Goal: Task Accomplishment & Management: Manage account settings

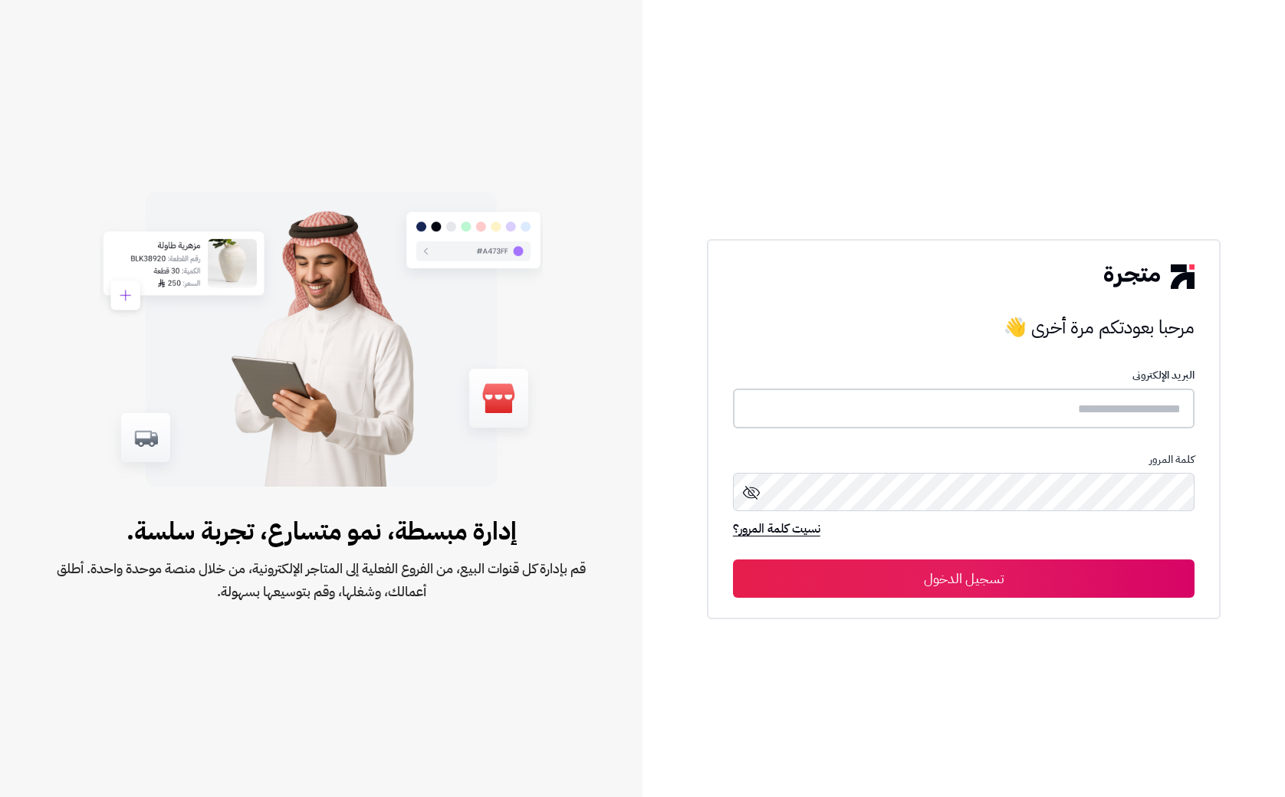
type input "**********"
click at [1077, 586] on button "تسجيل الدخول" at bounding box center [964, 578] width 462 height 38
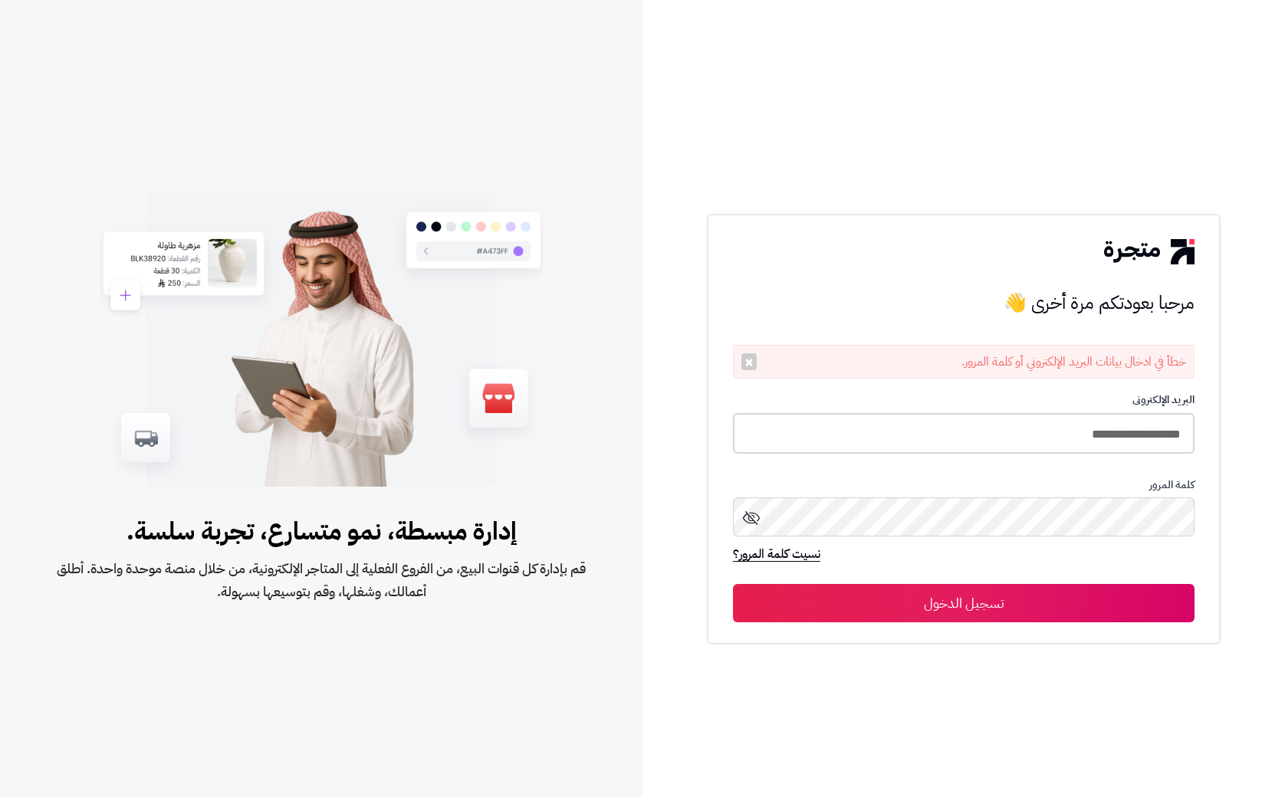
click at [1070, 435] on input "**********" at bounding box center [964, 433] width 462 height 41
type input "**********"
click at [1104, 630] on div "**********" at bounding box center [964, 429] width 514 height 429
click at [1115, 603] on button "تسجيل الدخول" at bounding box center [964, 602] width 462 height 38
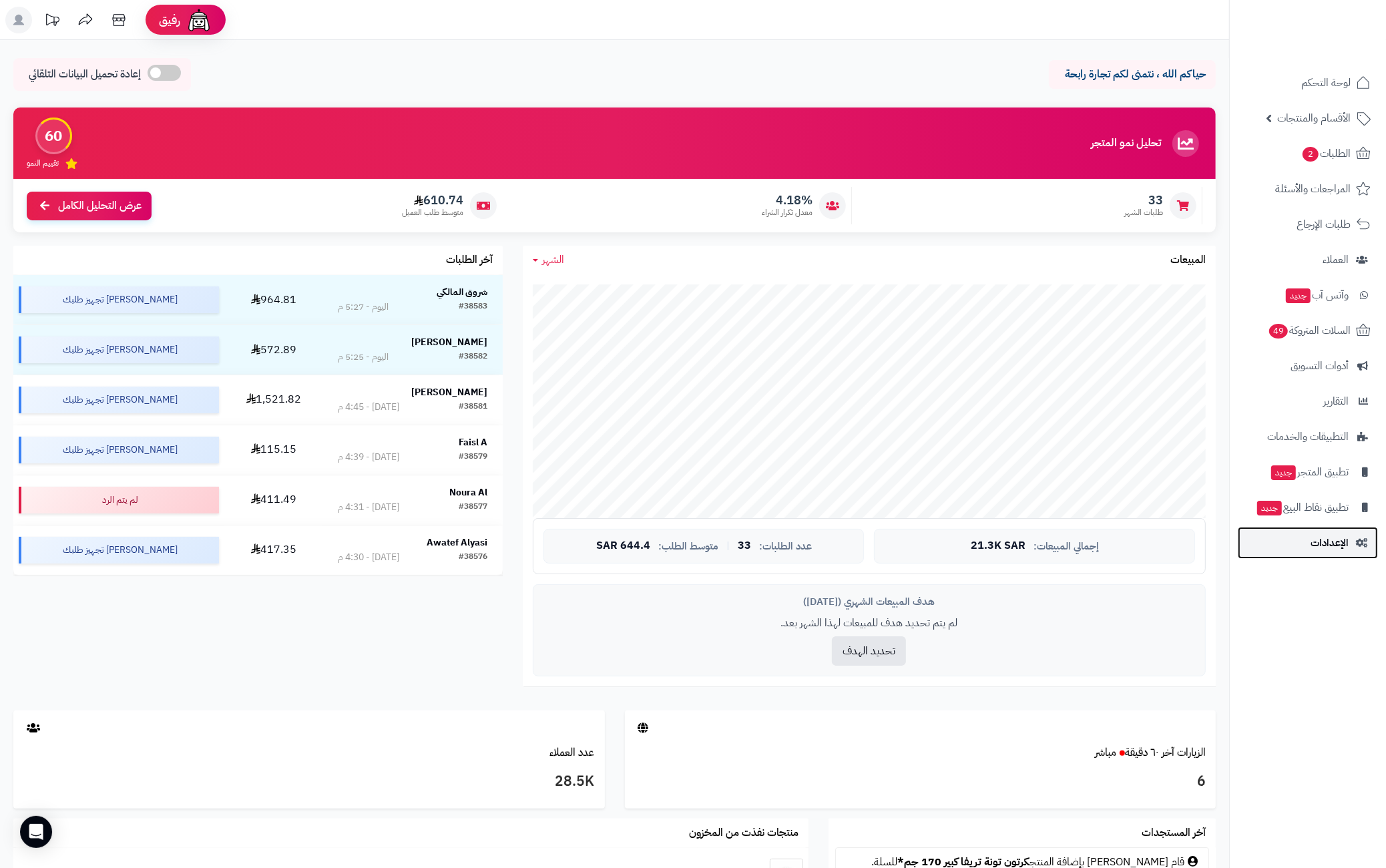
click at [1288, 552] on link "الإعدادات" at bounding box center [1307, 542] width 140 height 32
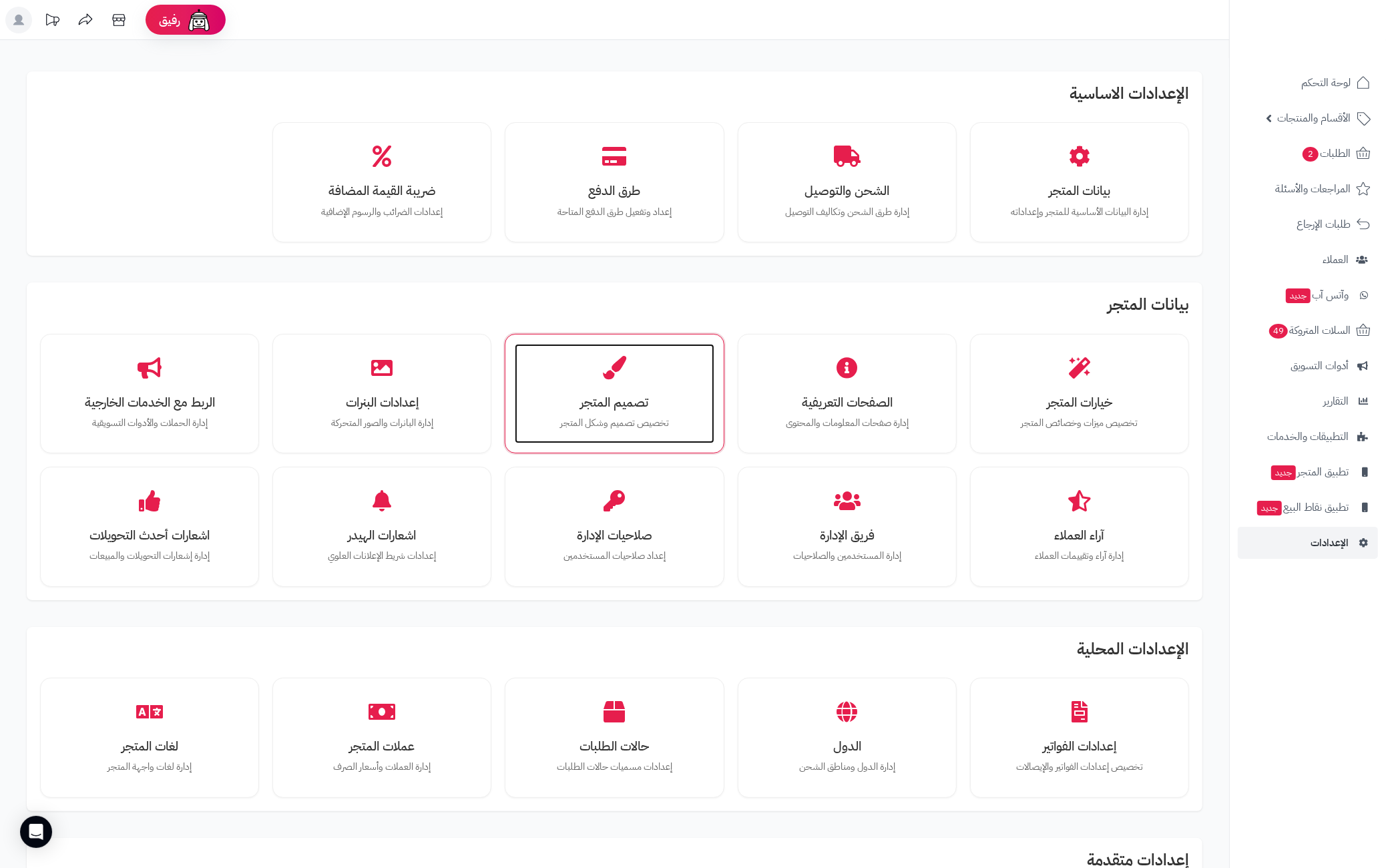
click at [588, 403] on h3 "تصميم المتجر" at bounding box center [614, 402] width 172 height 14
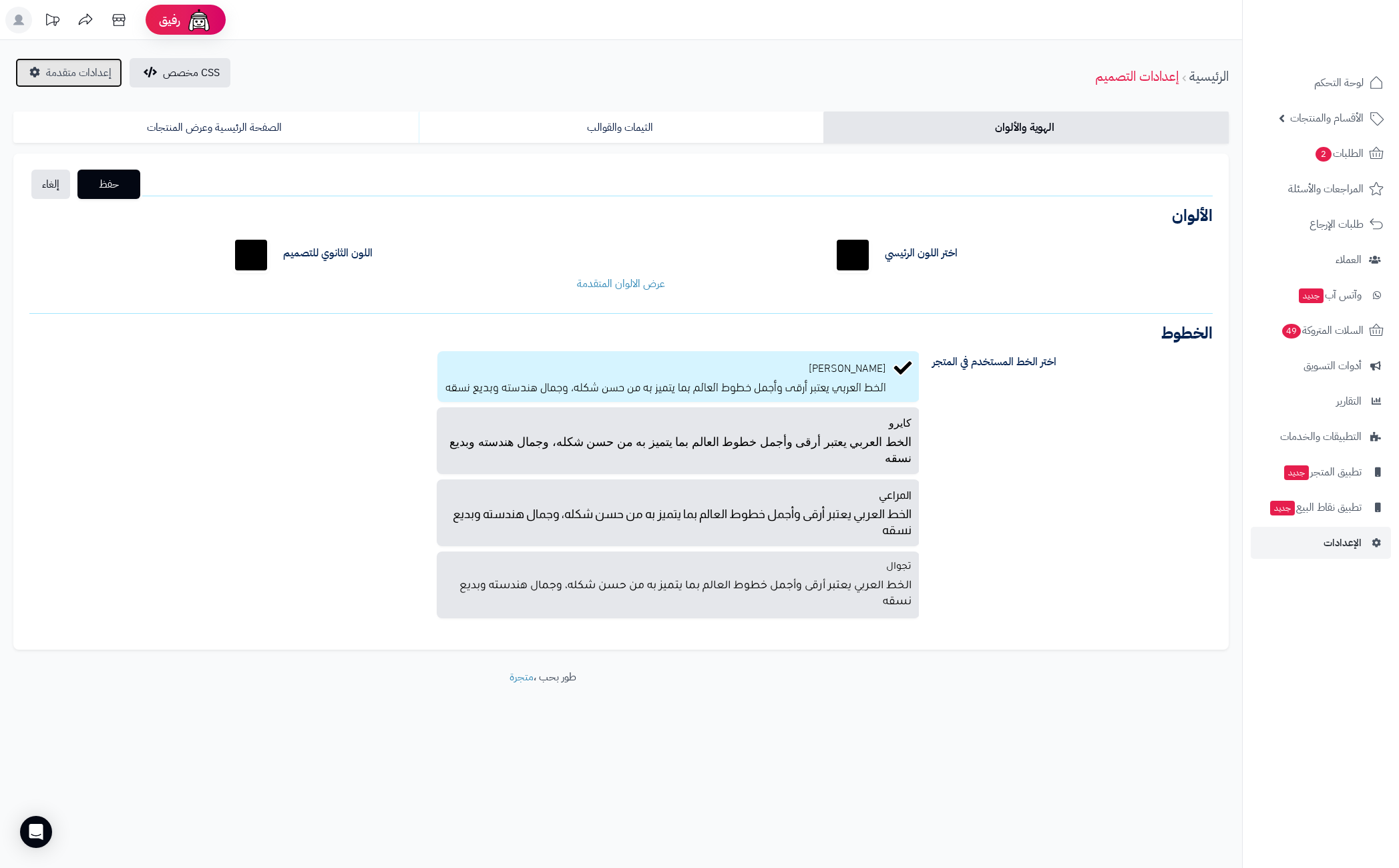
click at [82, 74] on span "إعدادات متقدمة" at bounding box center [78, 72] width 65 height 16
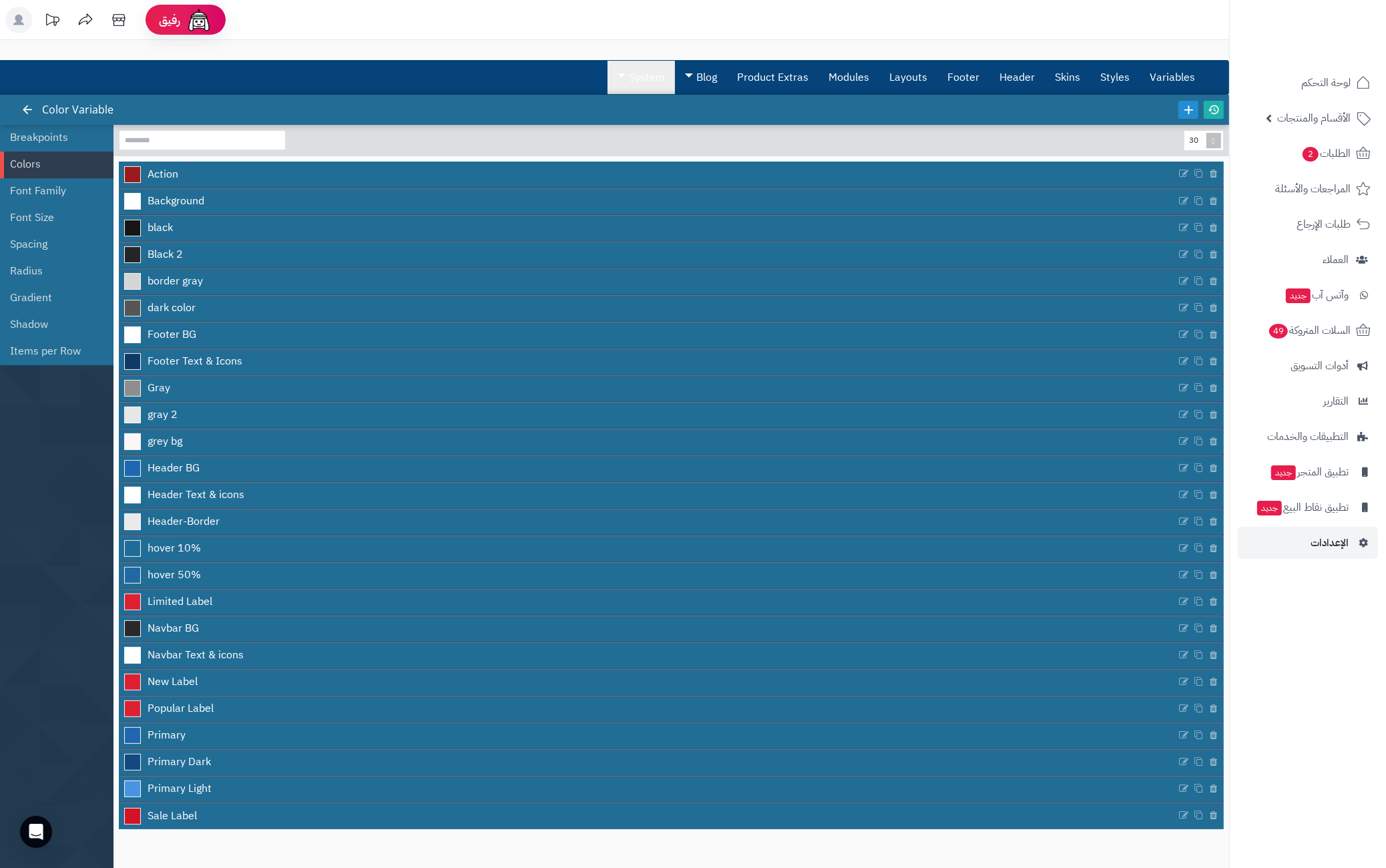
click at [640, 82] on link "System" at bounding box center [641, 77] width 67 height 33
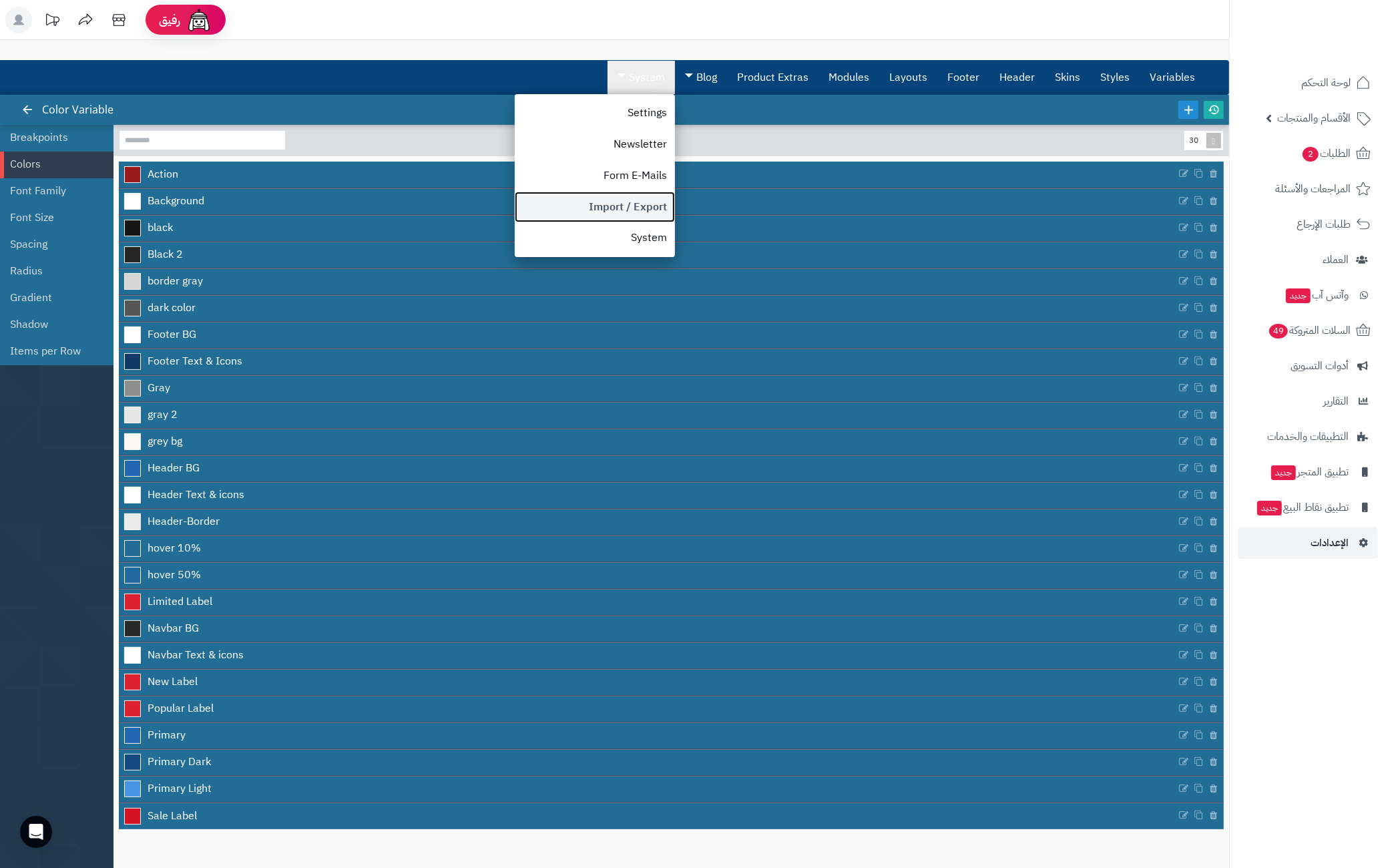
click at [634, 208] on link "Import / Export" at bounding box center [595, 207] width 160 height 31
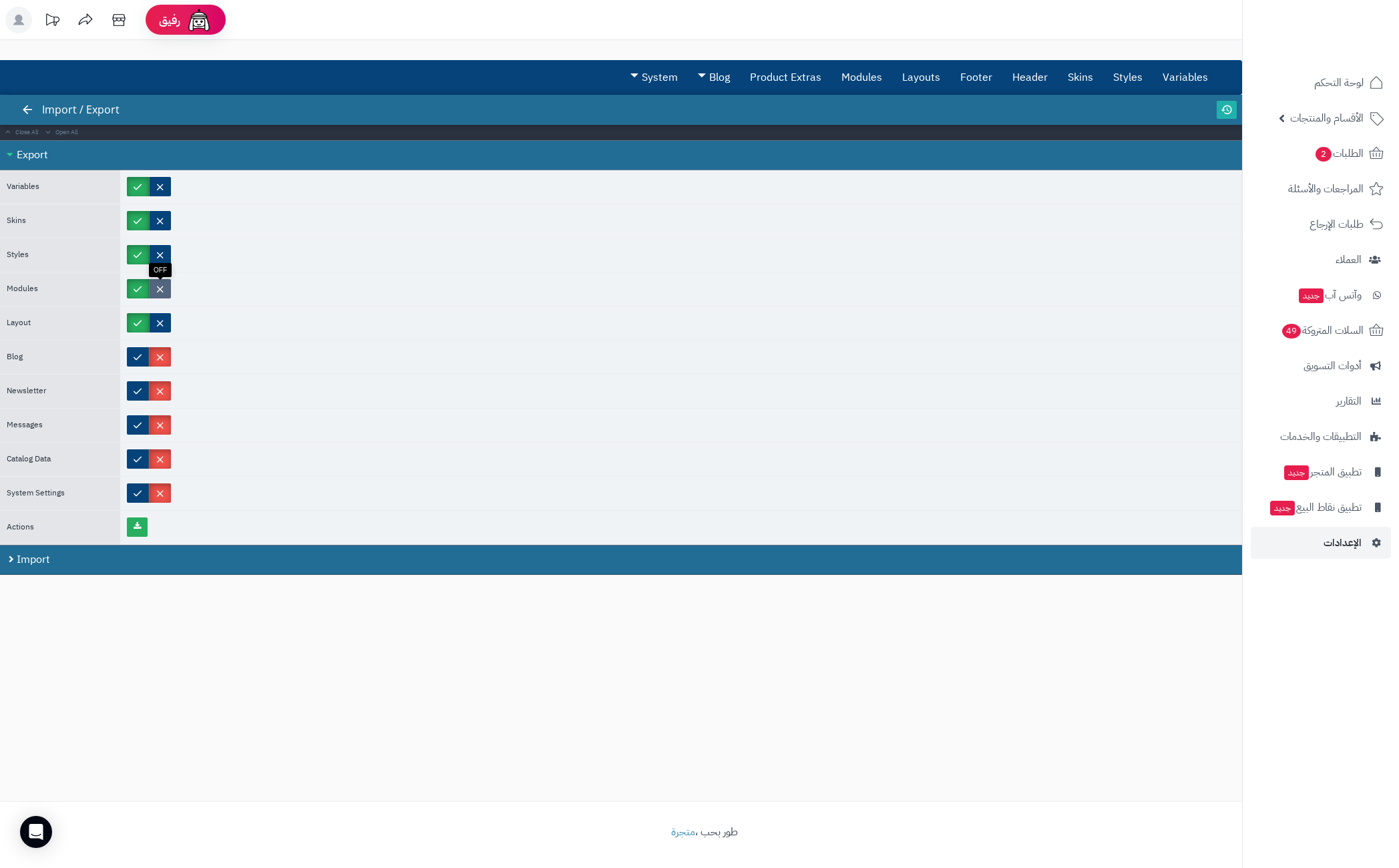
click at [163, 287] on label at bounding box center [159, 288] width 22 height 19
click at [172, 256] on div at bounding box center [680, 255] width 1121 height 33
click at [163, 254] on label at bounding box center [159, 254] width 22 height 19
click at [162, 226] on label at bounding box center [159, 220] width 22 height 19
click at [162, 189] on label at bounding box center [159, 186] width 22 height 19
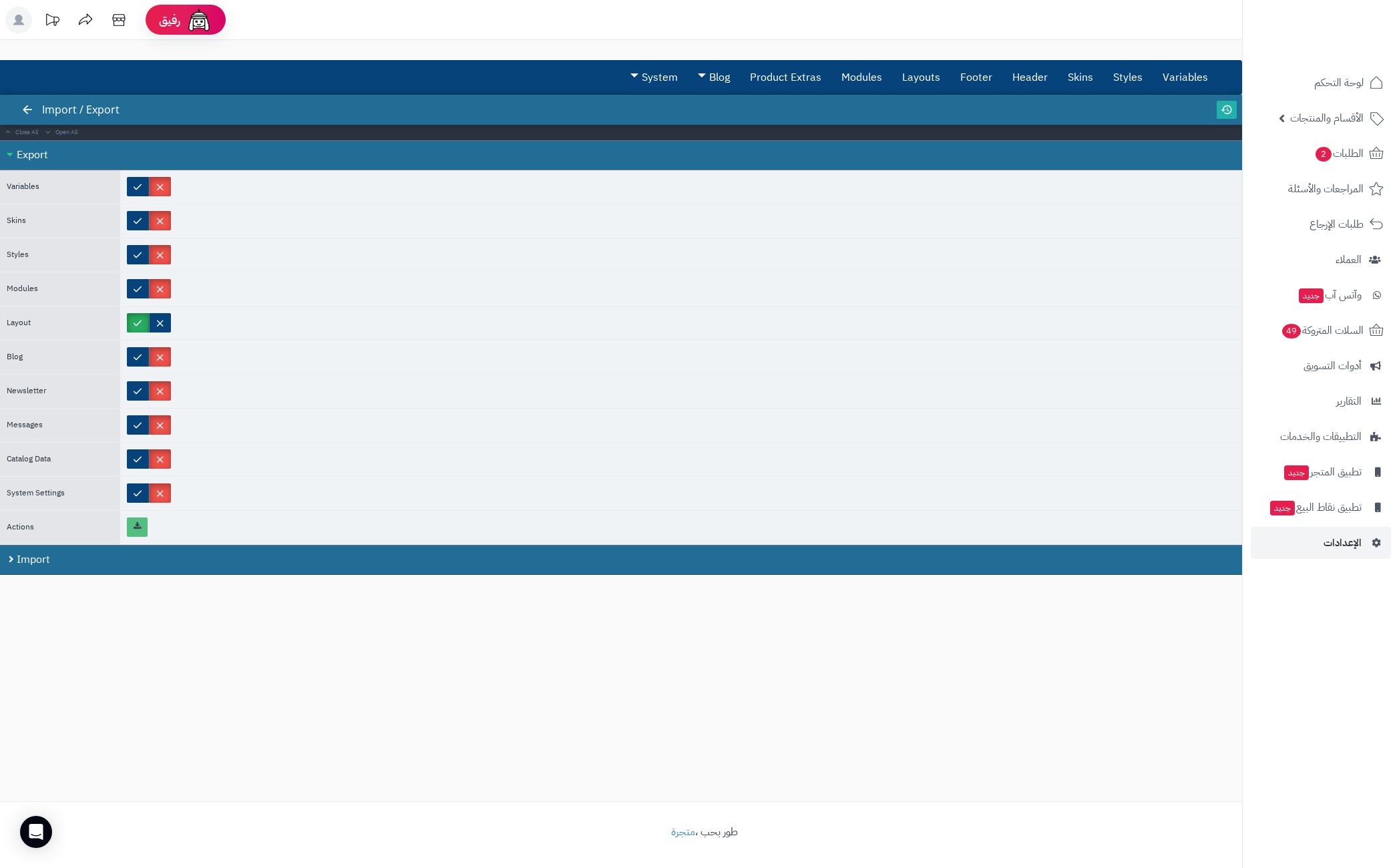
click at [132, 532] on link at bounding box center [138, 527] width 21 height 19
click at [162, 327] on label at bounding box center [159, 323] width 22 height 19
click at [143, 291] on label at bounding box center [138, 288] width 22 height 19
click at [132, 534] on link at bounding box center [138, 527] width 21 height 19
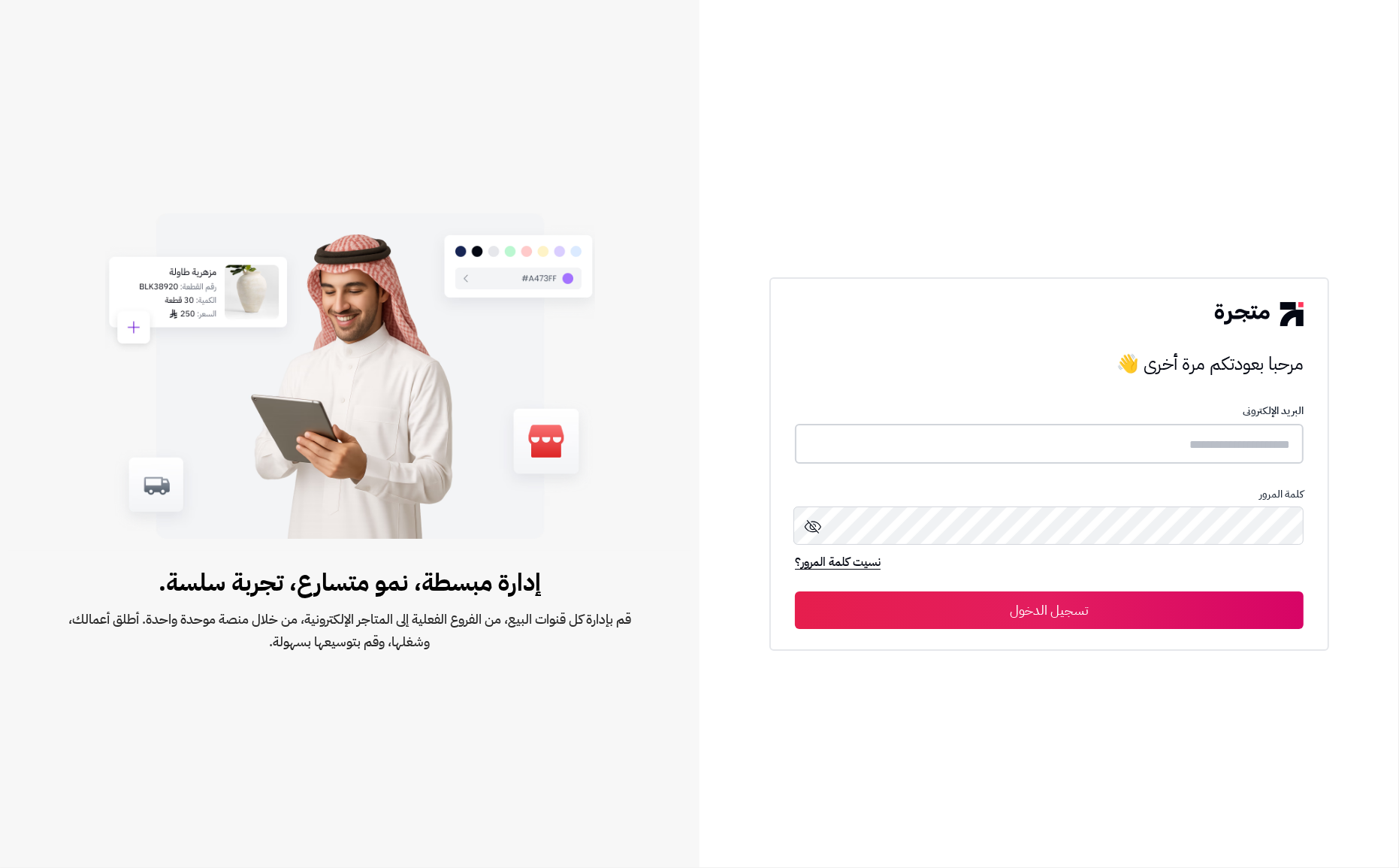
click at [1009, 438] on input "text" at bounding box center [1048, 443] width 508 height 40
type input "**********"
click at [795, 591] on button "تسجيل الدخول" at bounding box center [1048, 609] width 508 height 37
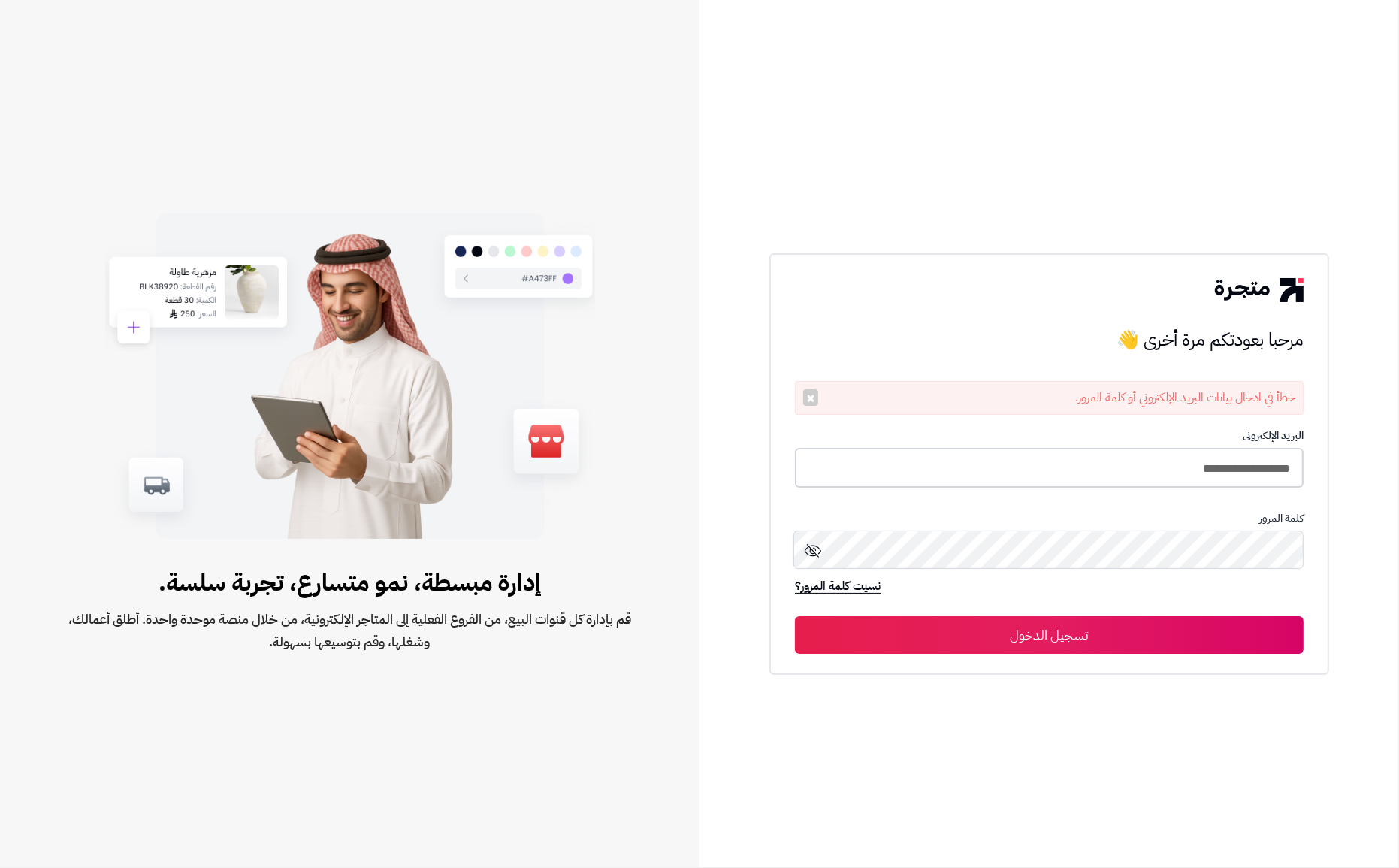
click at [1130, 485] on input "**********" at bounding box center [1048, 467] width 508 height 40
click at [795, 615] on button "تسجيل الدخول" at bounding box center [1048, 634] width 508 height 37
click at [1107, 474] on input "**********" at bounding box center [1048, 467] width 508 height 40
type input "**********"
click at [795, 615] on button "تسجيل الدخول" at bounding box center [1048, 634] width 508 height 37
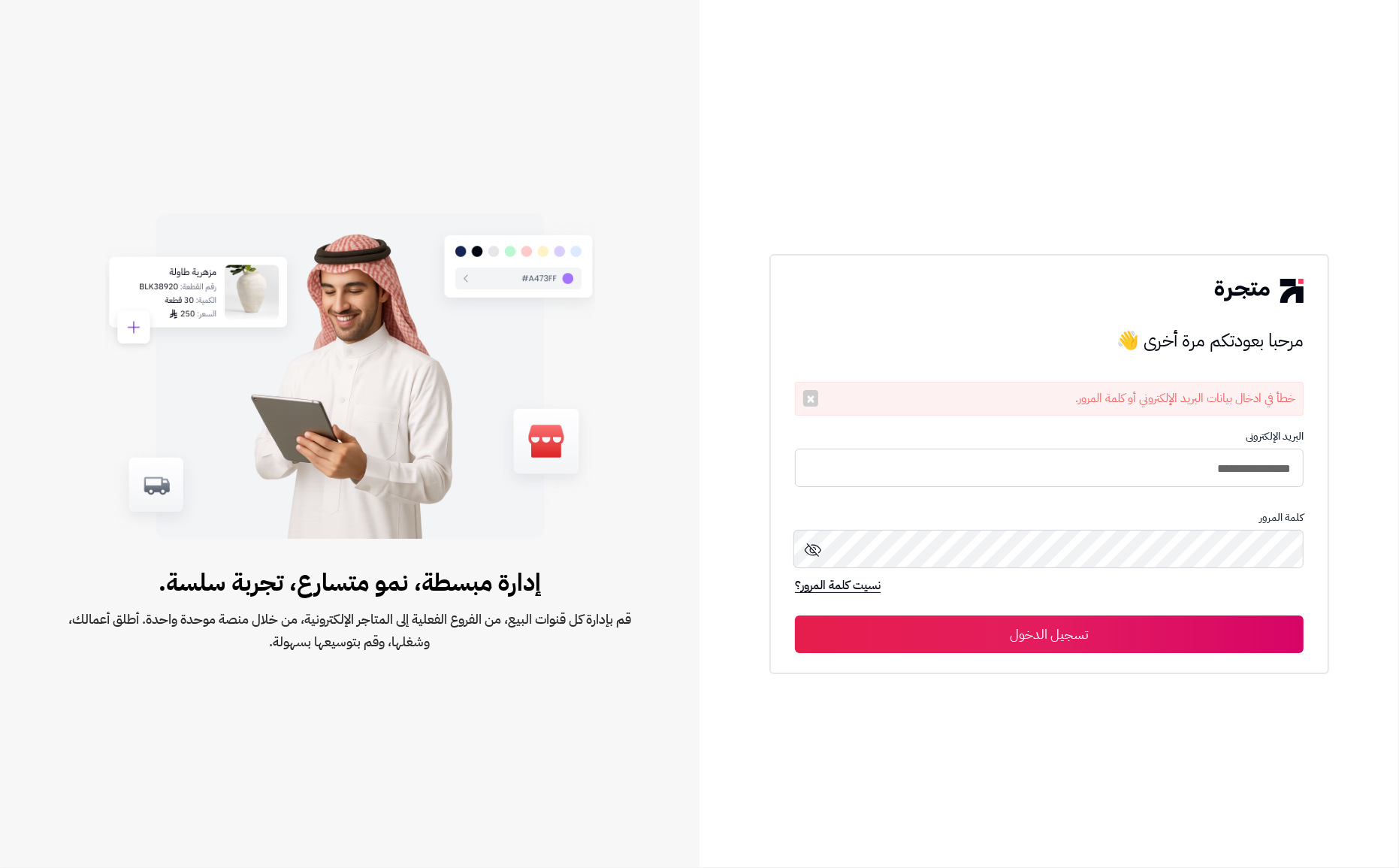
click at [1063, 490] on form "**********" at bounding box center [1048, 541] width 508 height 222
click at [1061, 466] on input "**********" at bounding box center [1048, 467] width 508 height 40
type input "**********"
click at [1093, 473] on input "**********" at bounding box center [1048, 467] width 508 height 38
click at [1244, 627] on button "تسجيل الدخول" at bounding box center [1048, 634] width 508 height 37
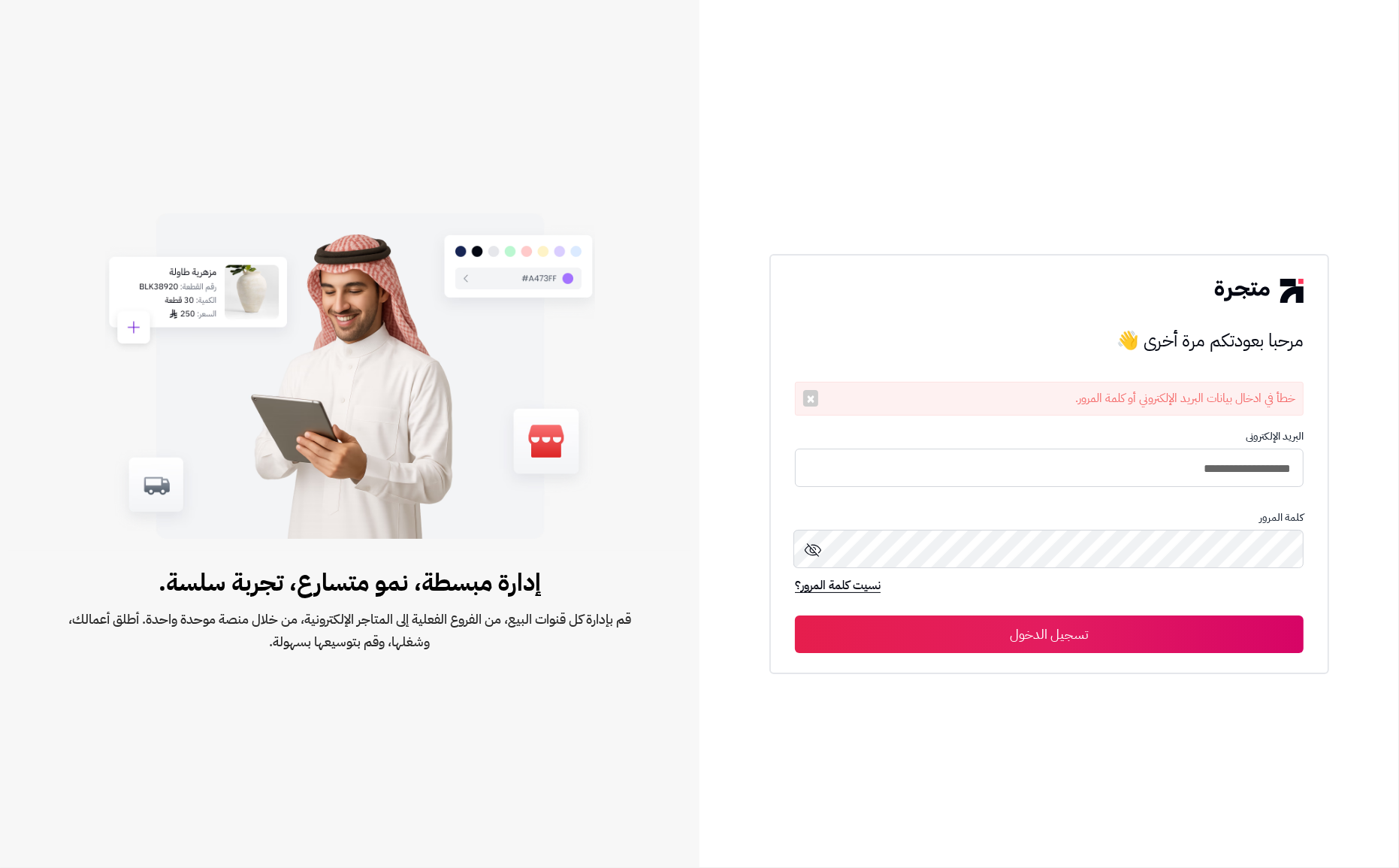
click at [1274, 628] on button "تسجيل الدخول" at bounding box center [1048, 634] width 508 height 37
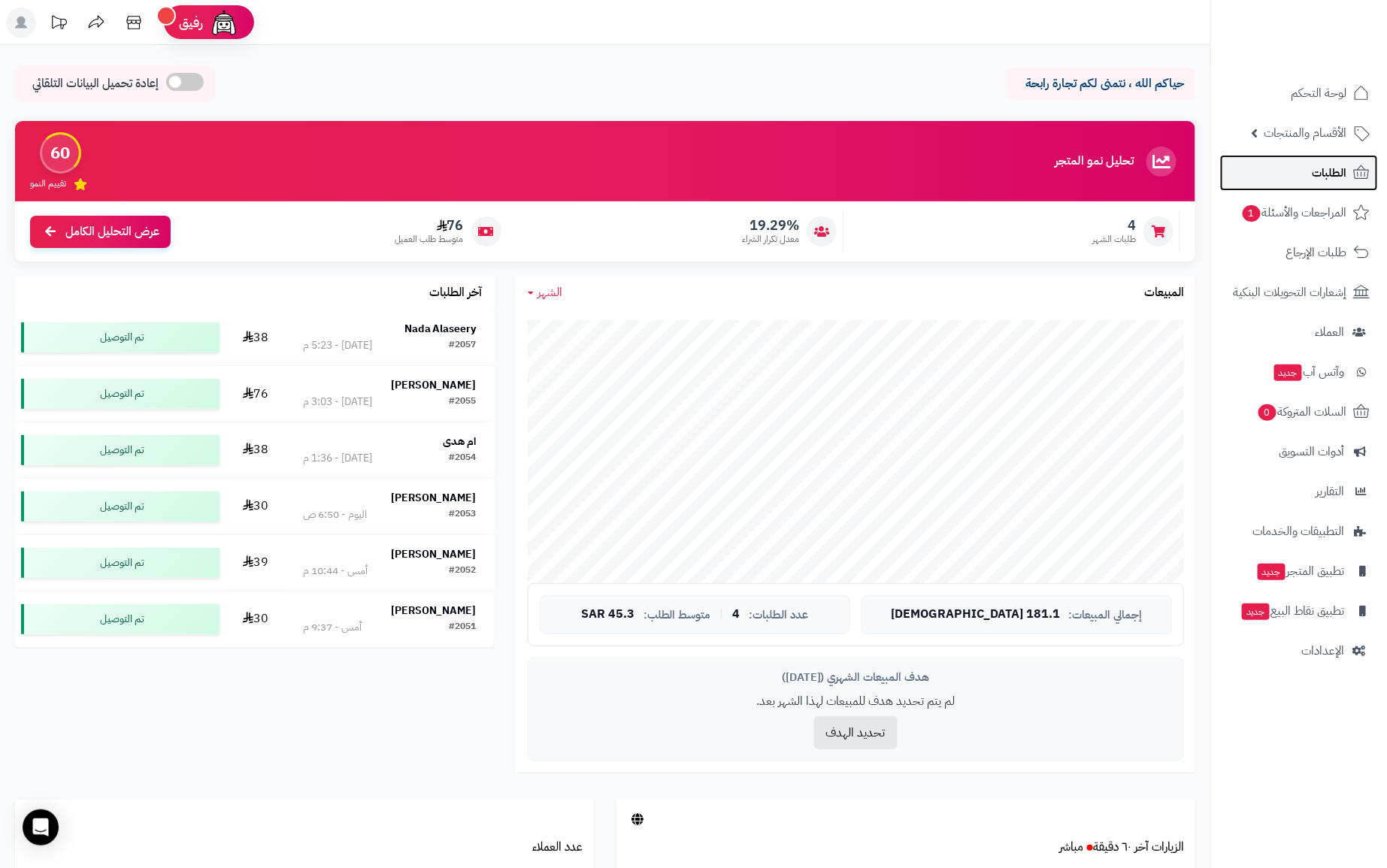
click at [1302, 172] on link "الطلبات" at bounding box center [1298, 172] width 158 height 36
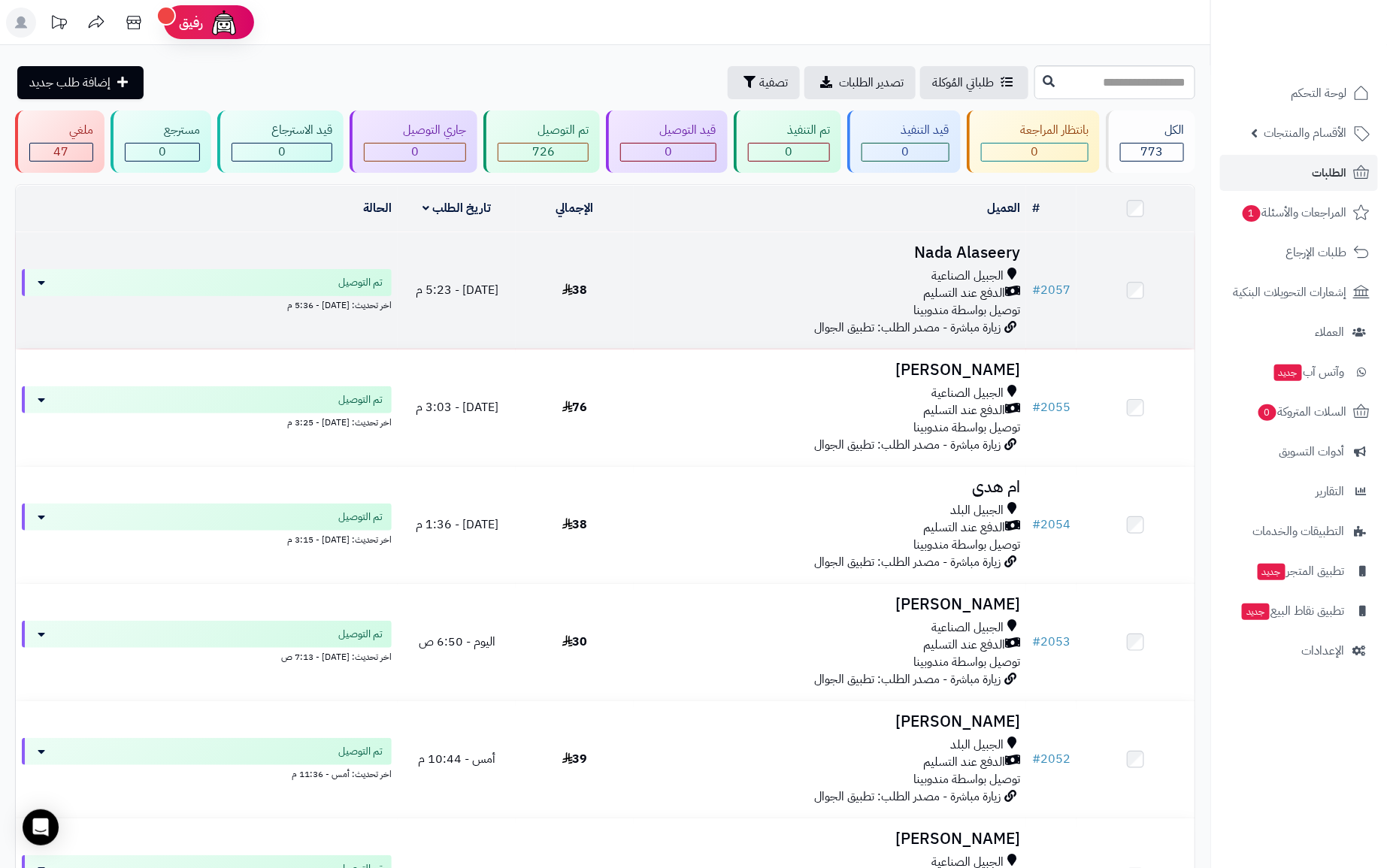
click at [974, 313] on span "توصيل بواسطة مندوبينا" at bounding box center [966, 310] width 107 height 18
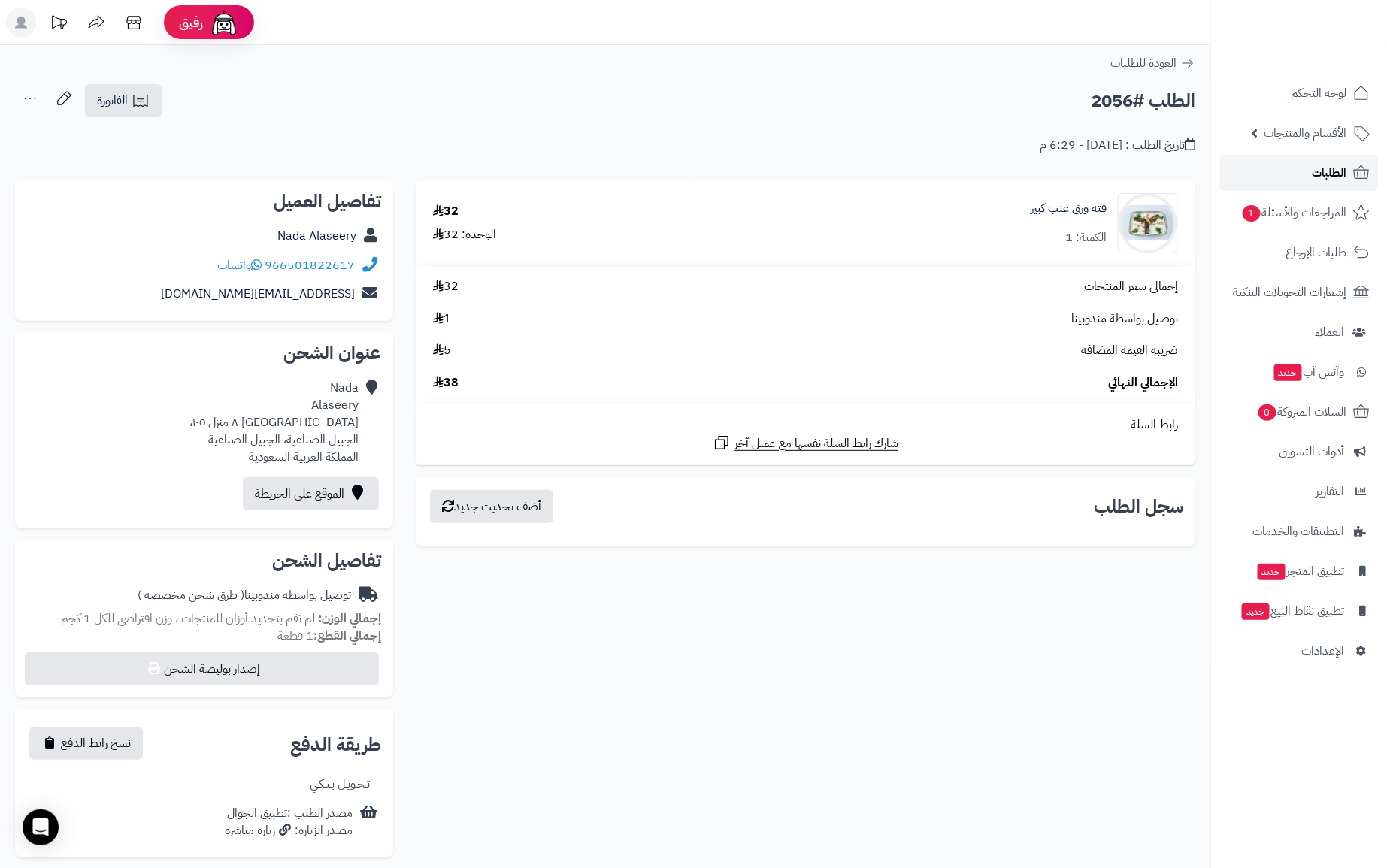
click at [1293, 166] on link "الطلبات" at bounding box center [1298, 172] width 158 height 36
click at [1313, 185] on link "الطلبات" at bounding box center [1298, 172] width 158 height 36
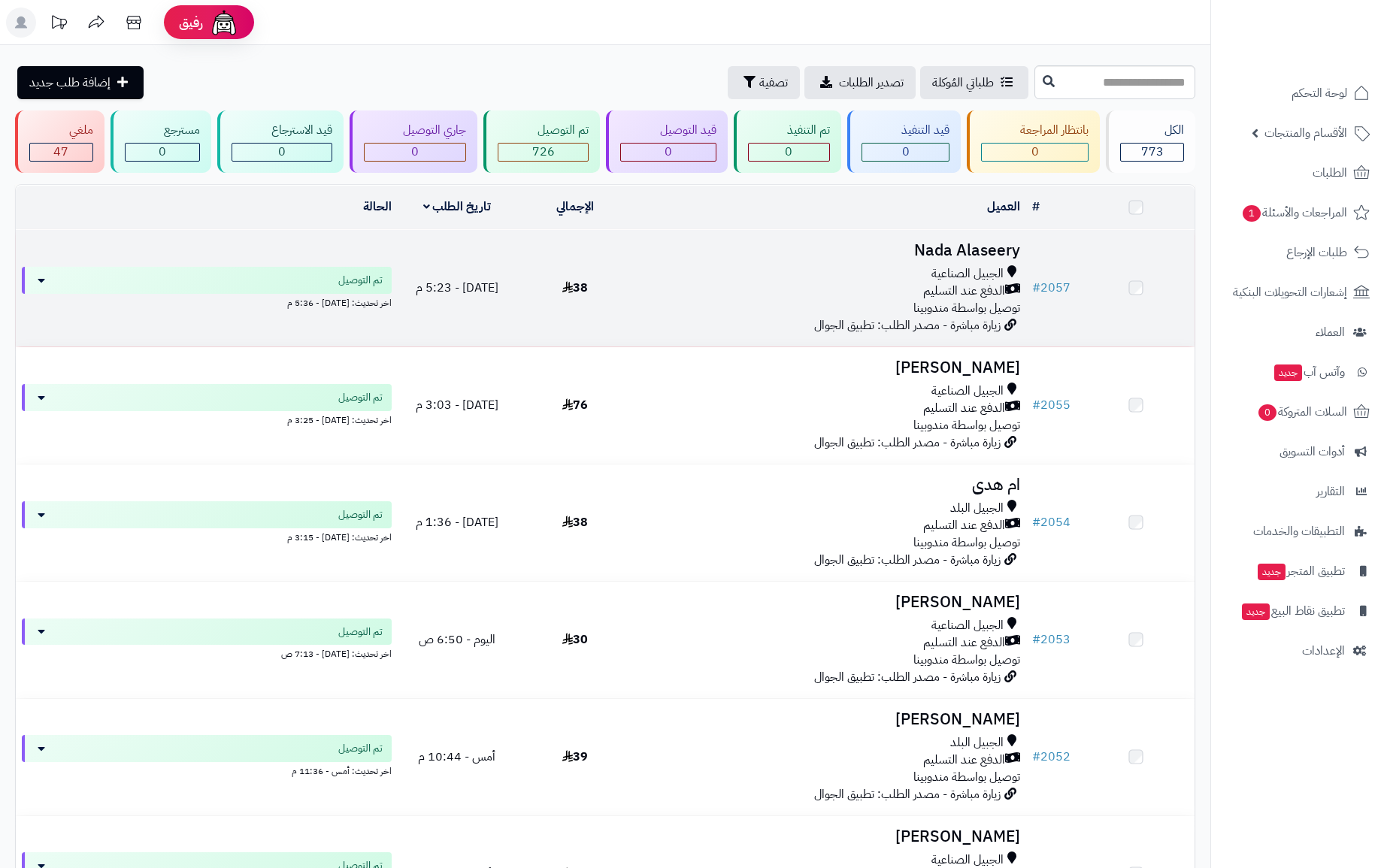
click at [983, 272] on span "الجبيل الصناعية" at bounding box center [967, 274] width 73 height 18
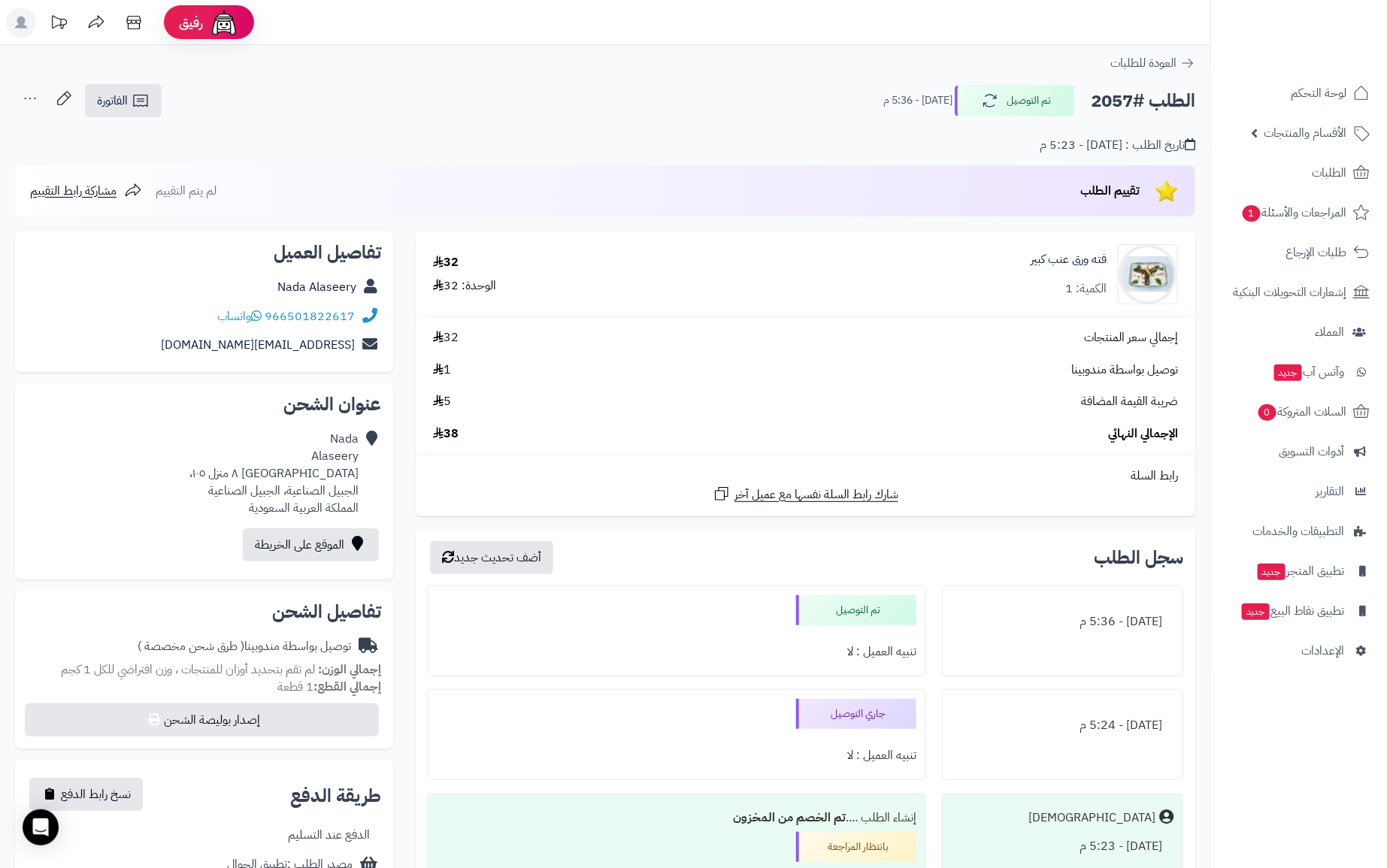
scroll to position [316, 0]
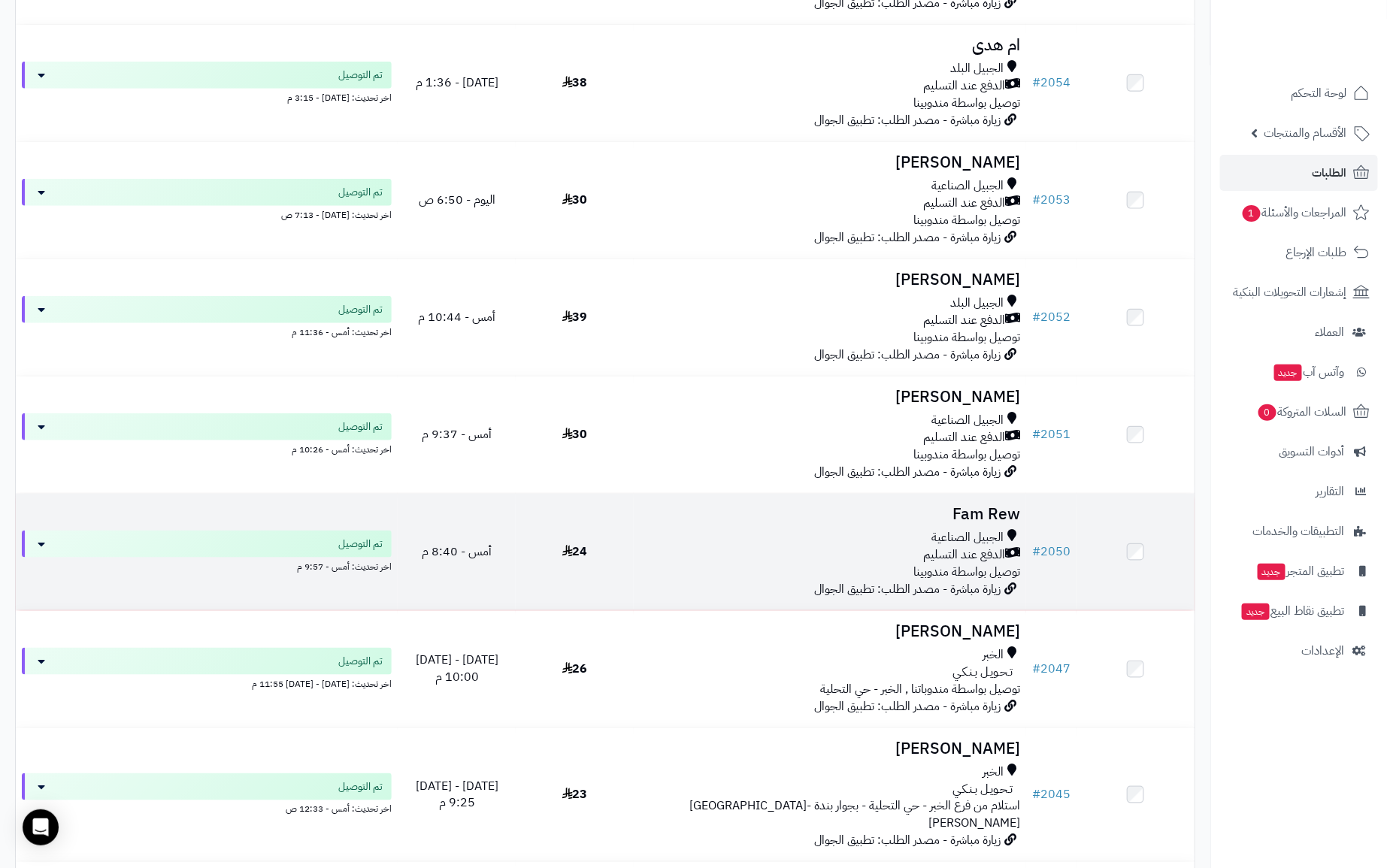
scroll to position [492, 0]
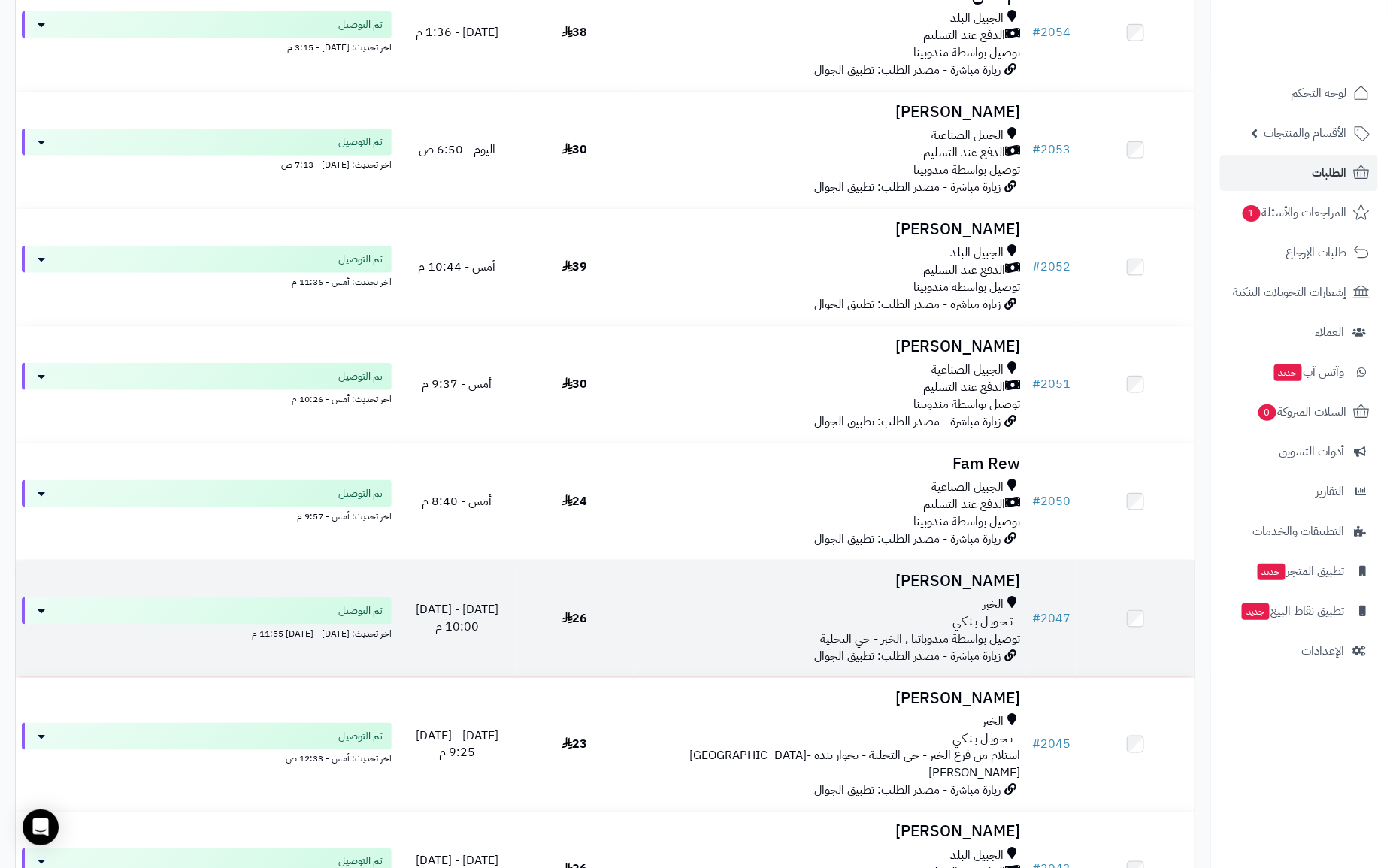
click at [979, 608] on div "الخبر" at bounding box center [829, 604] width 380 height 18
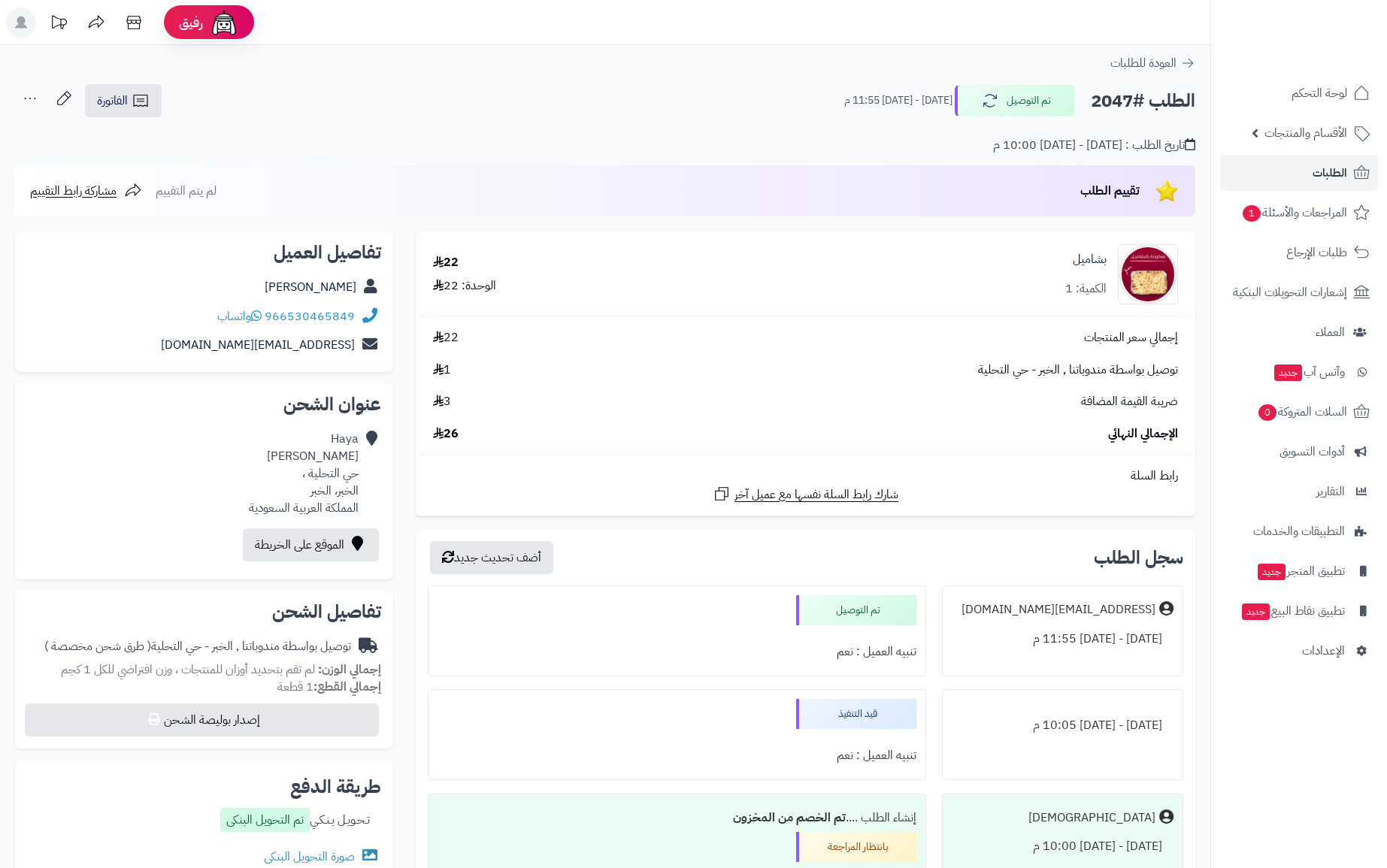
scroll to position [338, 0]
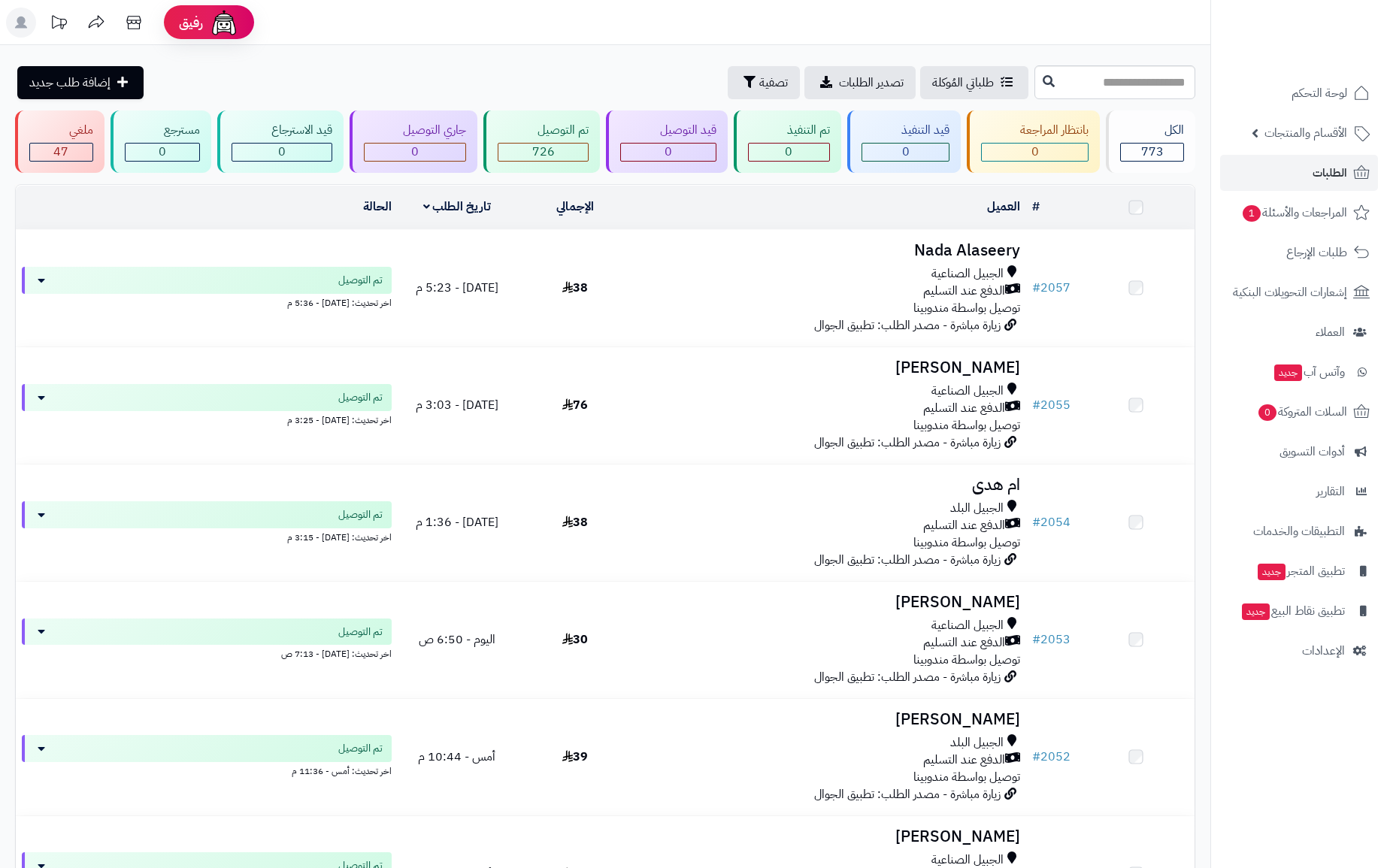
scroll to position [492, 0]
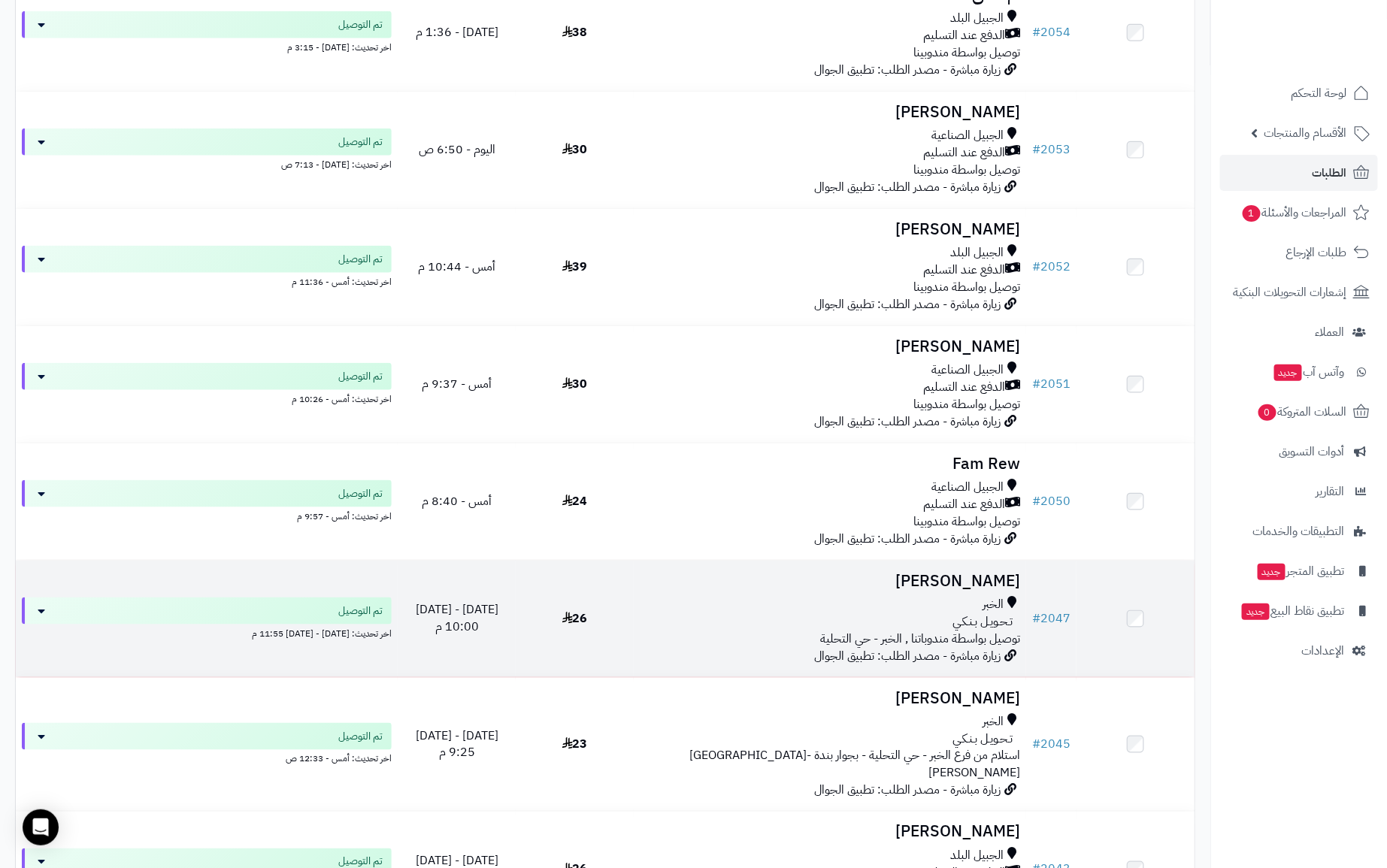
click at [972, 651] on span "زيارة مباشرة - مصدر الطلب: تطبيق الجوال" at bounding box center [907, 655] width 186 height 18
click at [980, 613] on span "تـحـويـل بـنـكـي" at bounding box center [981, 622] width 60 height 18
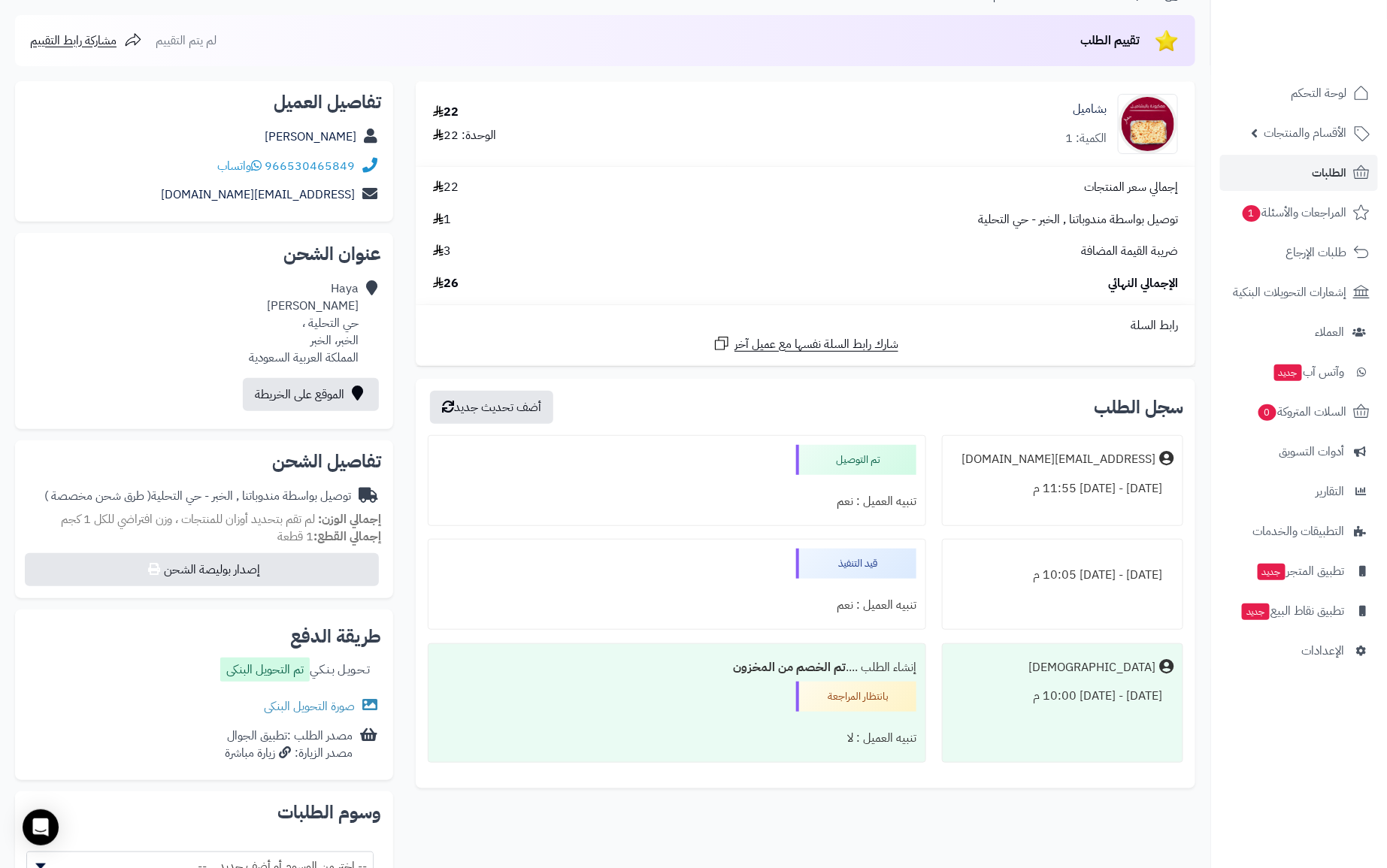
scroll to position [156, 0]
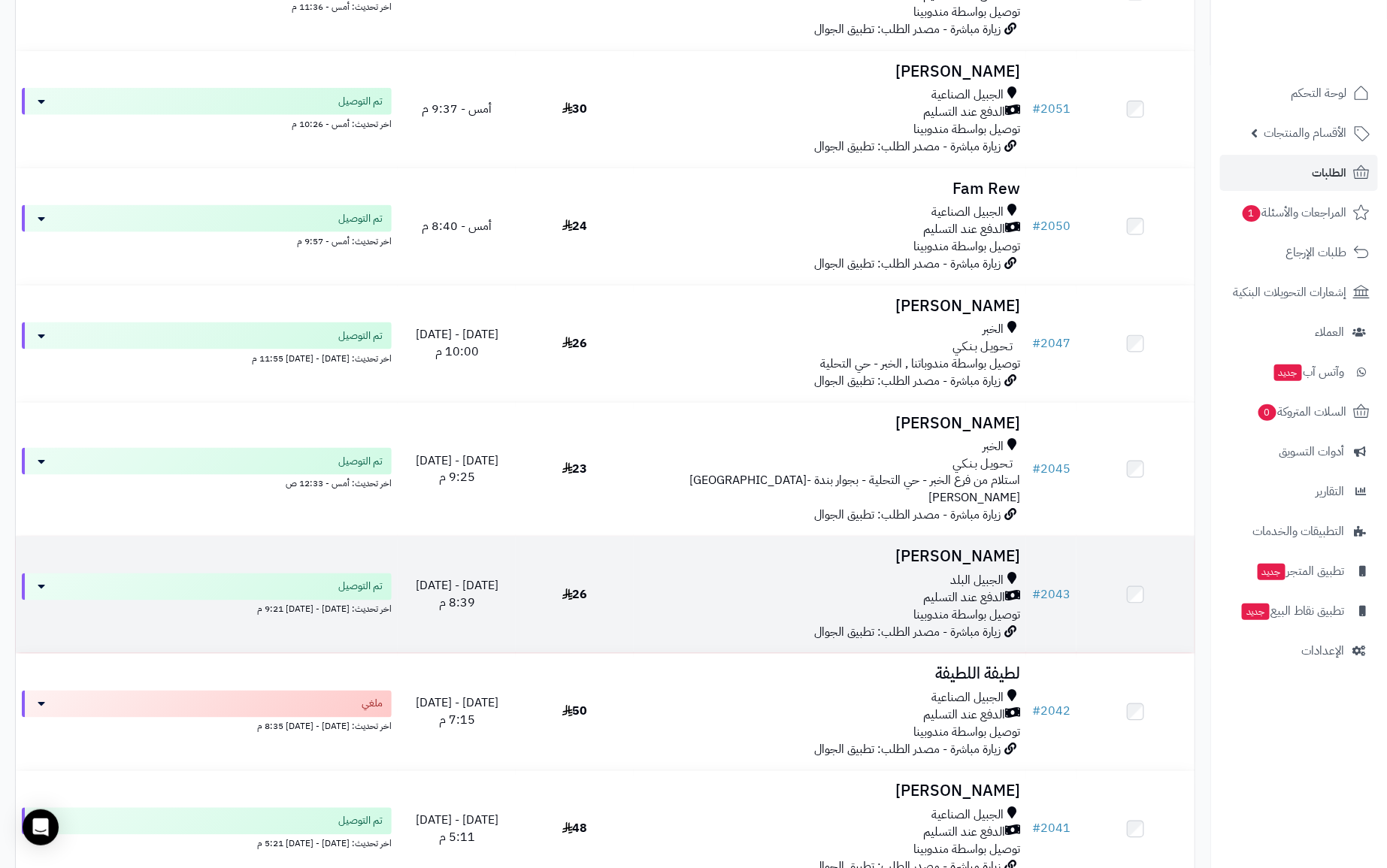
scroll to position [803, 0]
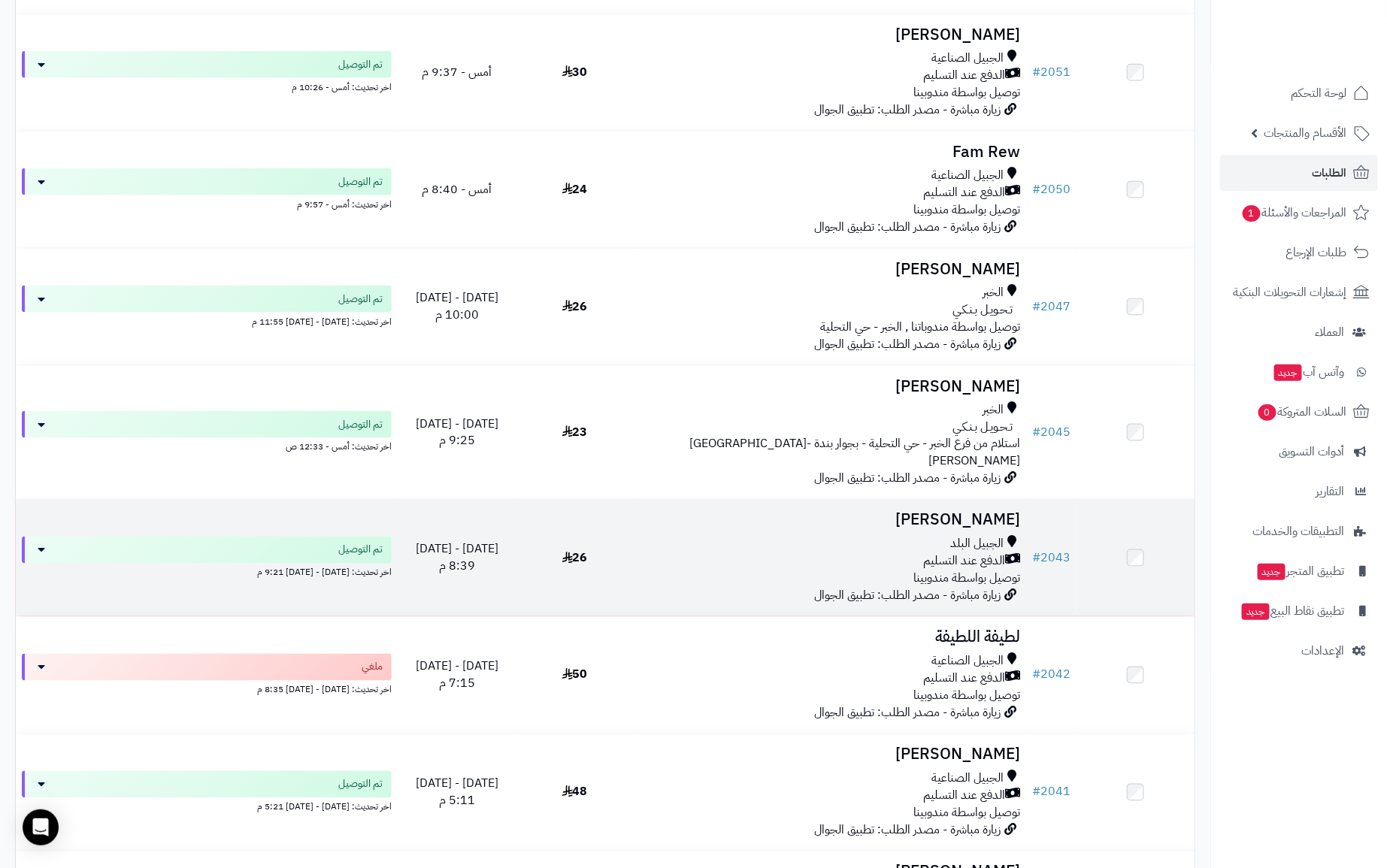
click at [981, 569] on span "توصيل بواسطة مندوبينا" at bounding box center [966, 578] width 107 height 18
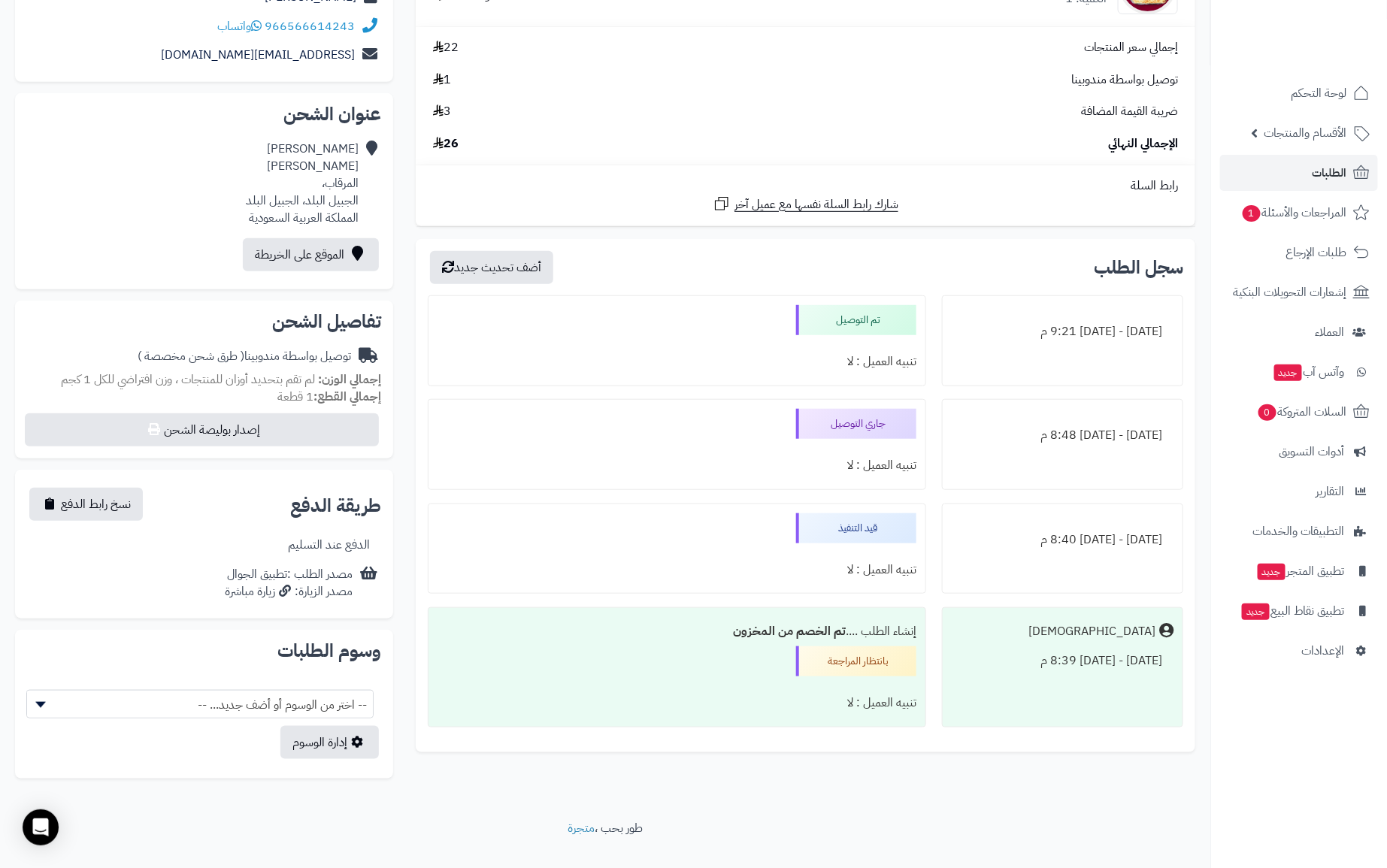
scroll to position [316, 0]
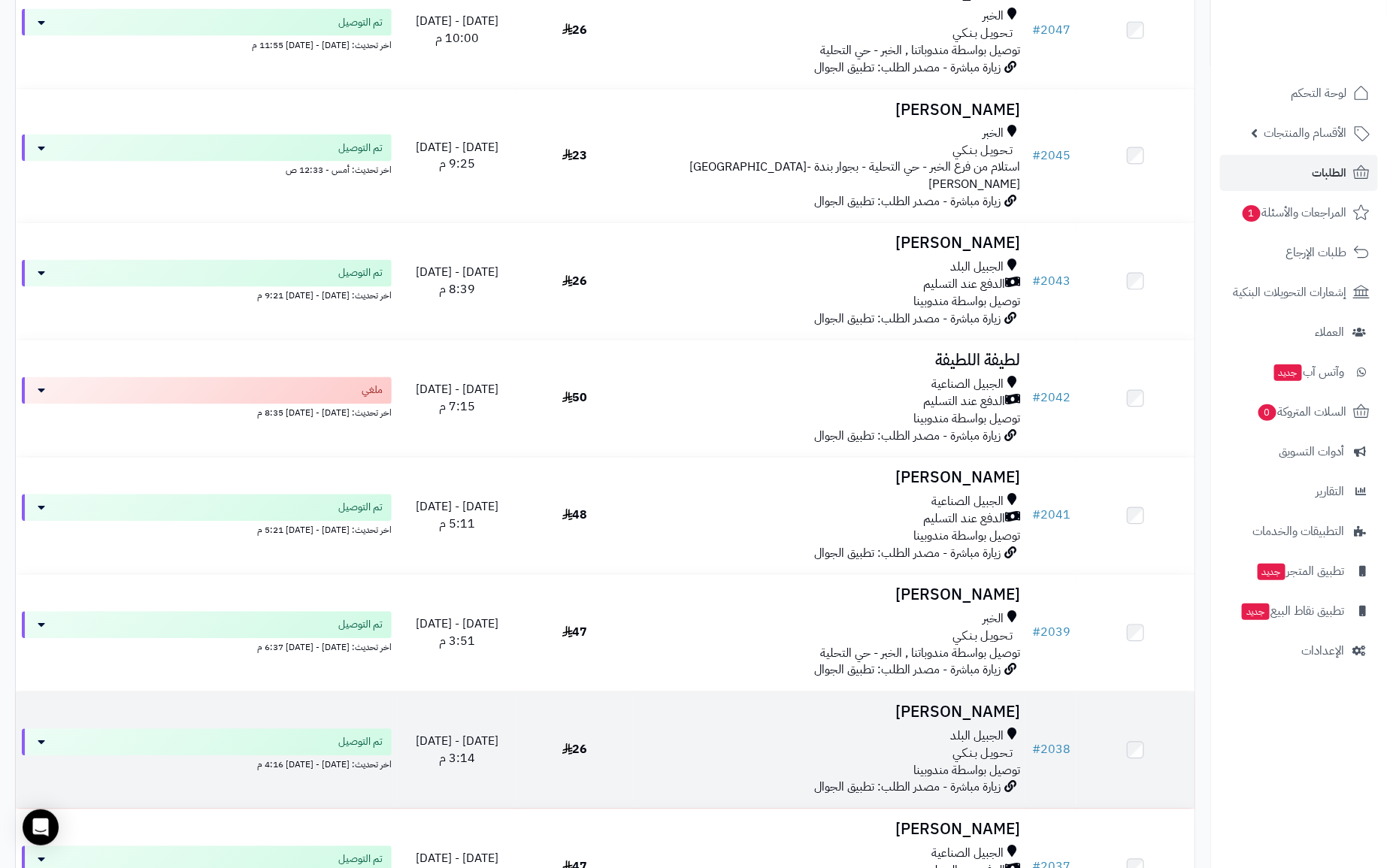
scroll to position [1294, 0]
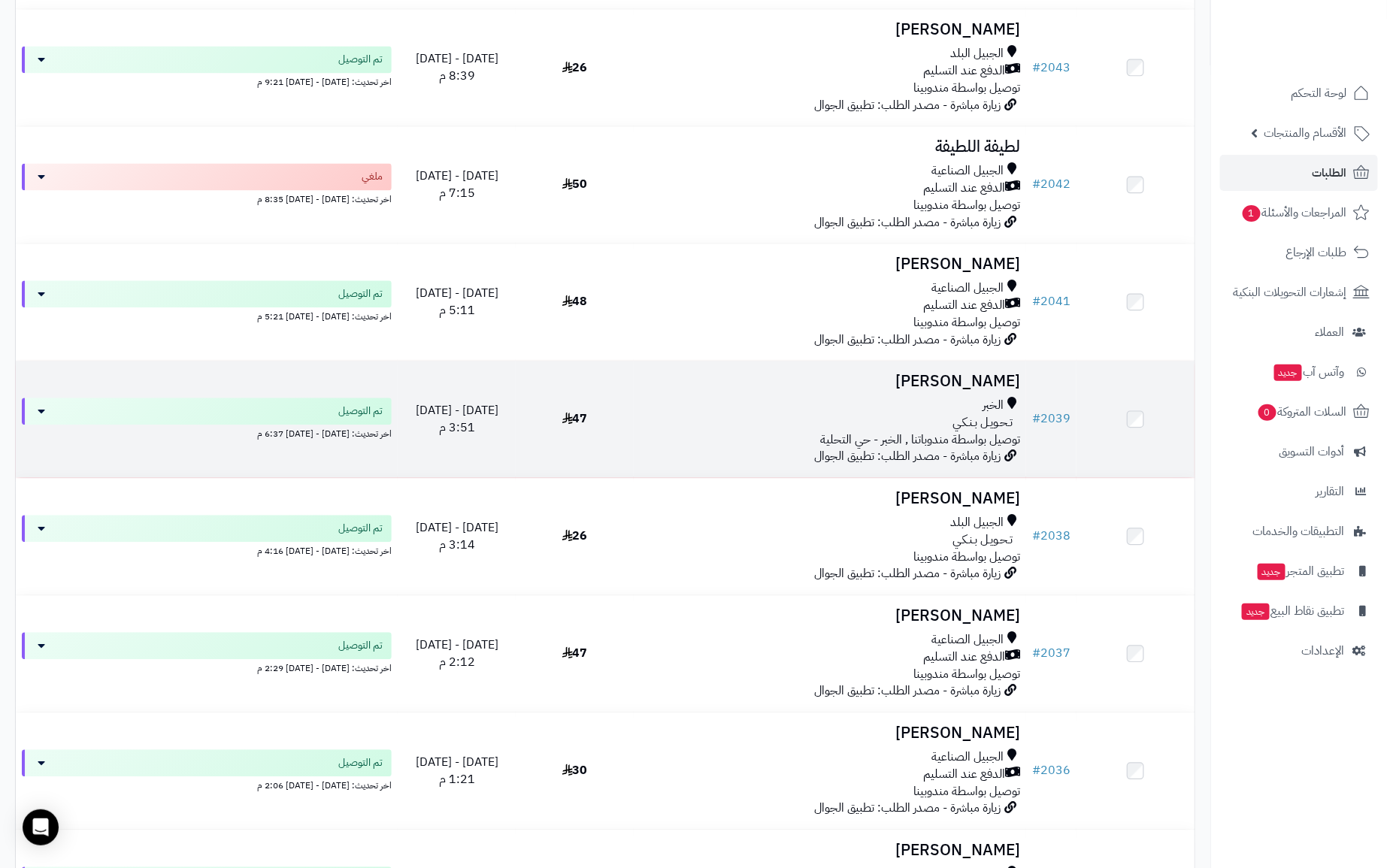
click at [953, 454] on td "Wadha Ahmad الخبر تـحـويـل بـنـكـي توصيل بواسطة مندوباتنا , الخبر - حي التحلية …" at bounding box center [829, 418] width 392 height 117
click at [970, 430] on span "توصيل بواسطة مندوباتنا , الخبر - حي التحلية" at bounding box center [919, 439] width 200 height 18
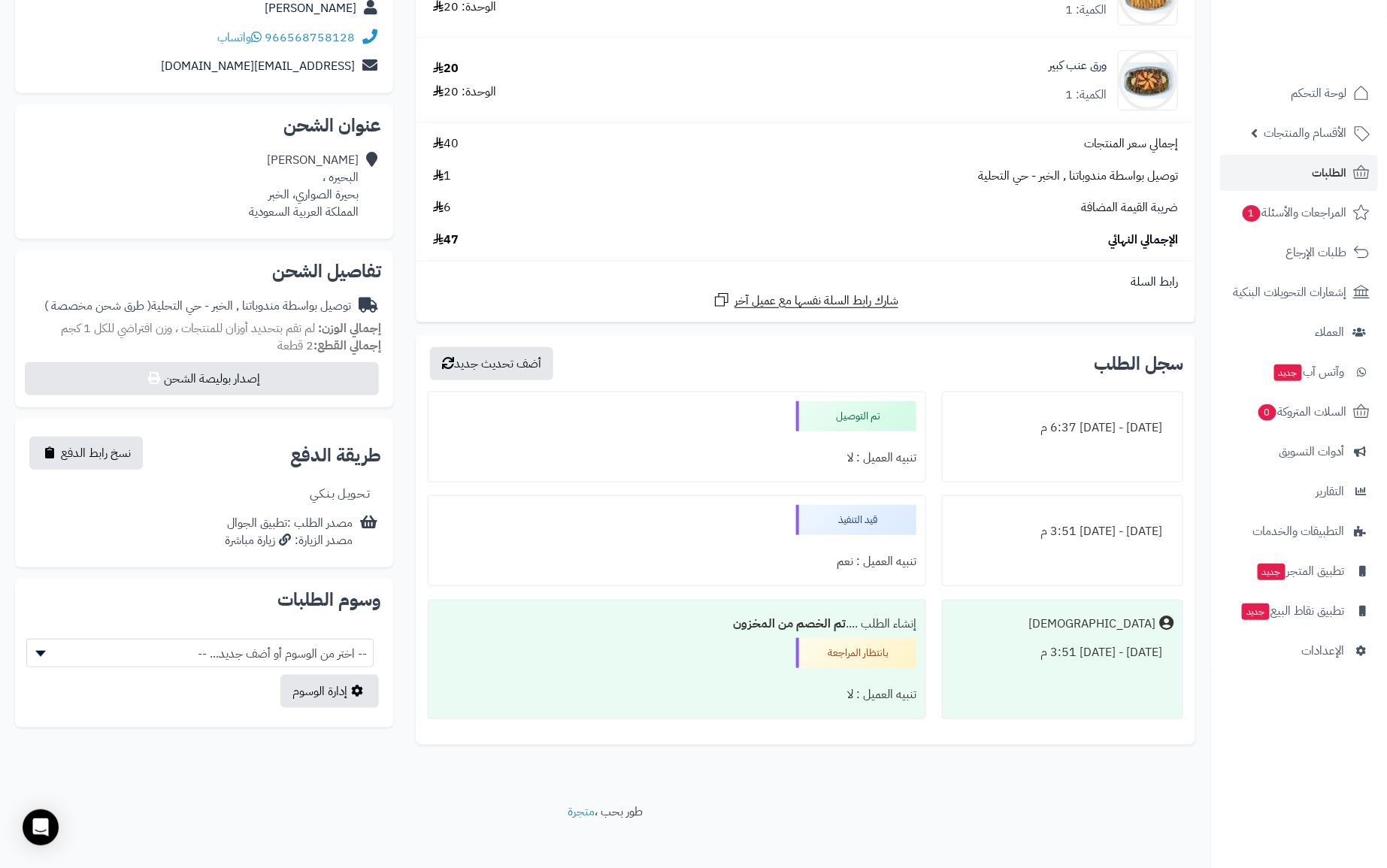
scroll to position [288, 0]
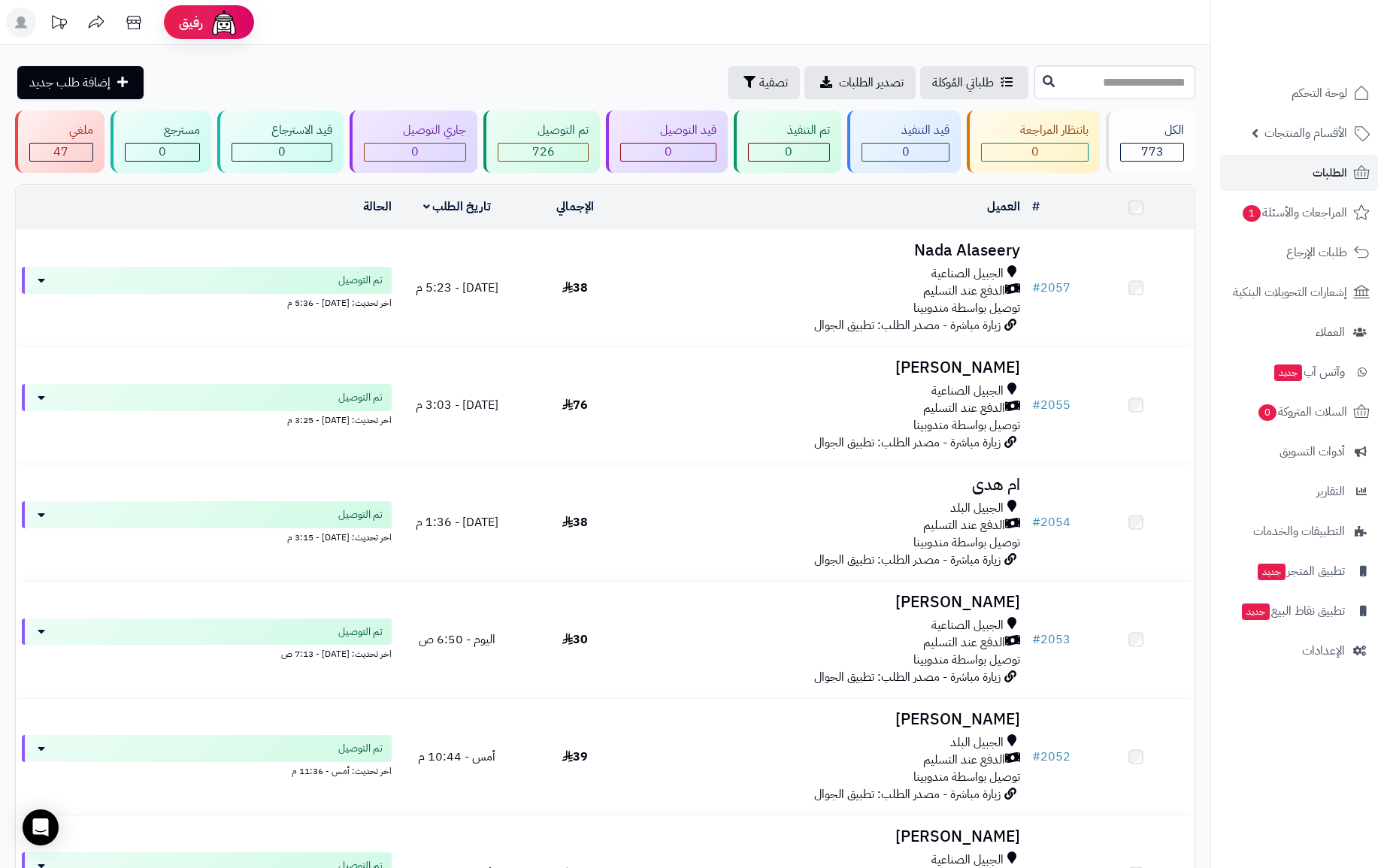
scroll to position [1617, 0]
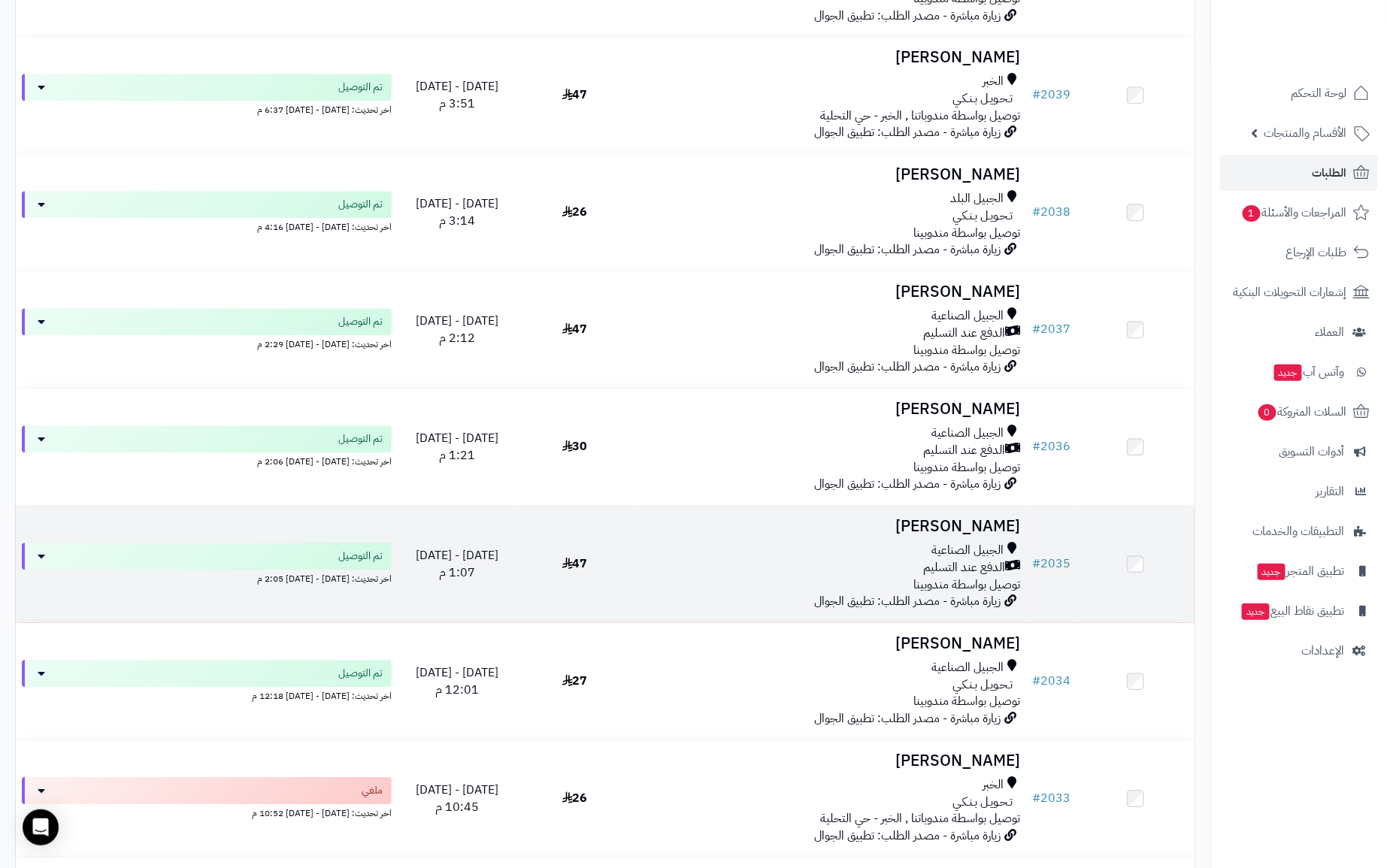
click at [979, 506] on td "Sara Alanazi الجبيل الصناعية الدفع عند التسليم توصيل بواسطة مندوبينا زيارة مباش…" at bounding box center [829, 563] width 392 height 117
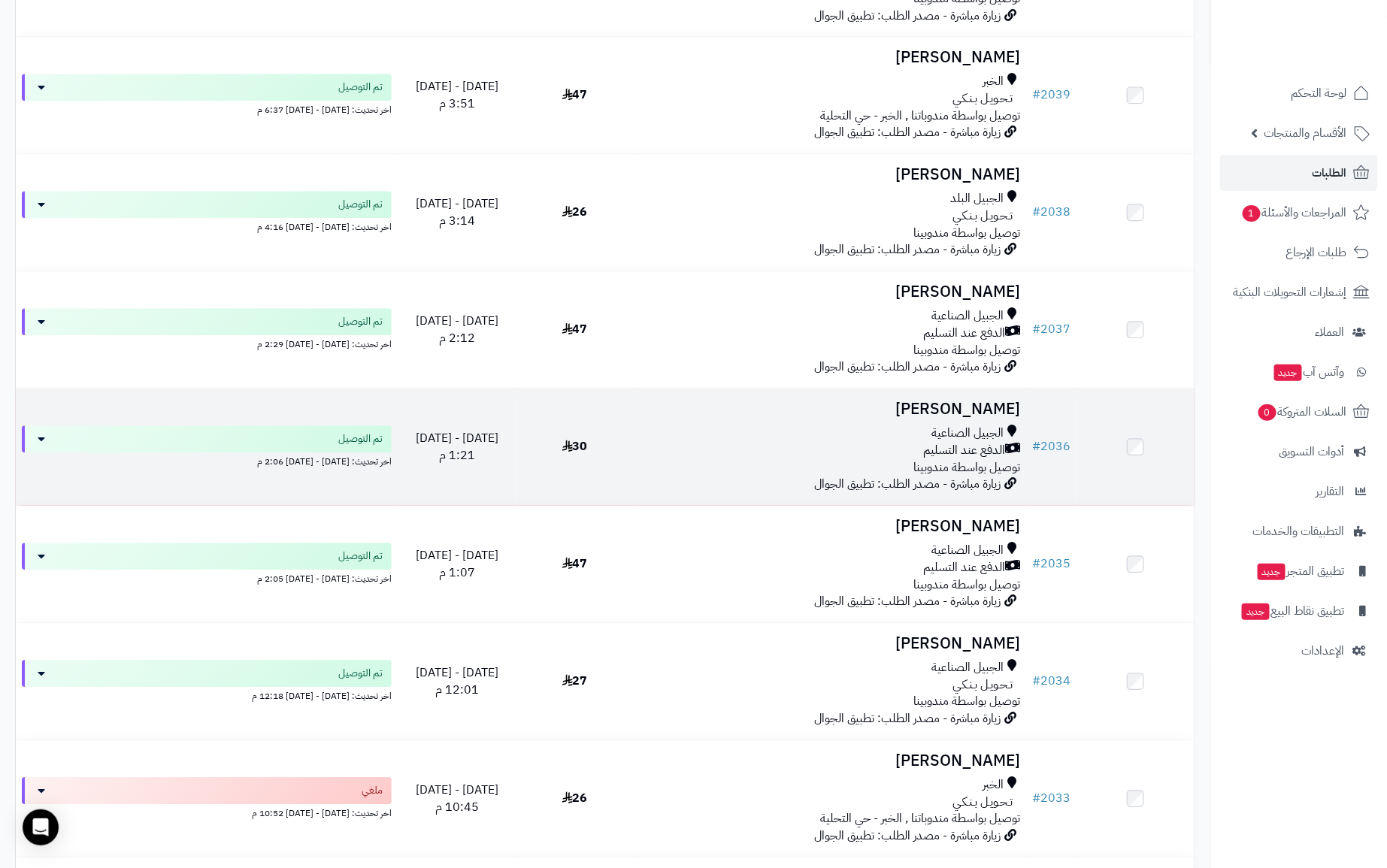
click at [980, 458] on span "توصيل بواسطة مندوبينا" at bounding box center [966, 467] width 107 height 18
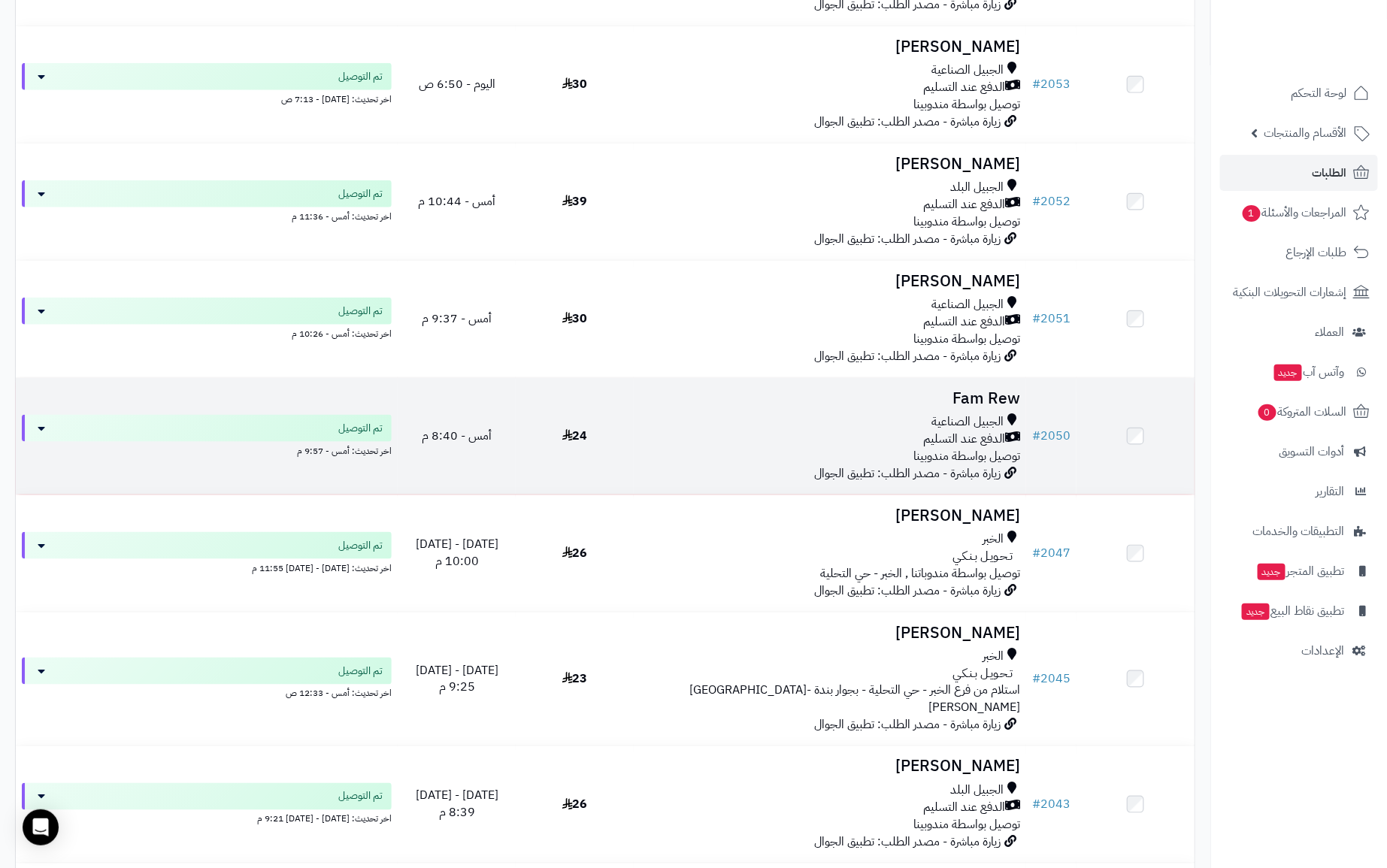
scroll to position [835, 0]
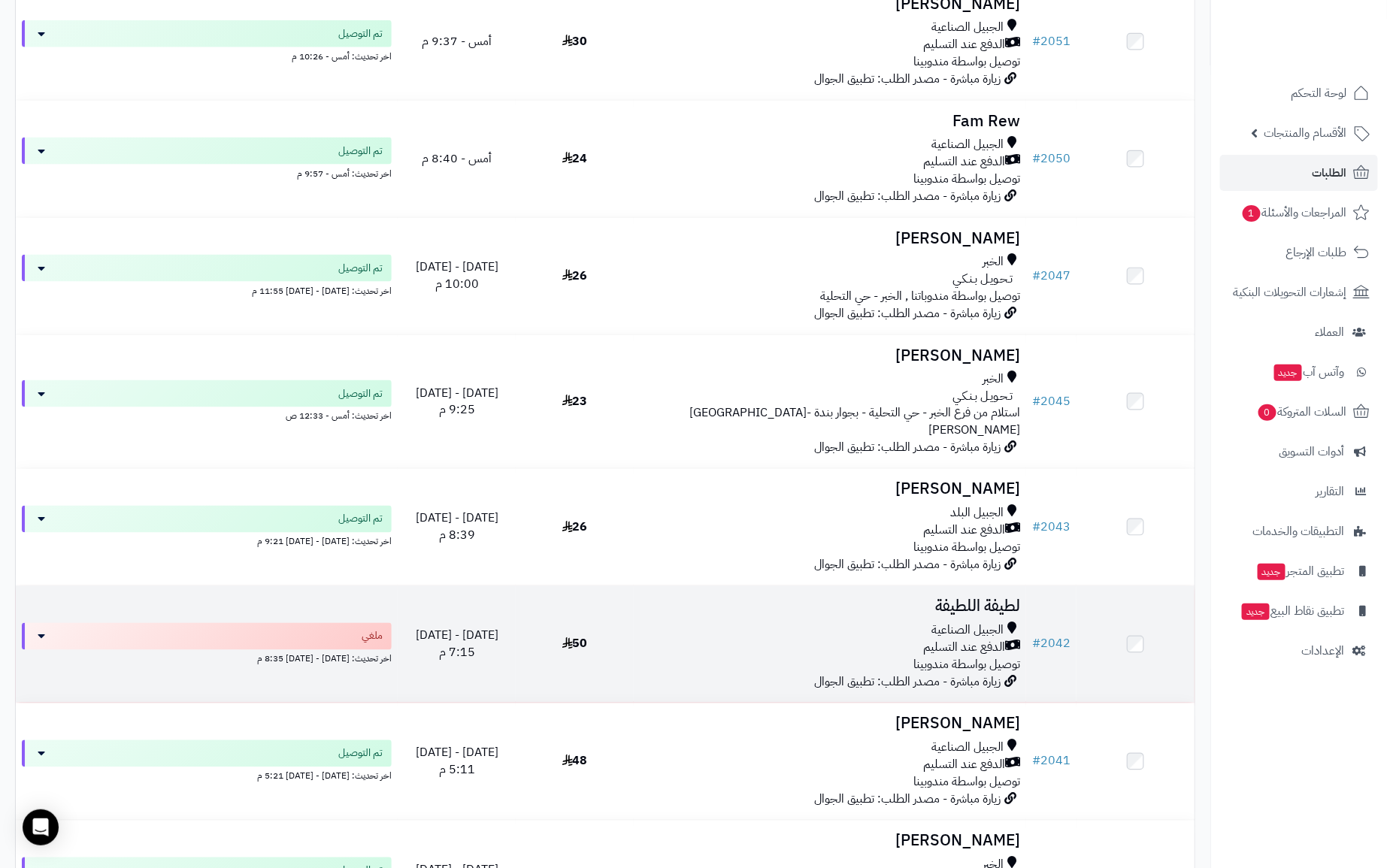
click at [949, 639] on span "الدفع عند التسليم" at bounding box center [965, 648] width 82 height 18
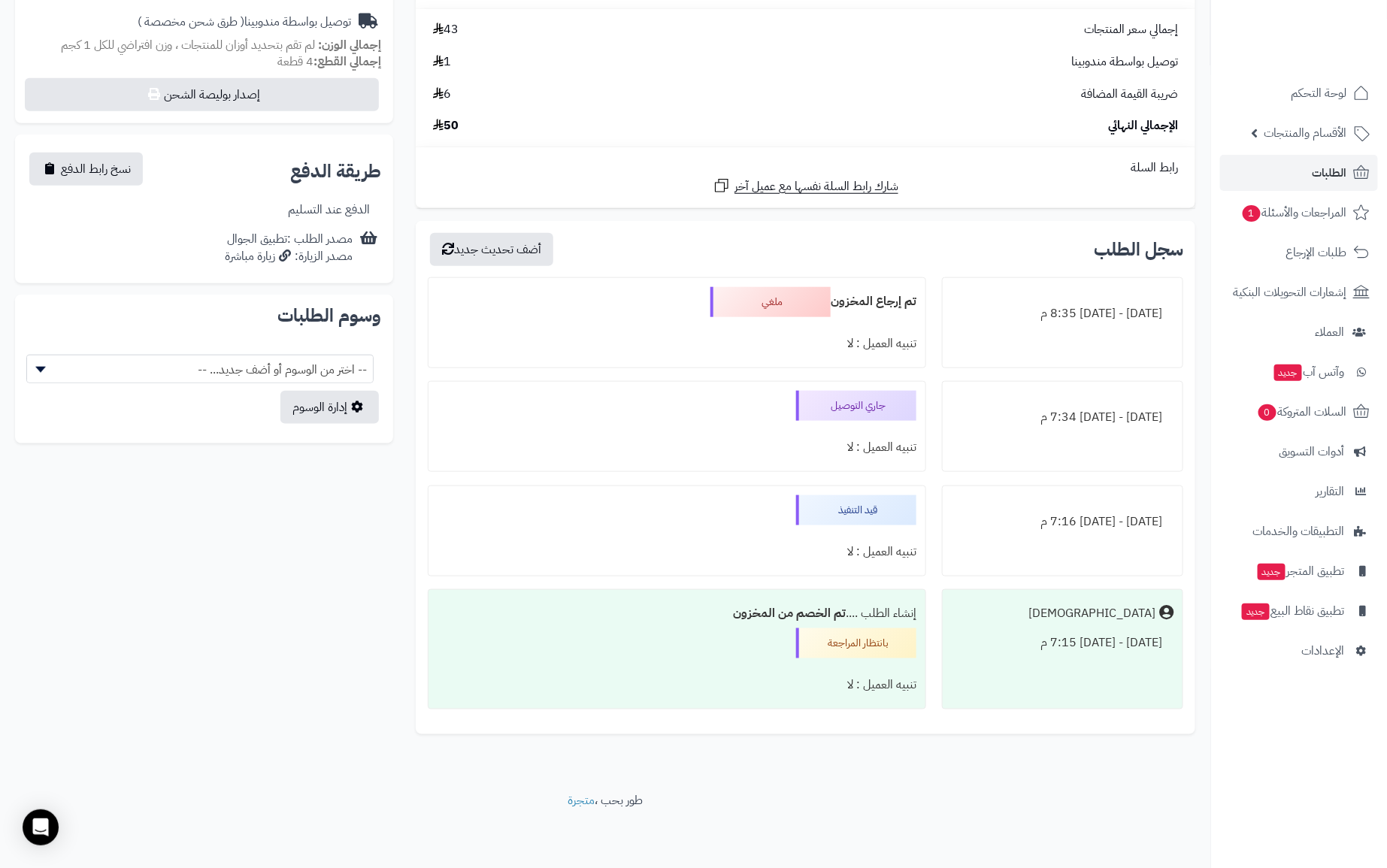
scroll to position [471, 0]
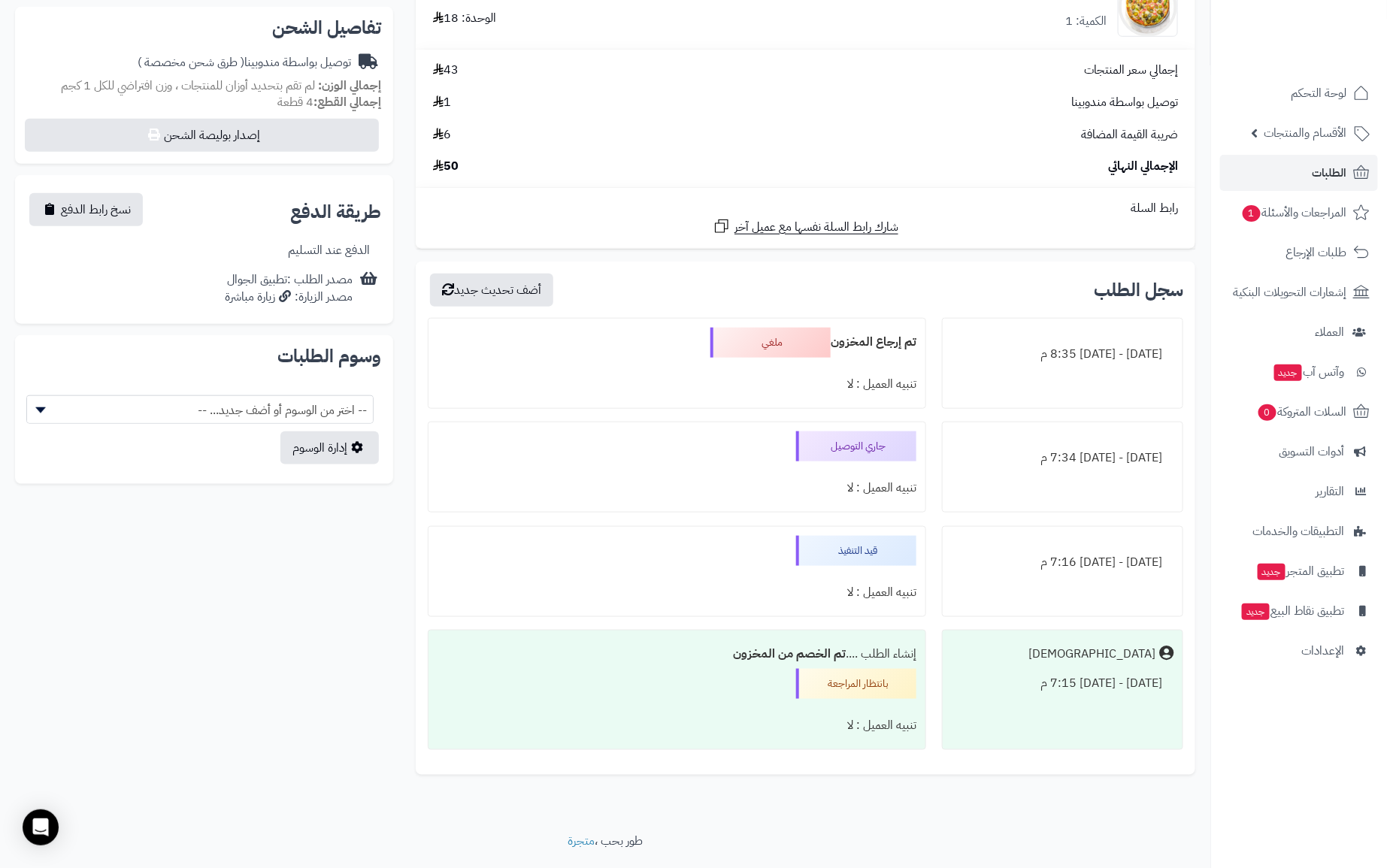
drag, startPoint x: 899, startPoint y: 443, endPoint x: 819, endPoint y: 444, distance: 80.0
click at [819, 444] on div "جاري التوصيل" at bounding box center [856, 446] width 121 height 30
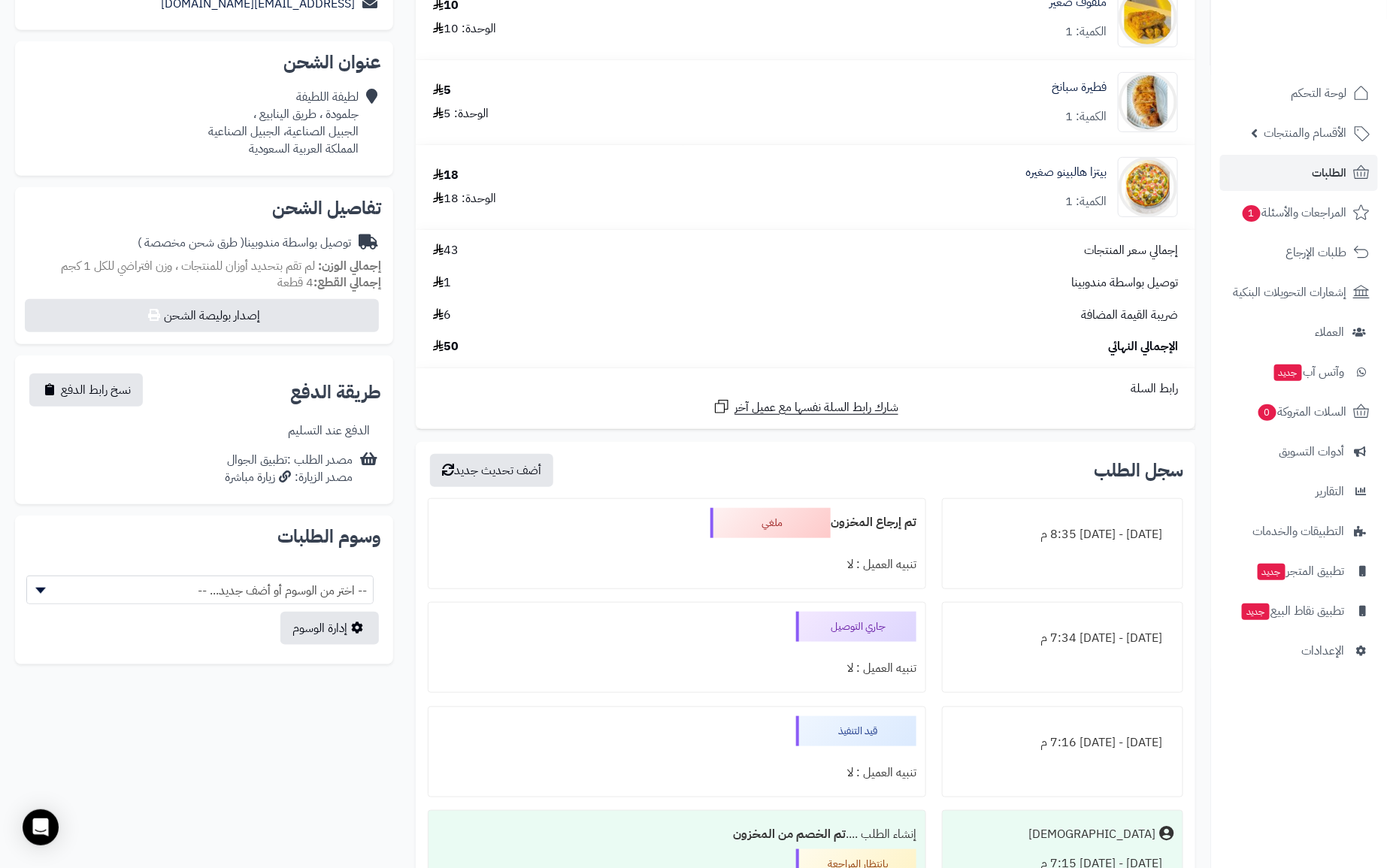
scroll to position [116, 0]
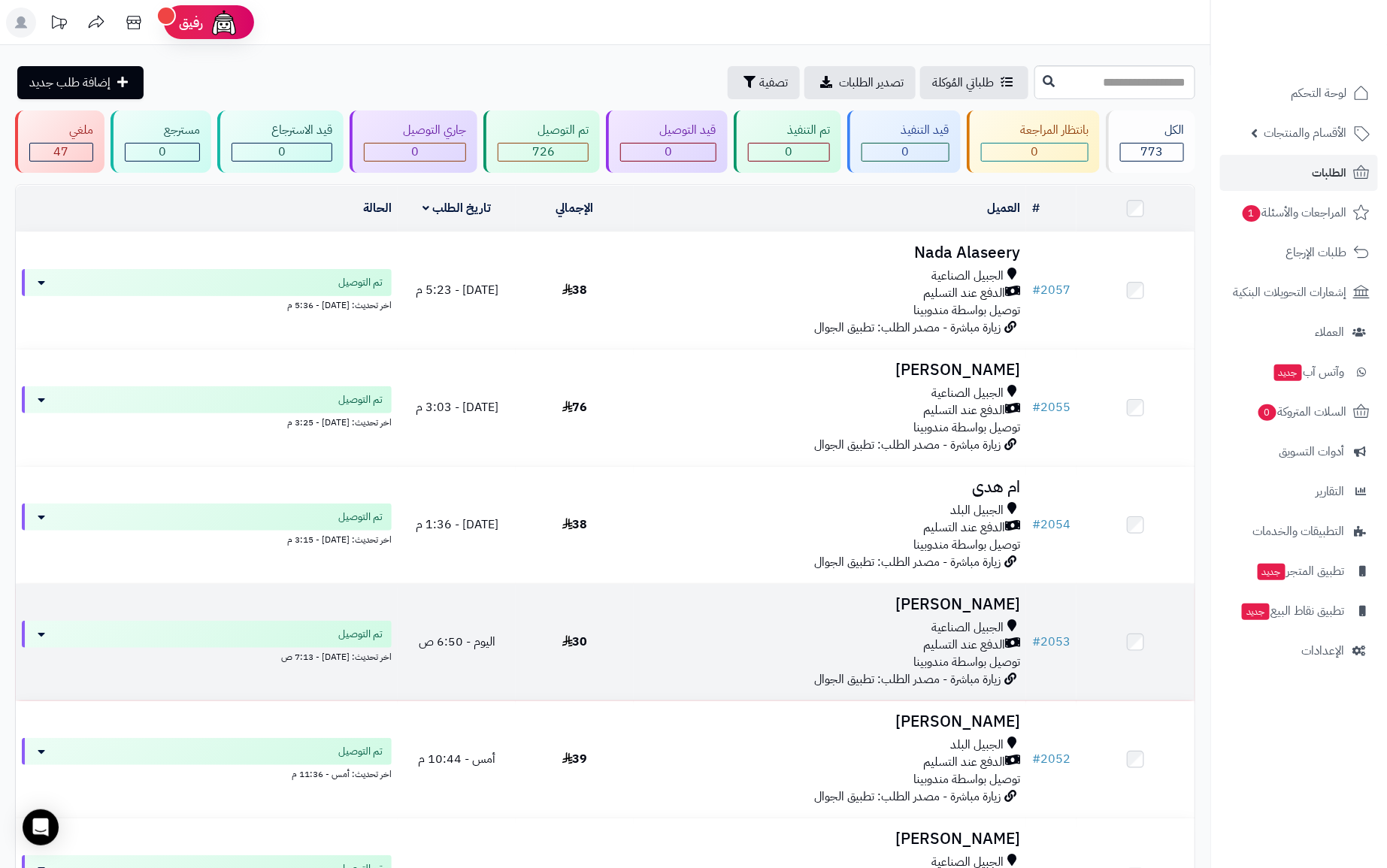
click at [965, 657] on span "توصيل بواسطة مندوبينا" at bounding box center [966, 661] width 107 height 18
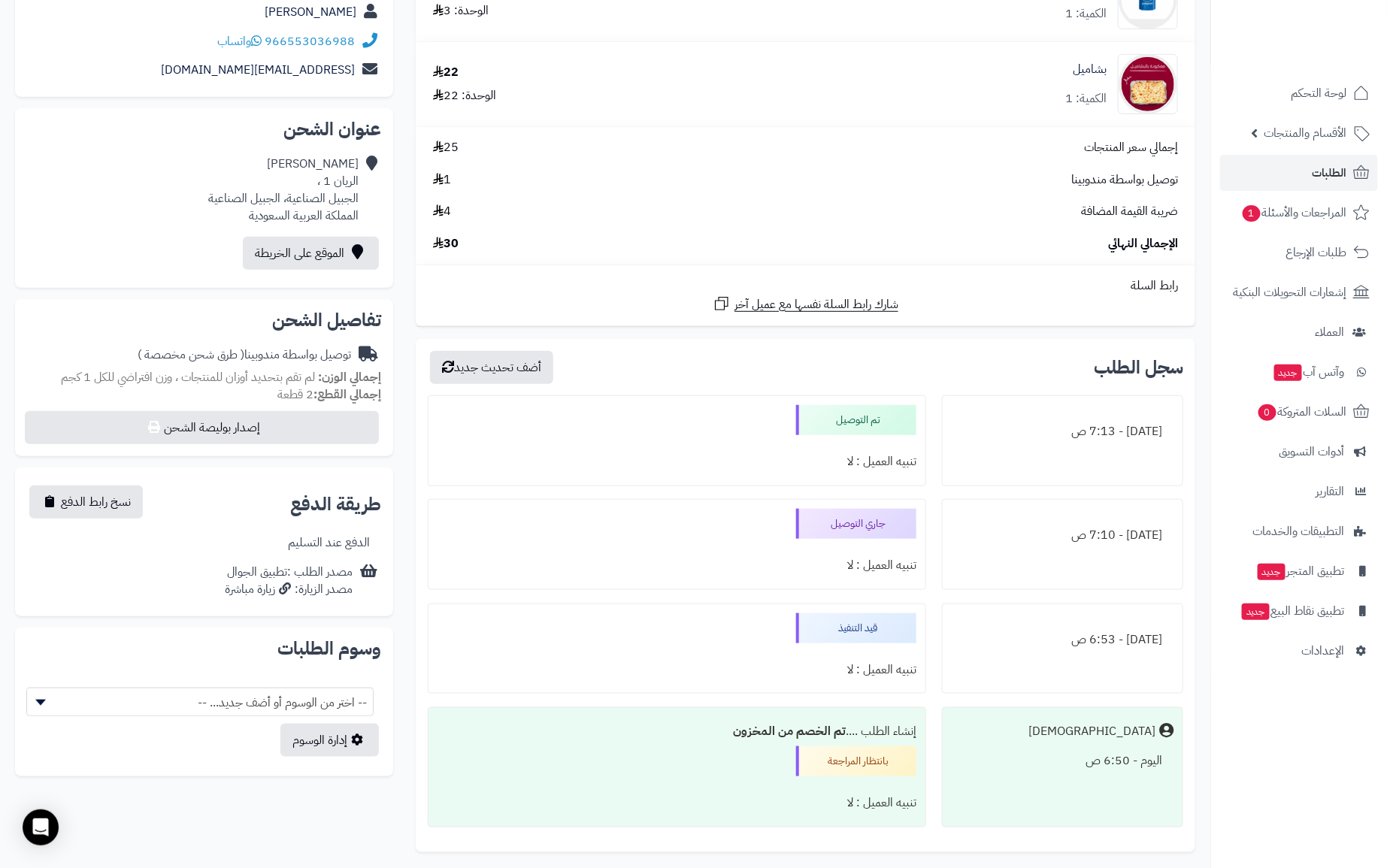
scroll to position [393, 0]
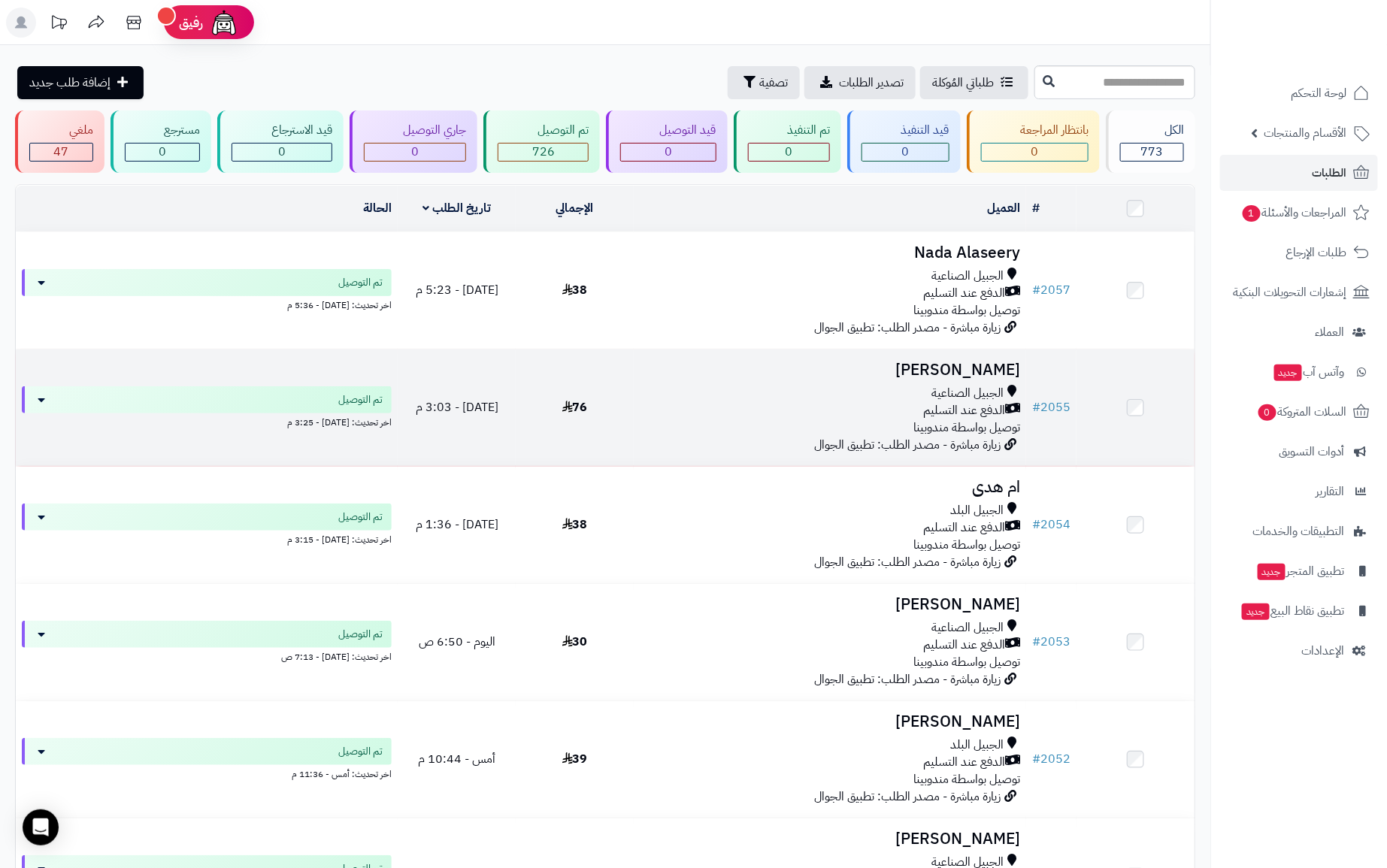
click at [982, 402] on span "الدفع عند التسليم" at bounding box center [965, 410] width 82 height 18
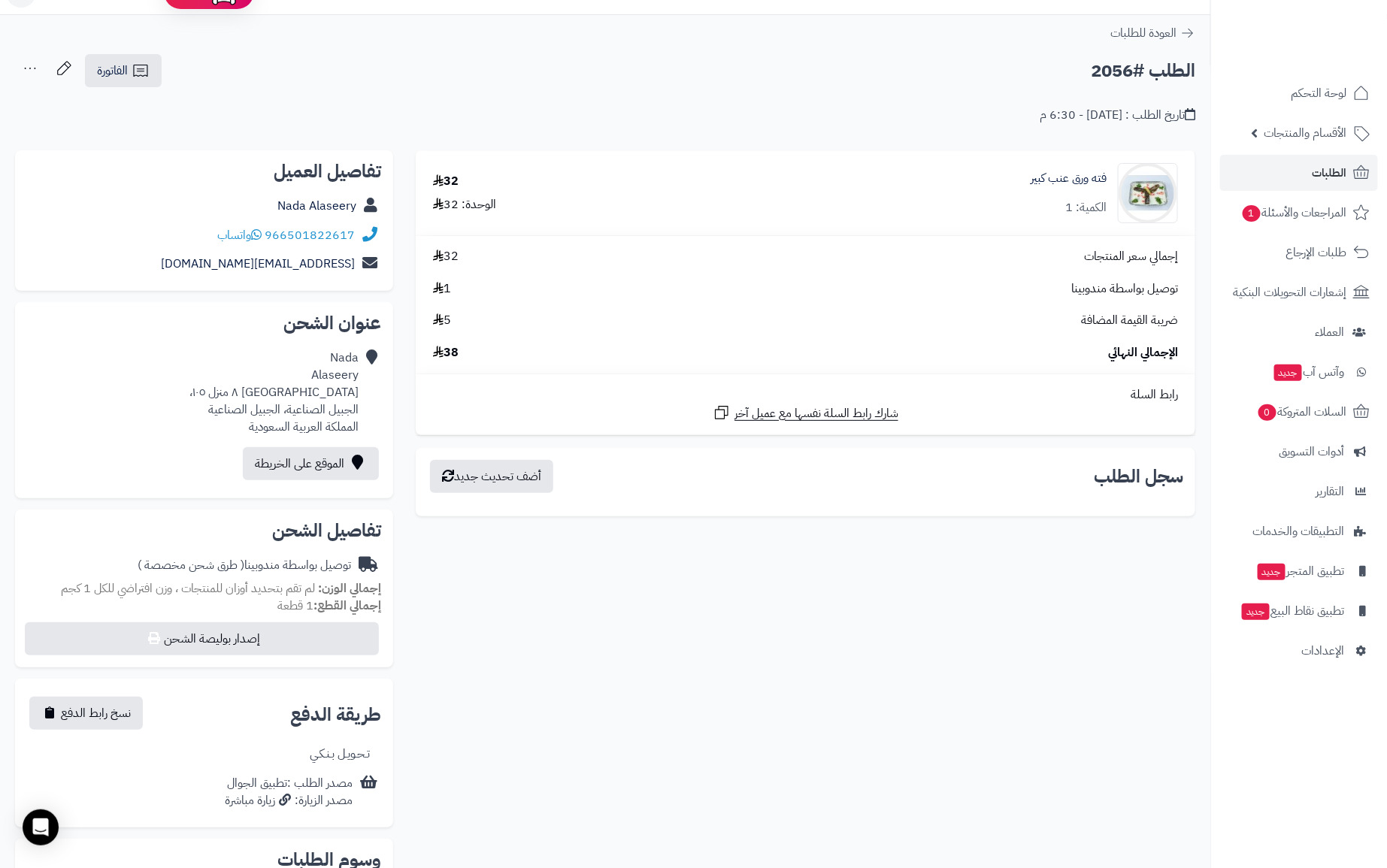
scroll to position [32, 0]
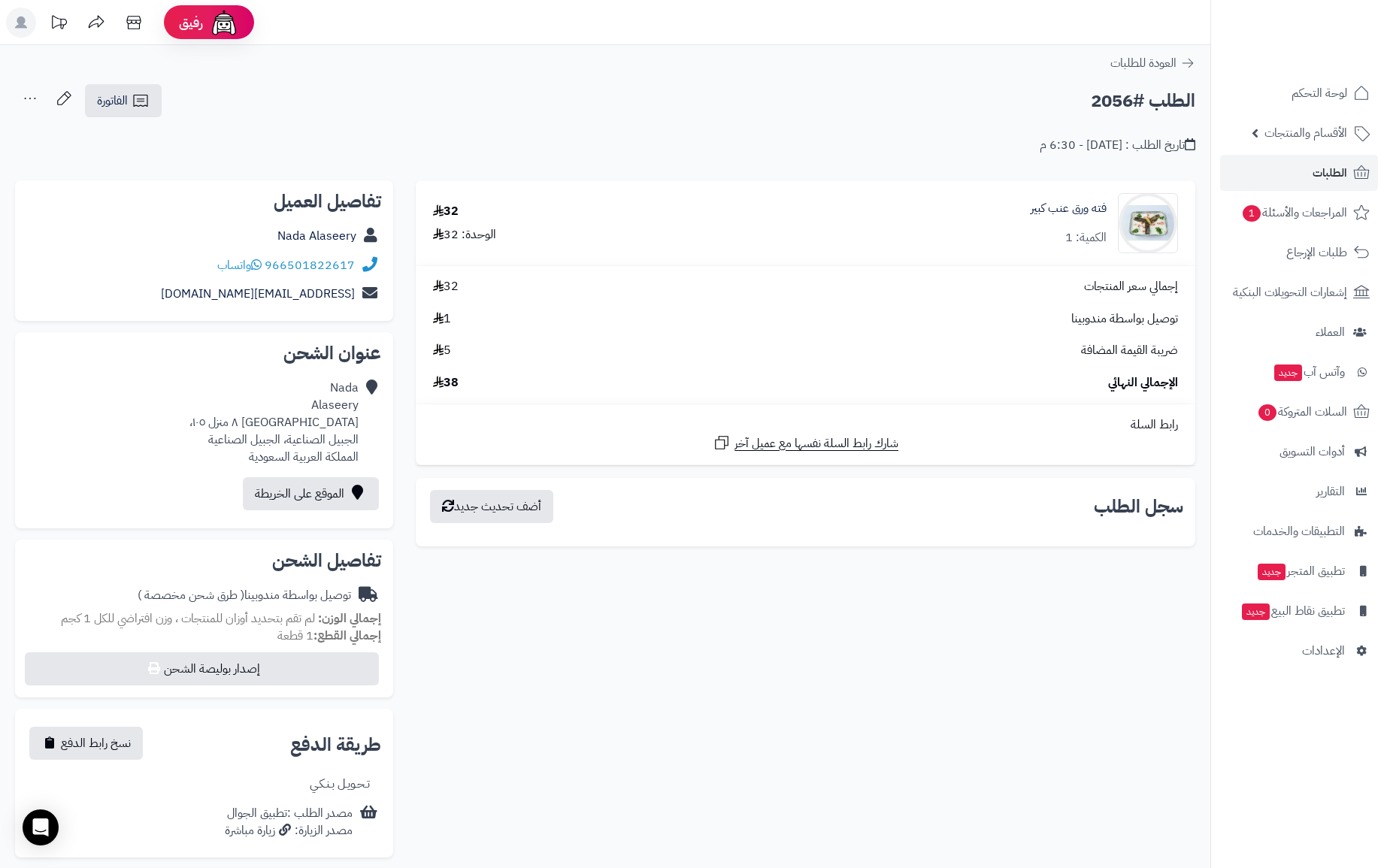
scroll to position [32, 0]
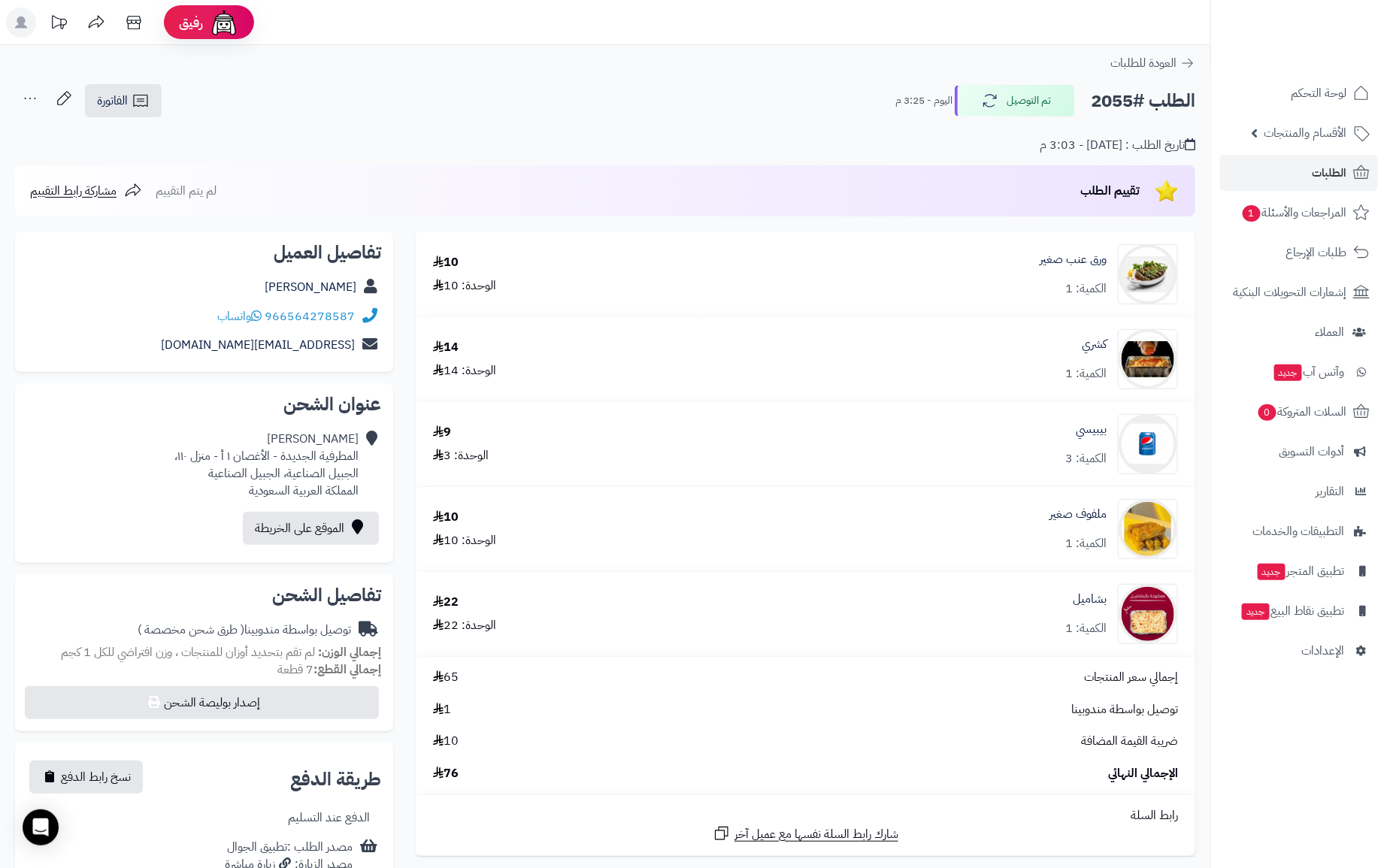
drag, startPoint x: 0, startPoint y: 0, endPoint x: 666, endPoint y: 102, distance: 673.8
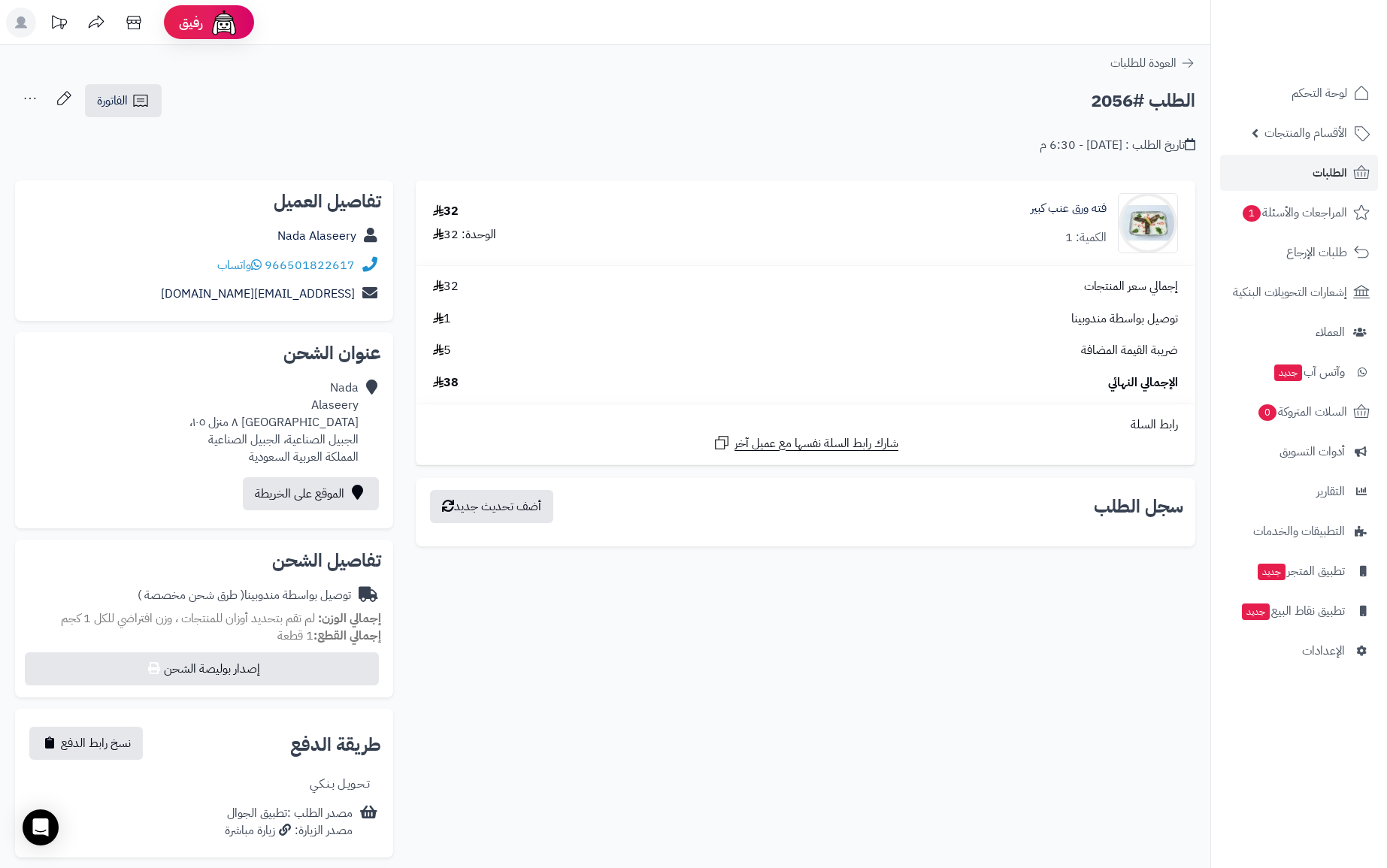
scroll to position [32, 0]
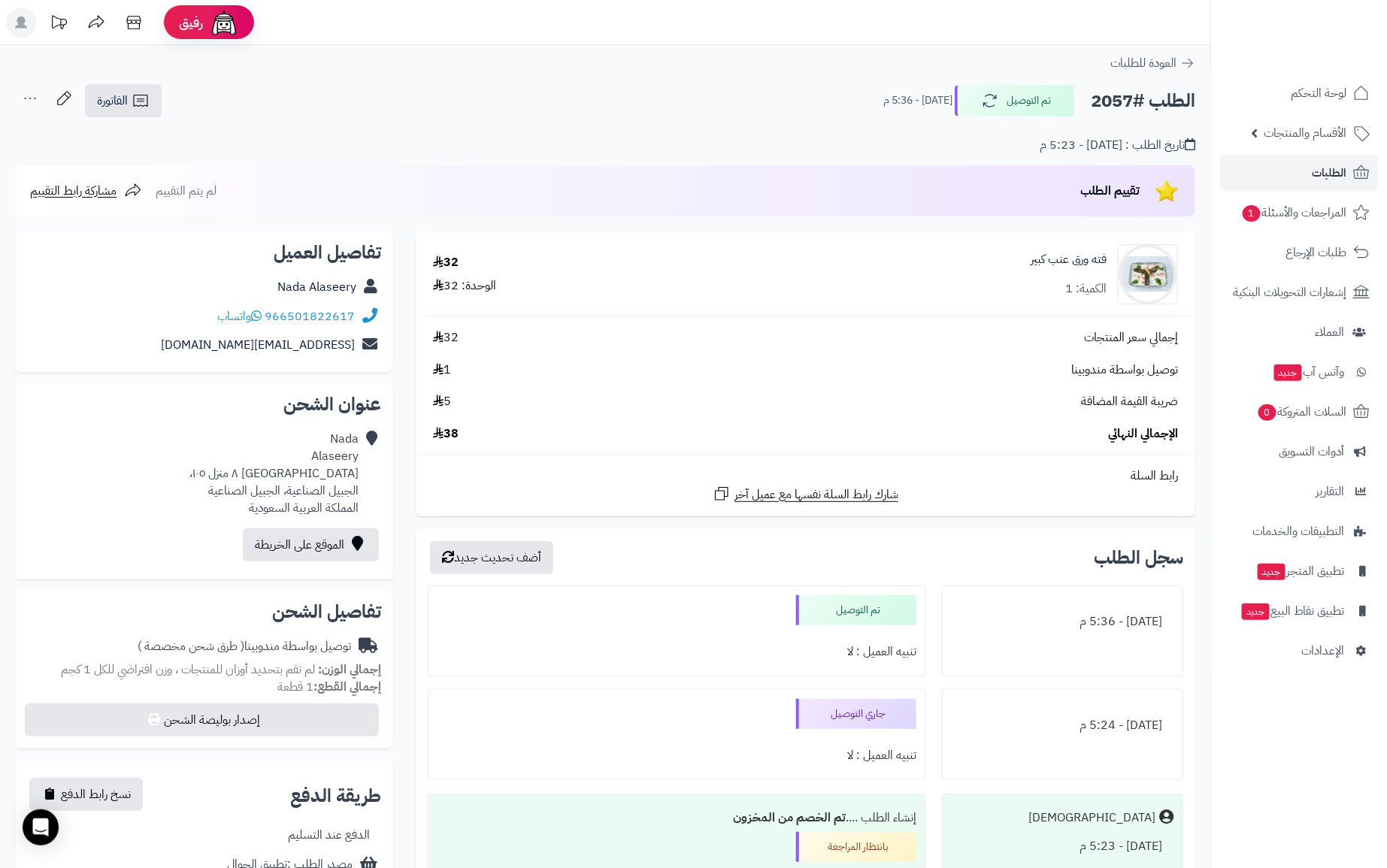
drag, startPoint x: 0, startPoint y: 0, endPoint x: 761, endPoint y: 98, distance: 767.3
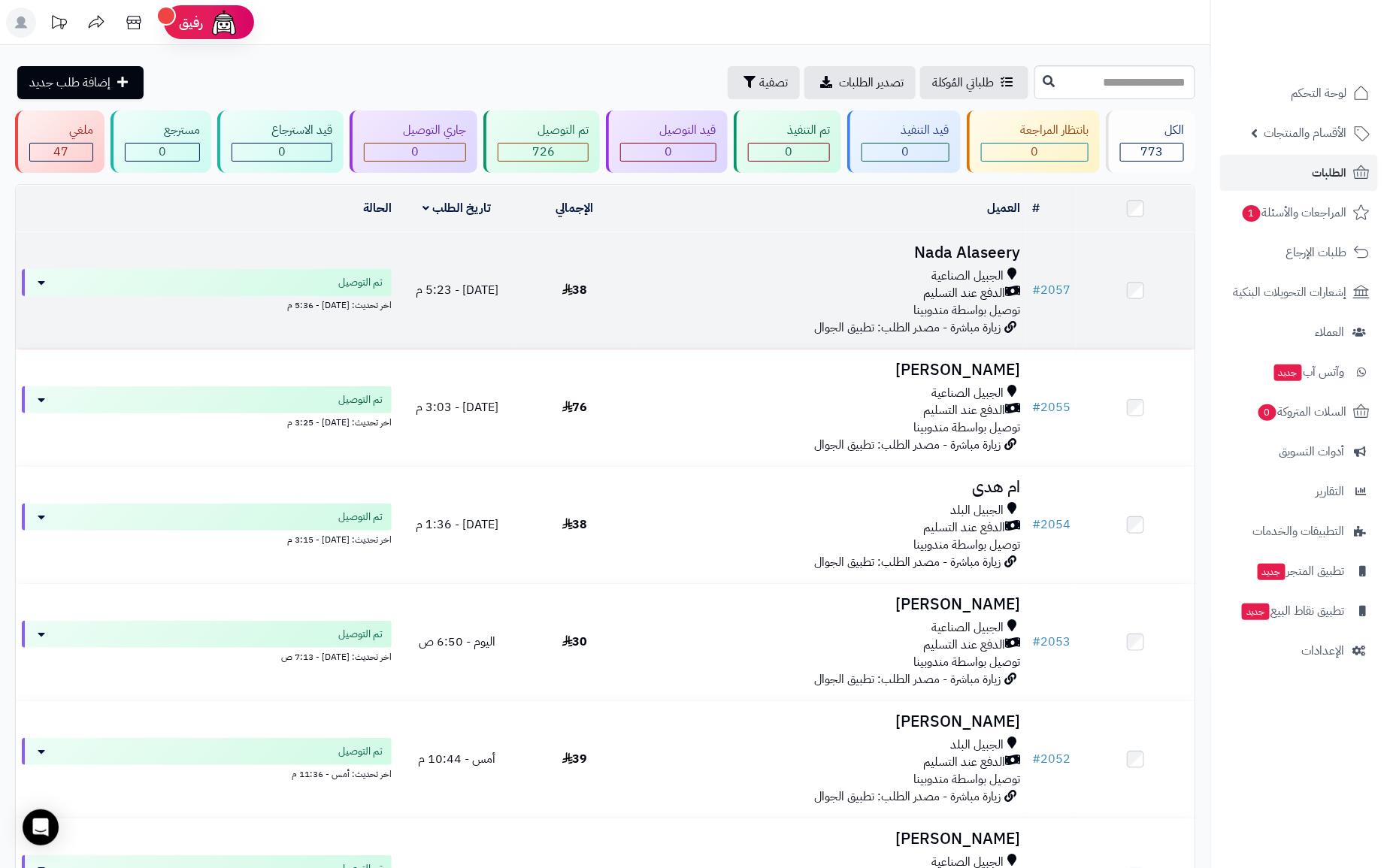
click at [976, 297] on span "الدفع عند التسليم" at bounding box center [965, 294] width 82 height 18
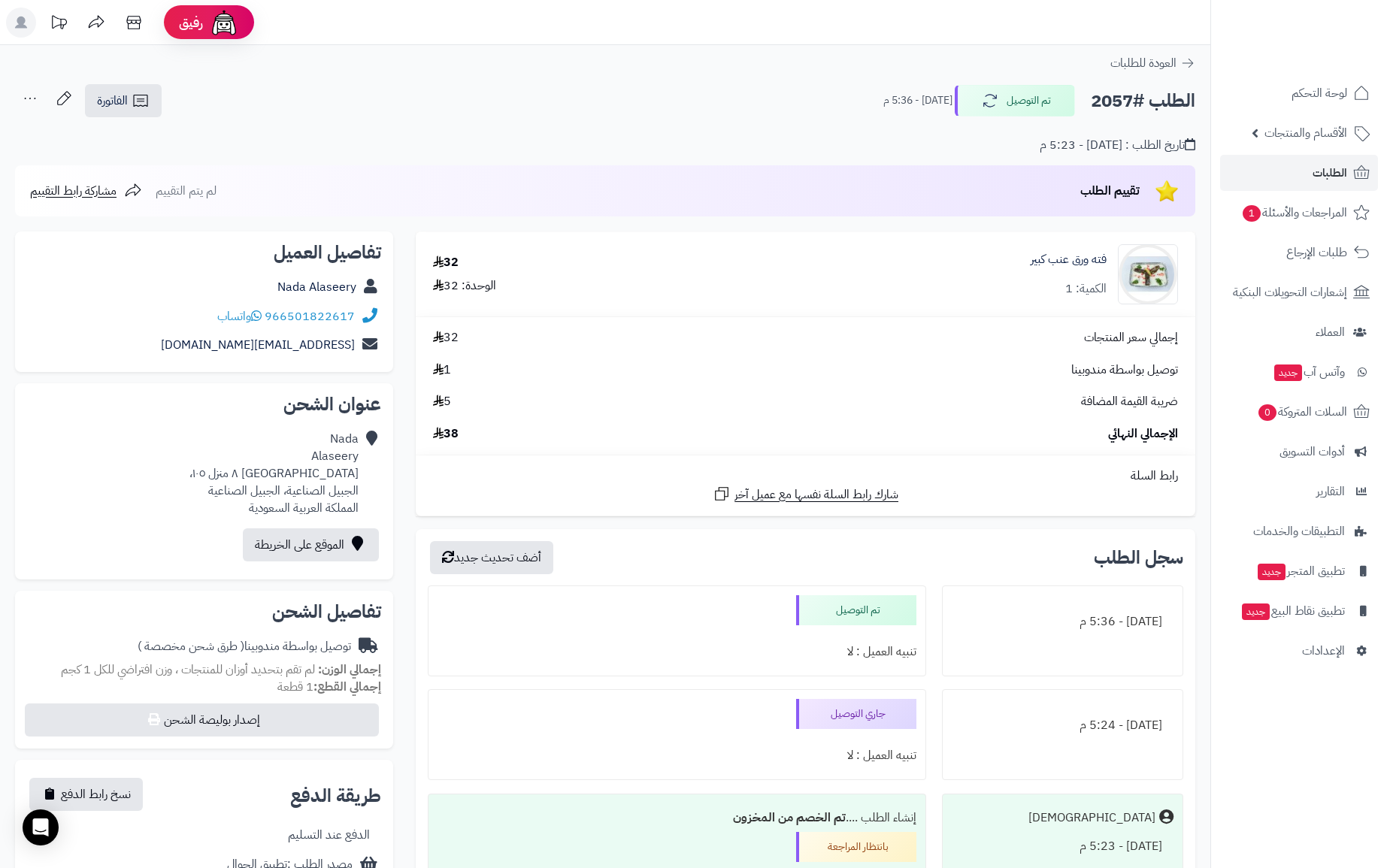
scroll to position [158, 0]
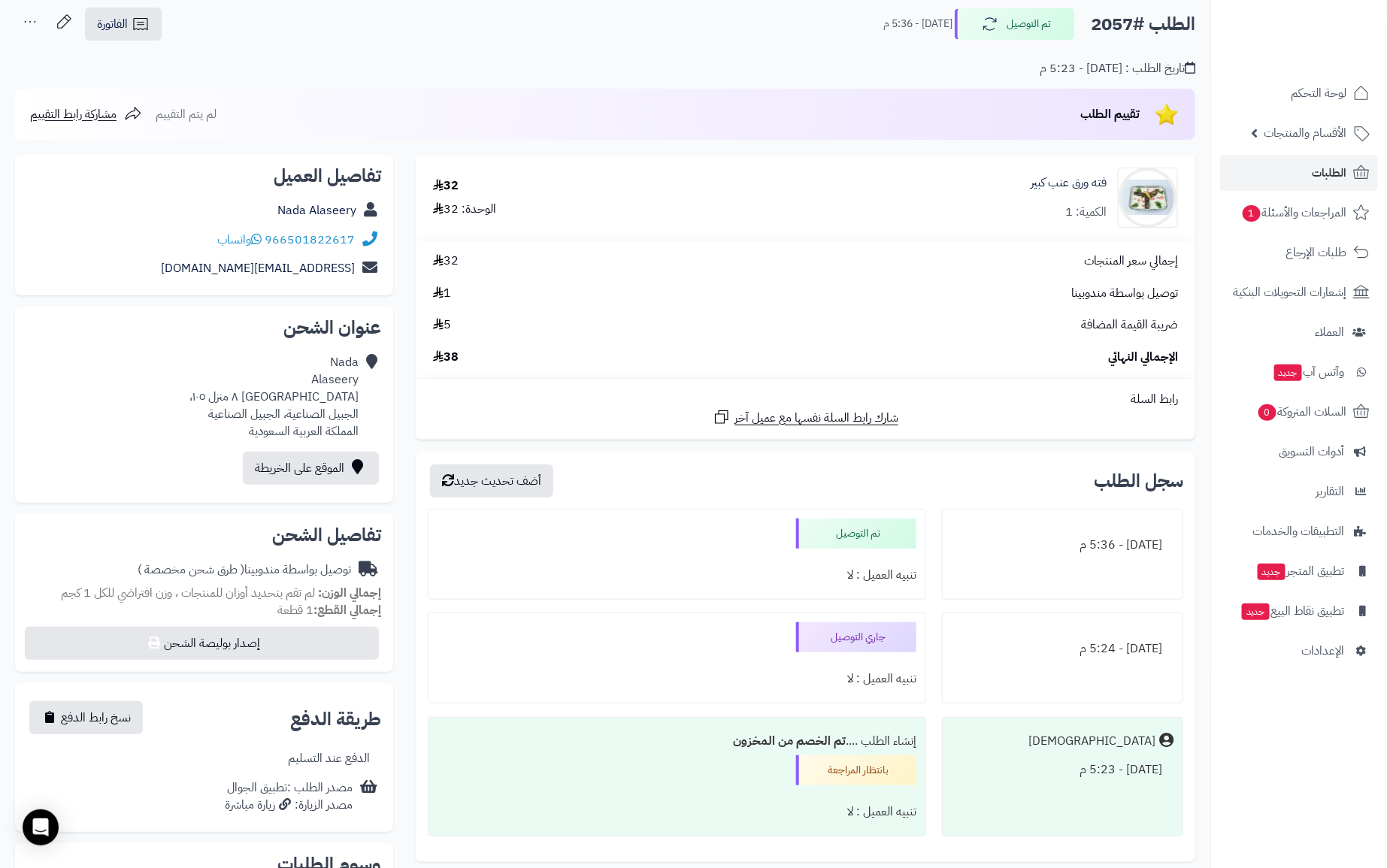
scroll to position [38, 0]
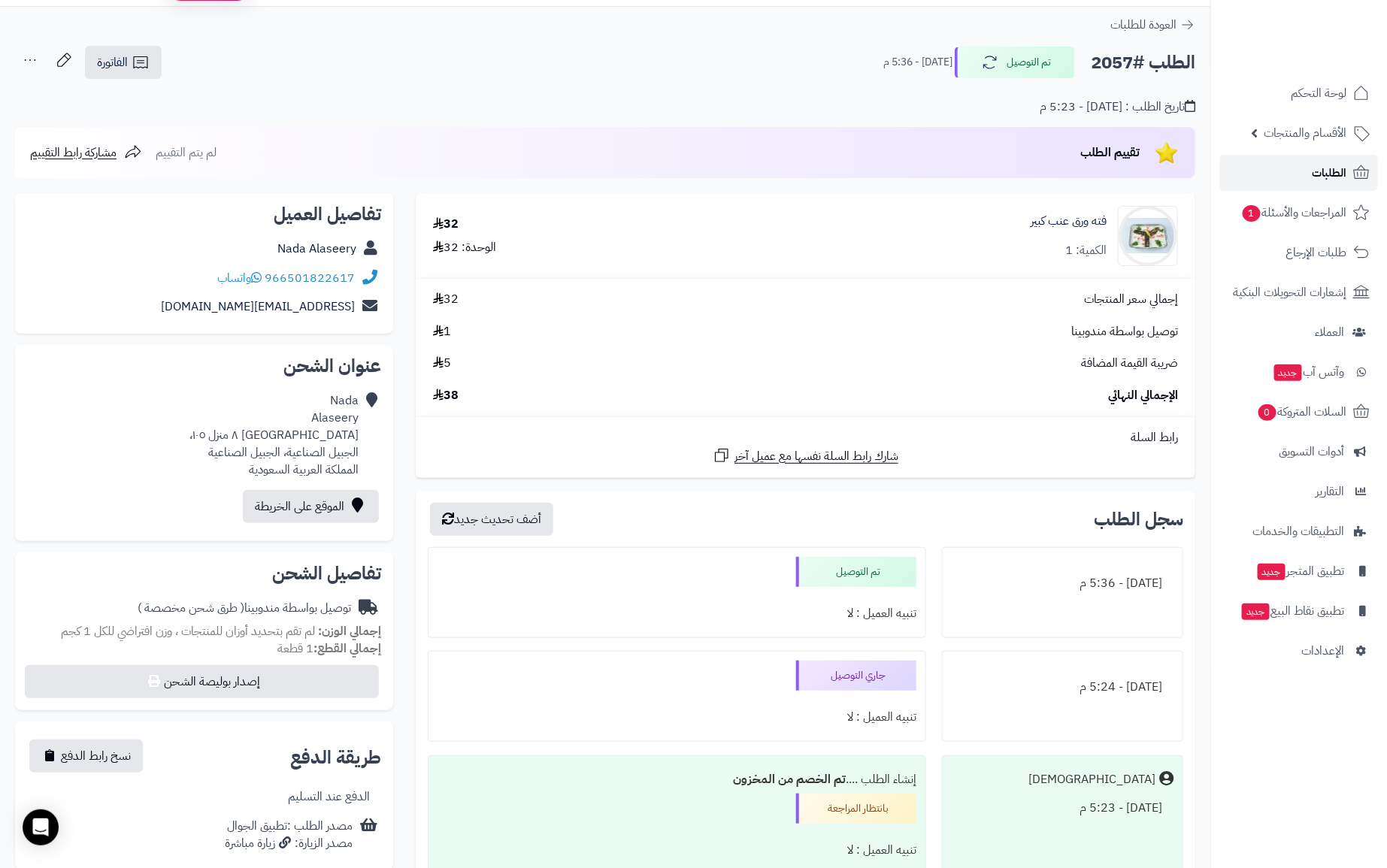
click at [1326, 174] on span "الطلبات" at bounding box center [1329, 172] width 34 height 21
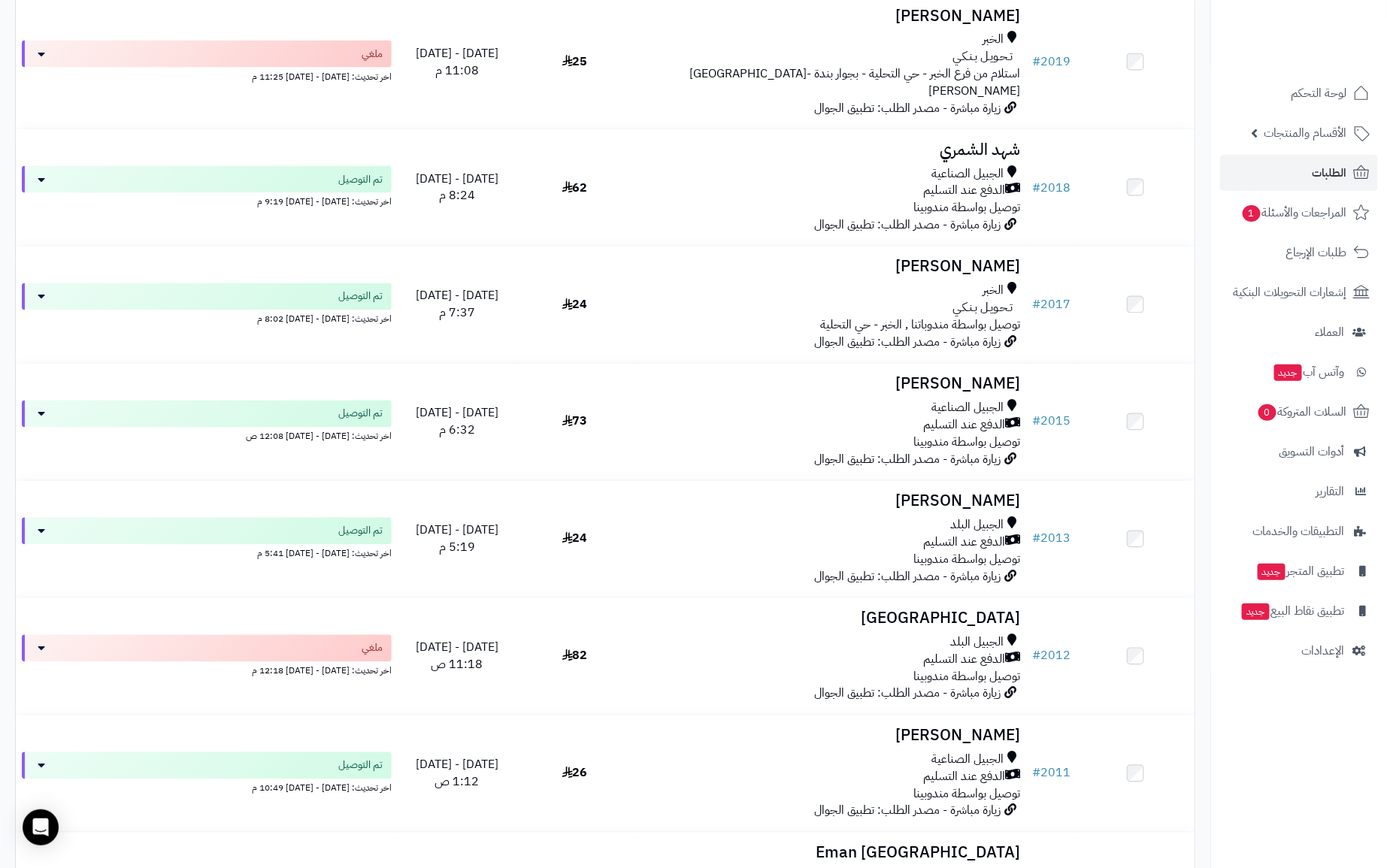
scroll to position [3972, 0]
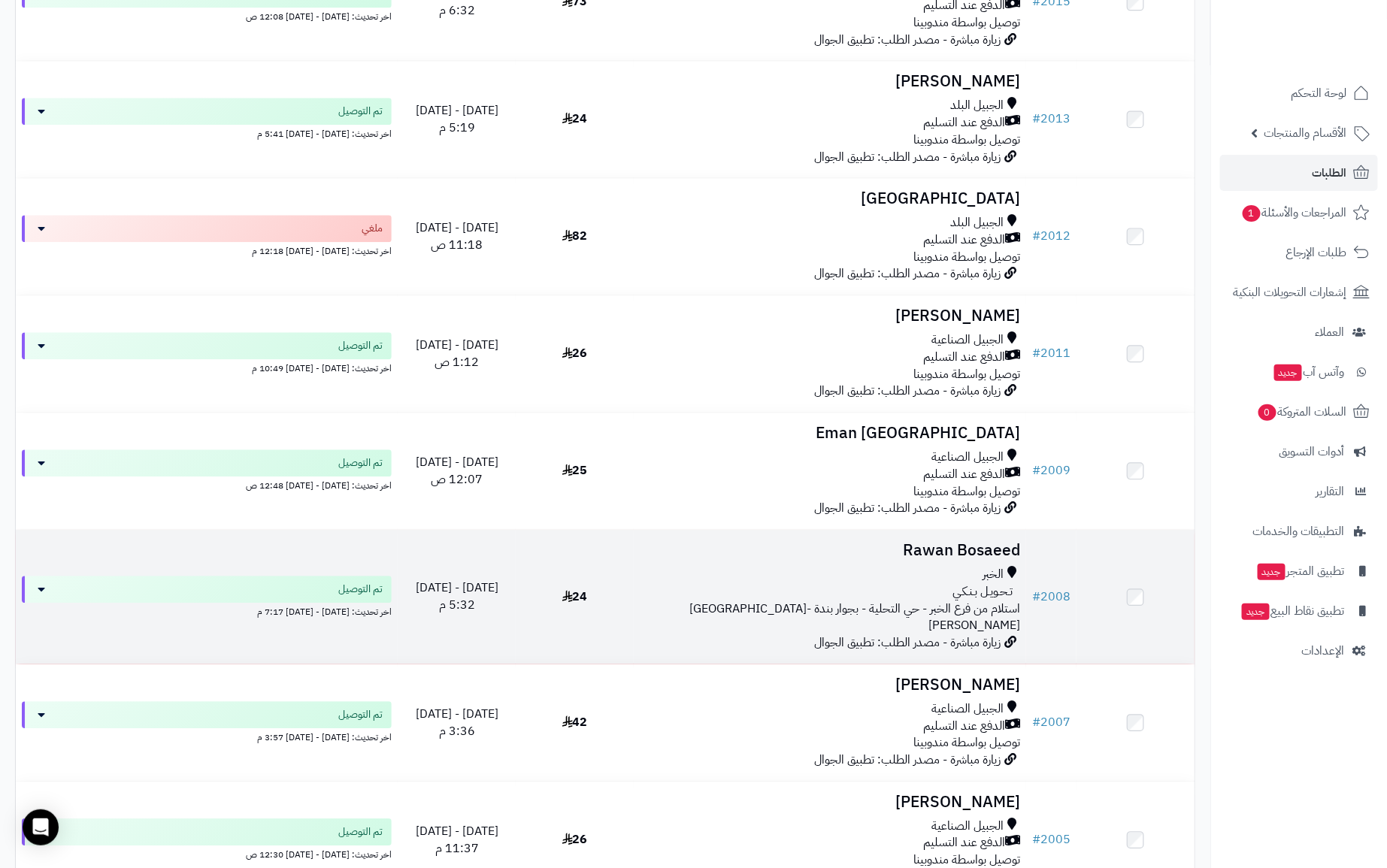
click at [985, 565] on span "الخبر" at bounding box center [992, 574] width 21 height 18
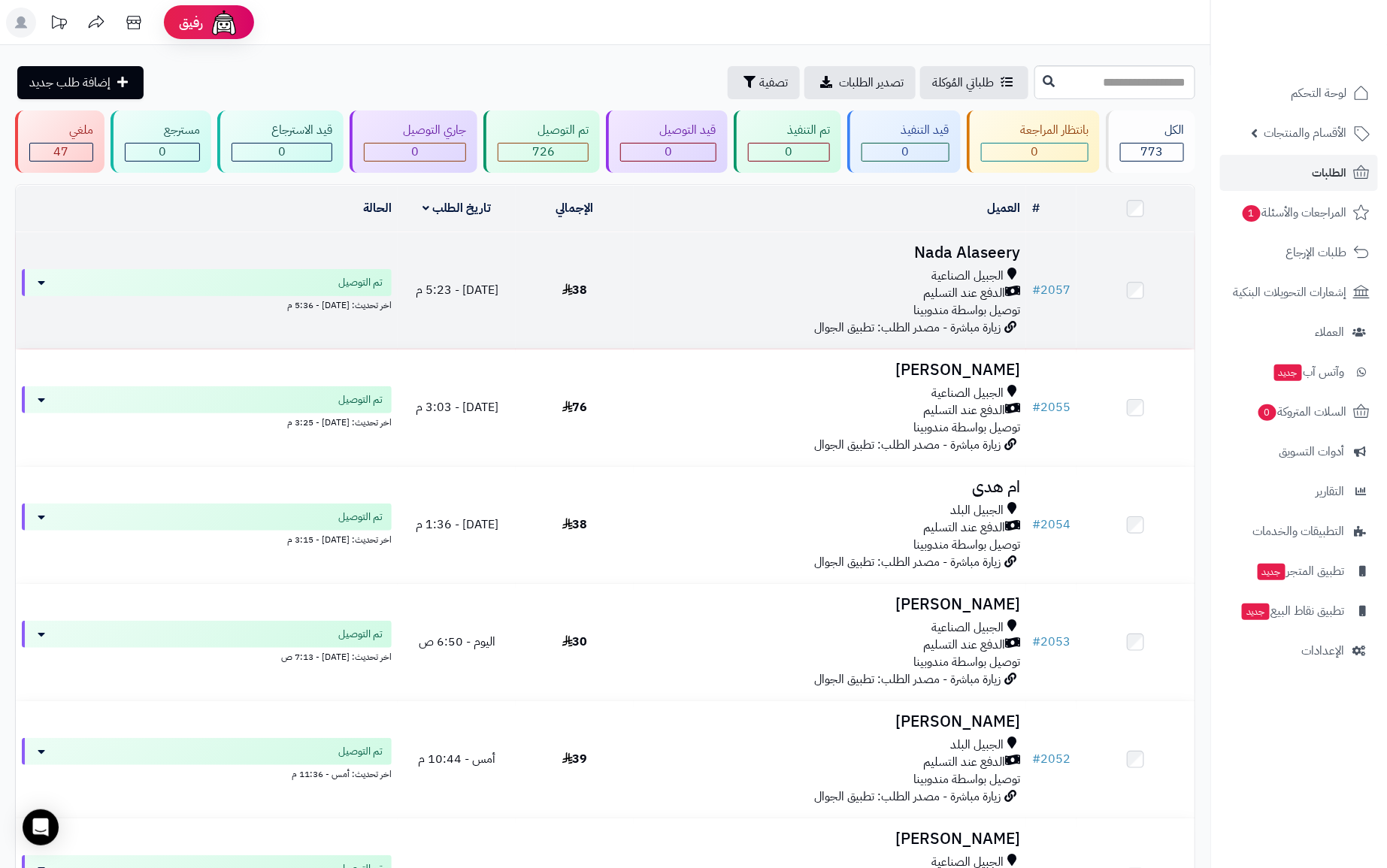
click at [961, 295] on span "الدفع عند التسليم" at bounding box center [965, 294] width 82 height 18
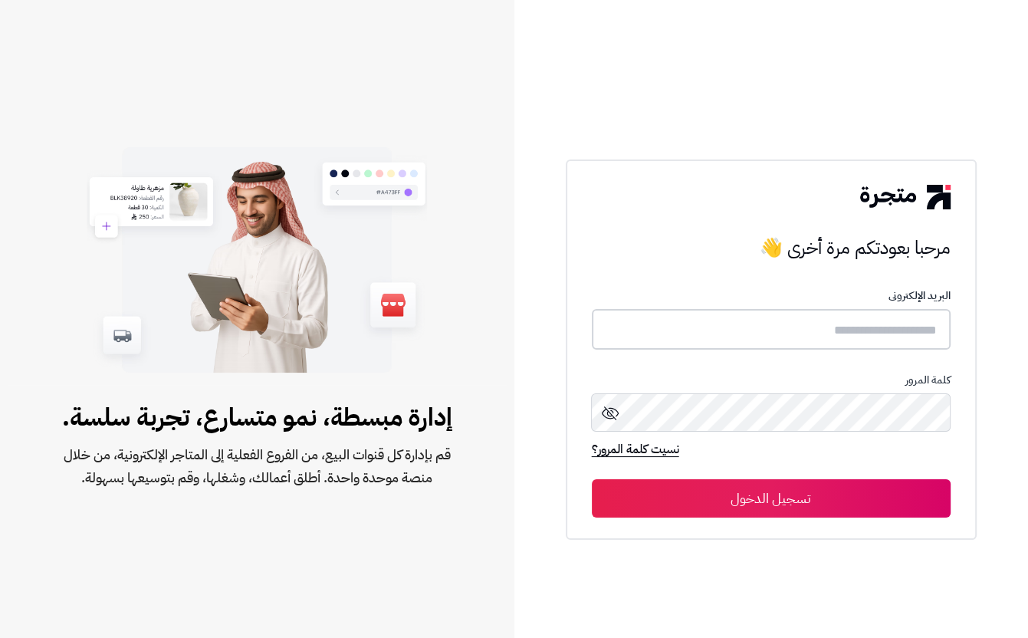
click at [784, 337] on input "text" at bounding box center [771, 329] width 359 height 41
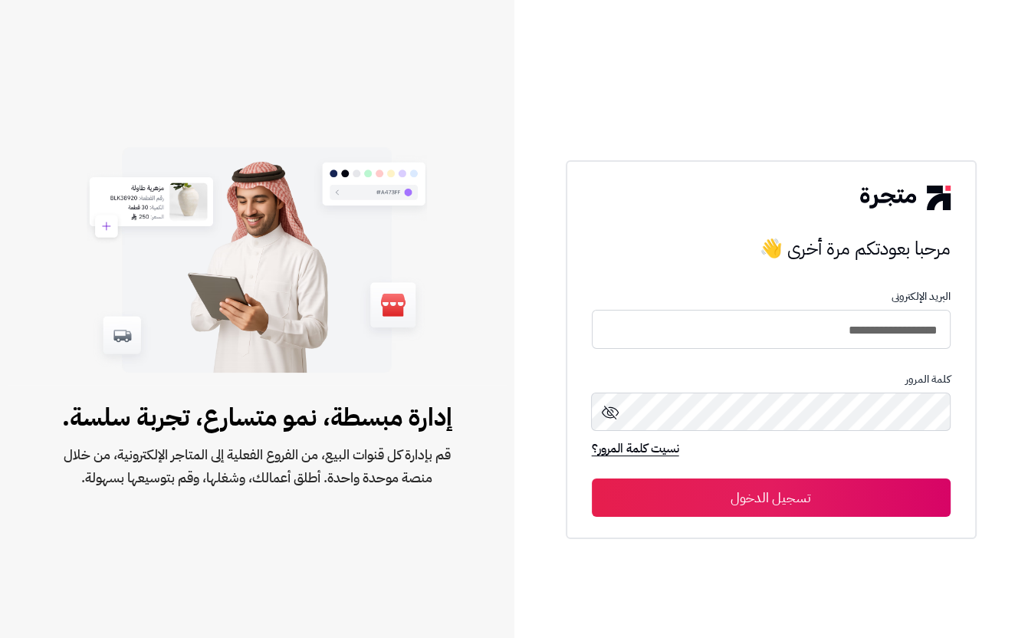
type input "**********"
click at [592, 478] on button "تسجيل الدخول" at bounding box center [771, 497] width 359 height 38
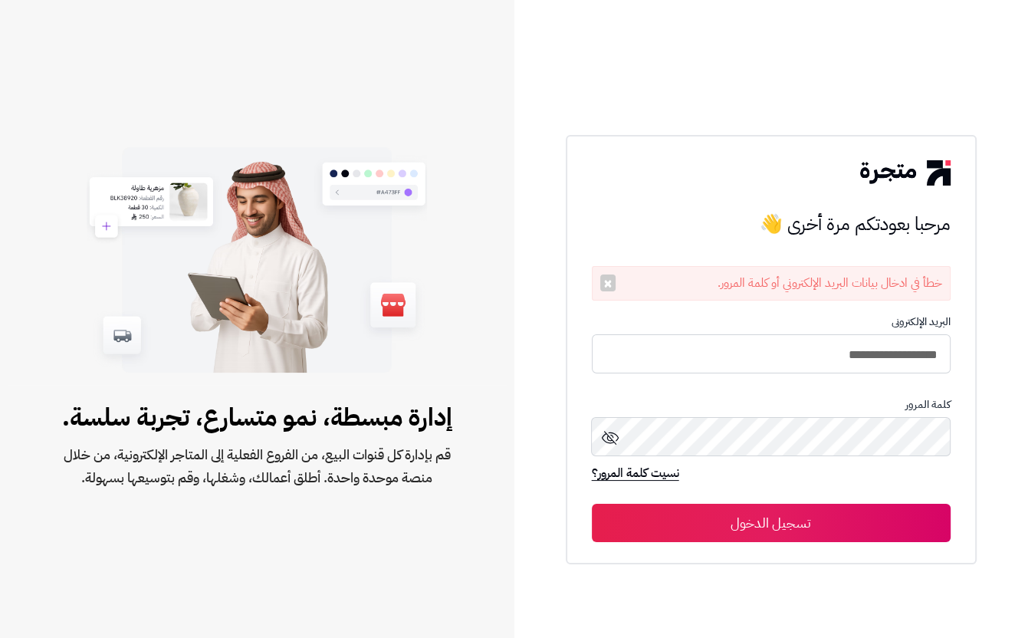
click at [834, 481] on div "نسيت كلمة المرور؟" at bounding box center [771, 480] width 359 height 30
click at [840, 498] on form "**********" at bounding box center [771, 429] width 359 height 226
click at [848, 518] on button "تسجيل الدخول" at bounding box center [771, 523] width 359 height 38
type input "**********"
click at [823, 510] on button "تسجيل الدخول" at bounding box center [771, 523] width 359 height 38
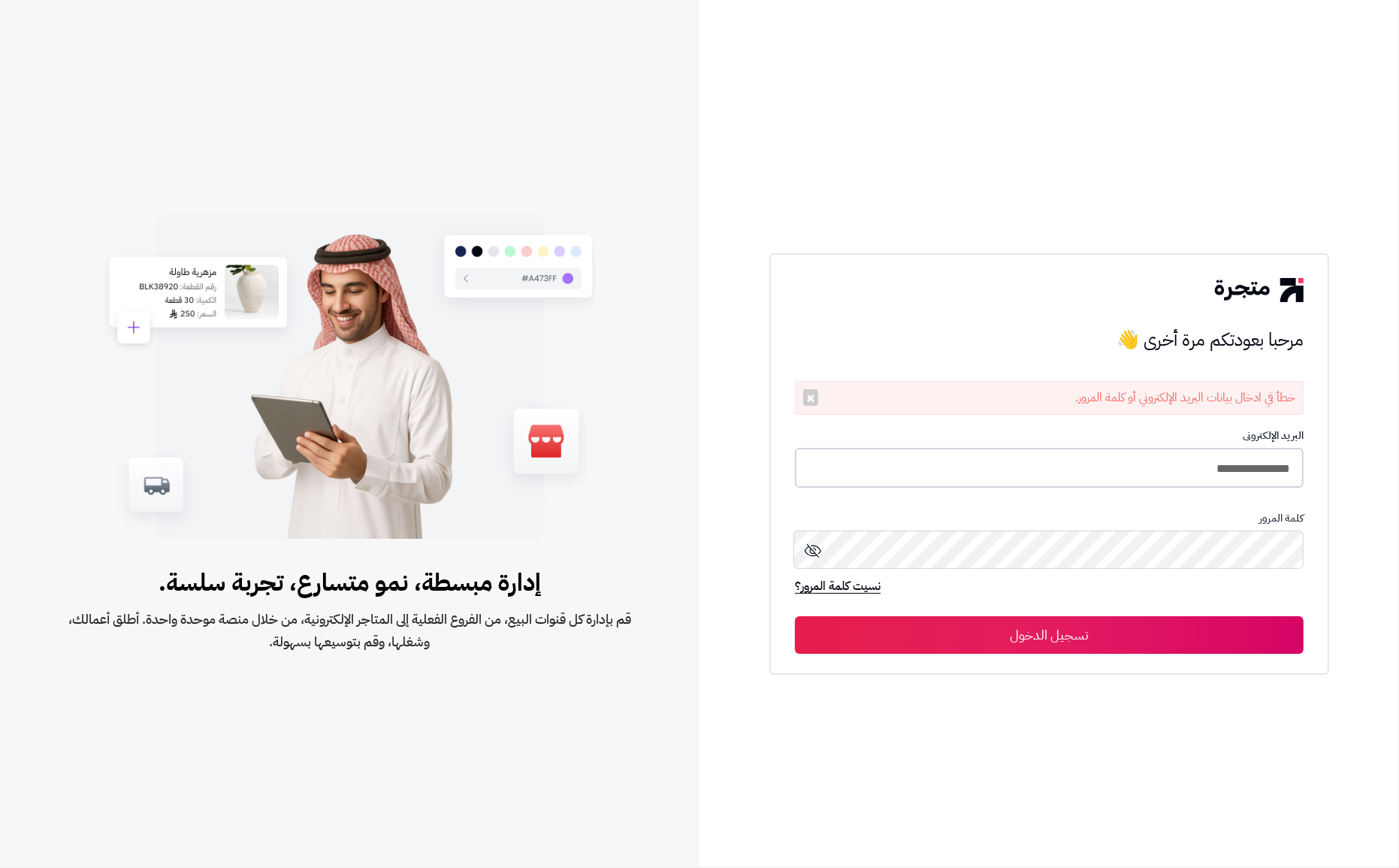
click at [1006, 485] on input "**********" at bounding box center [1048, 467] width 508 height 40
type input "**********"
click at [795, 615] on button "تسجيل الدخول" at bounding box center [1048, 634] width 508 height 37
click at [1229, 515] on p "كلمة المرور" at bounding box center [1048, 517] width 508 height 12
click at [1278, 636] on button "تسجيل الدخول" at bounding box center [1048, 634] width 508 height 37
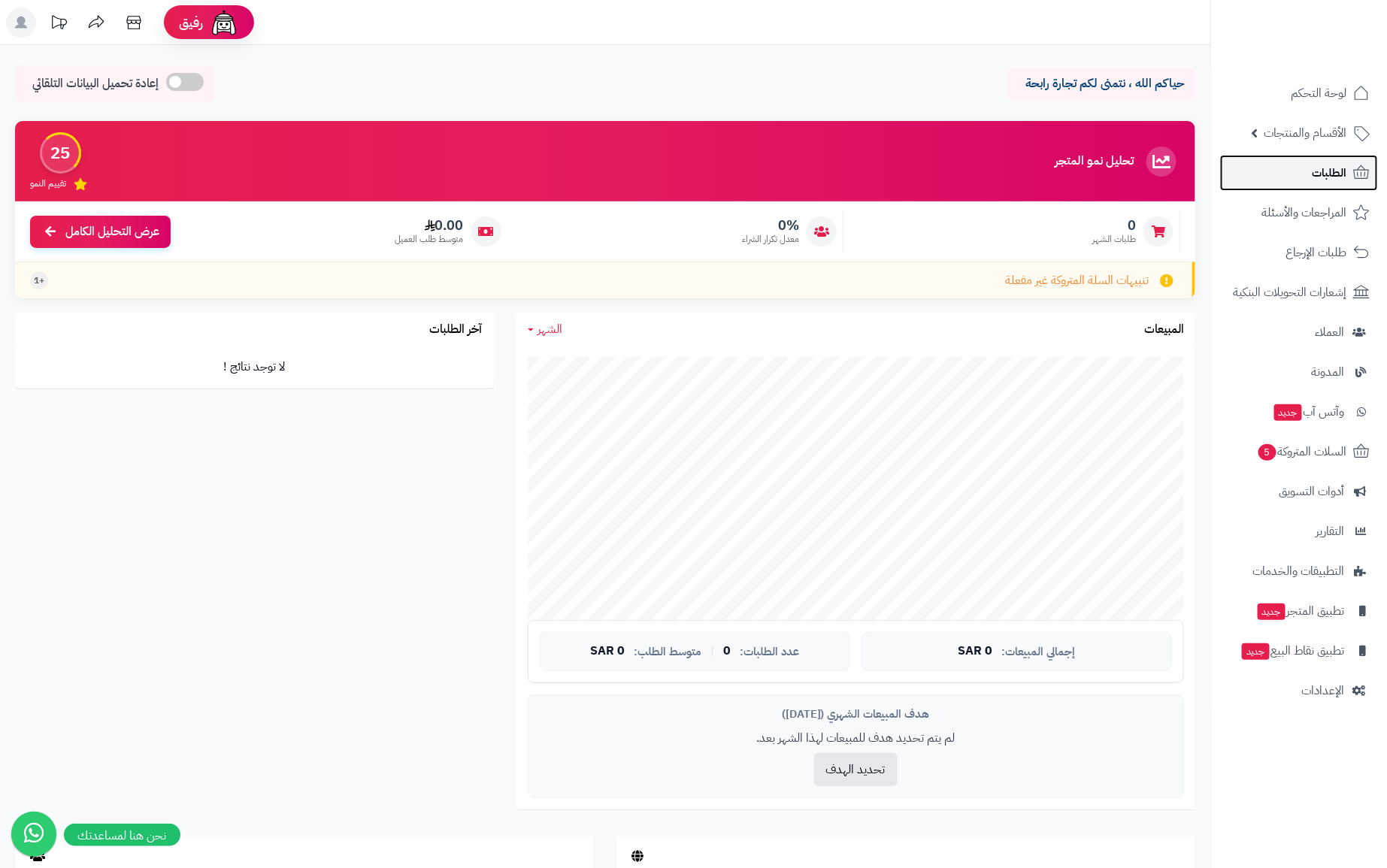
click at [1300, 175] on link "الطلبات" at bounding box center [1298, 172] width 158 height 36
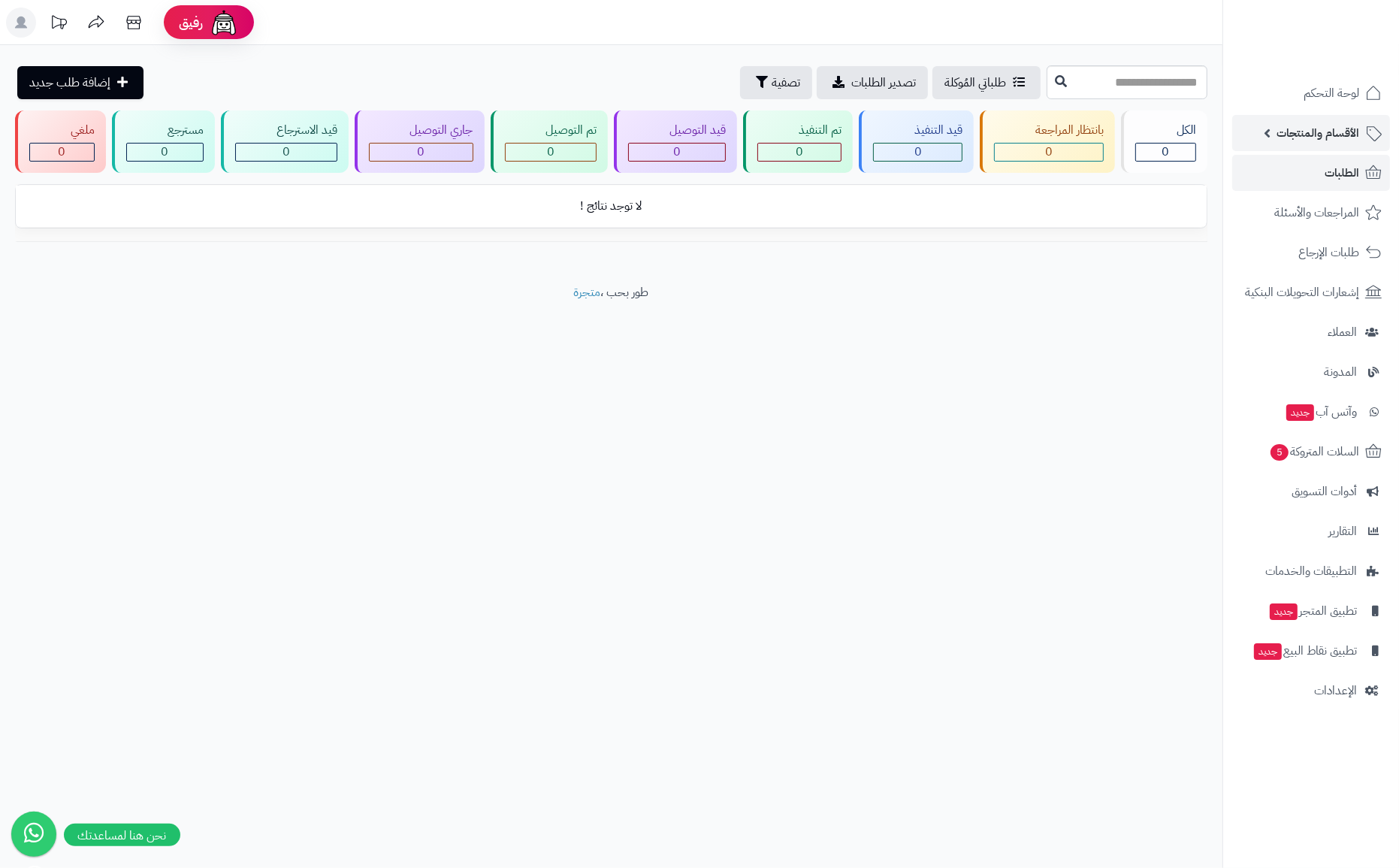
click at [1322, 134] on span "الأقسام والمنتجات" at bounding box center [1318, 132] width 82 height 21
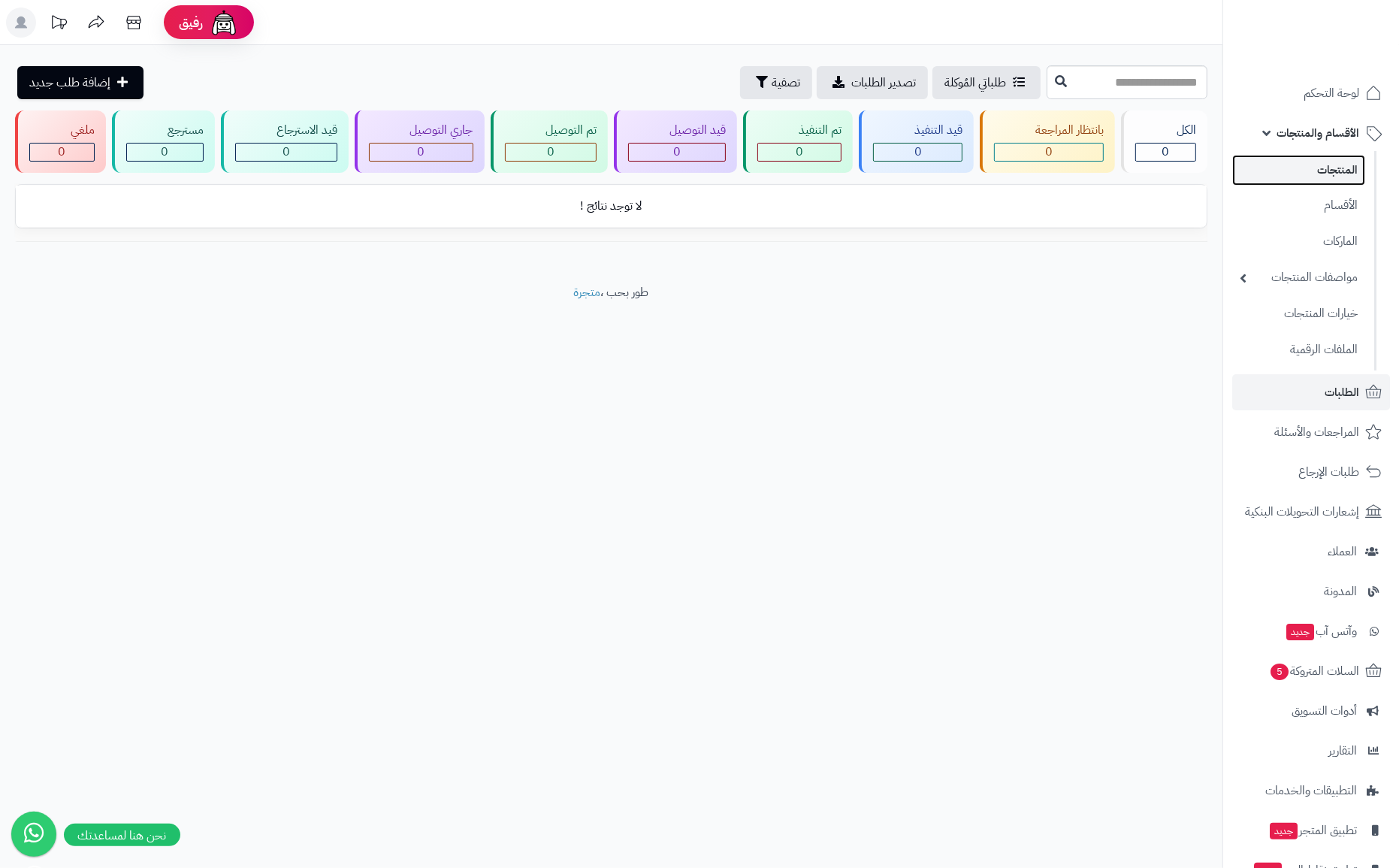
click at [1326, 169] on link "المنتجات" at bounding box center [1298, 169] width 133 height 30
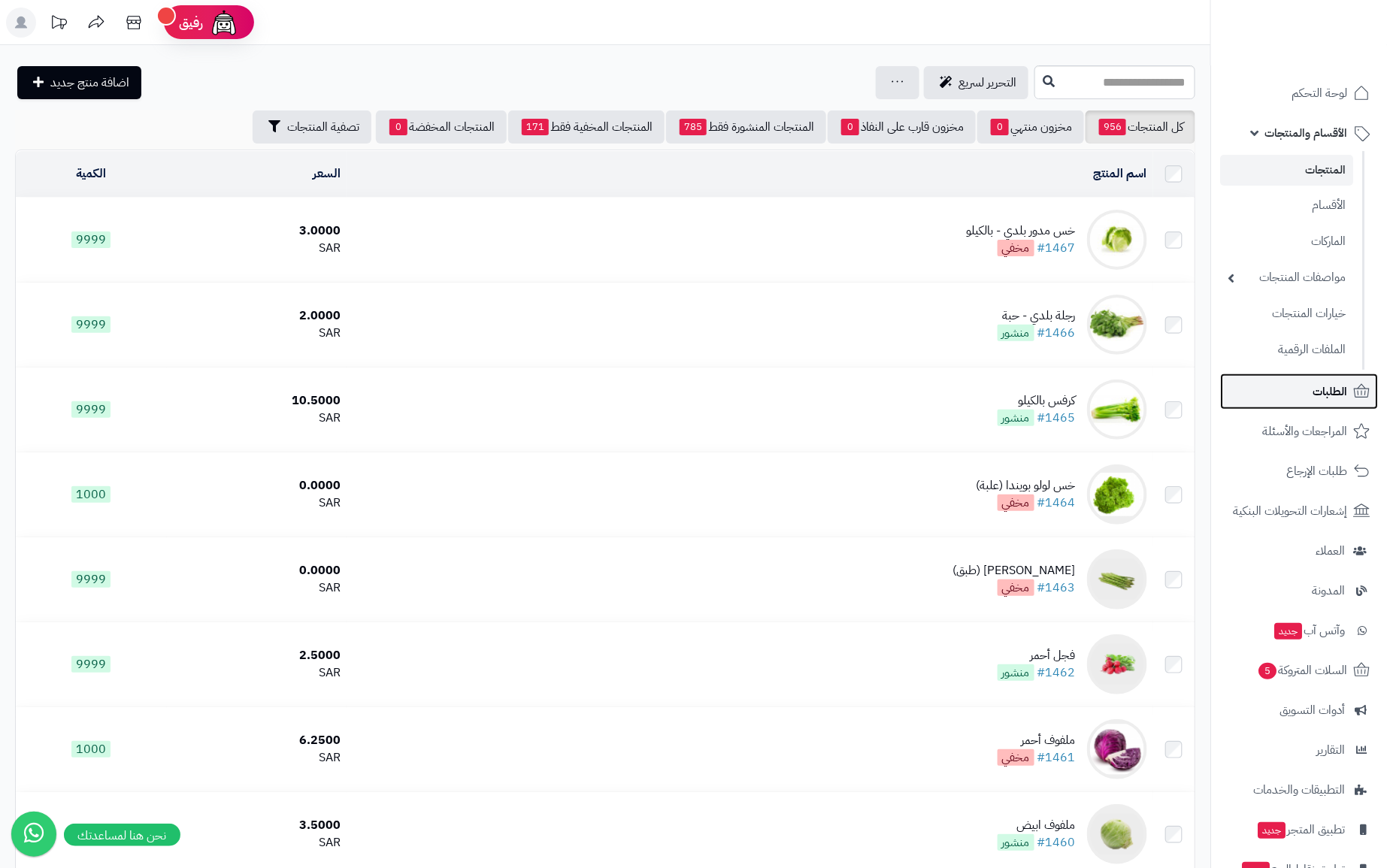
click at [1355, 382] on icon at bounding box center [1361, 391] width 18 height 18
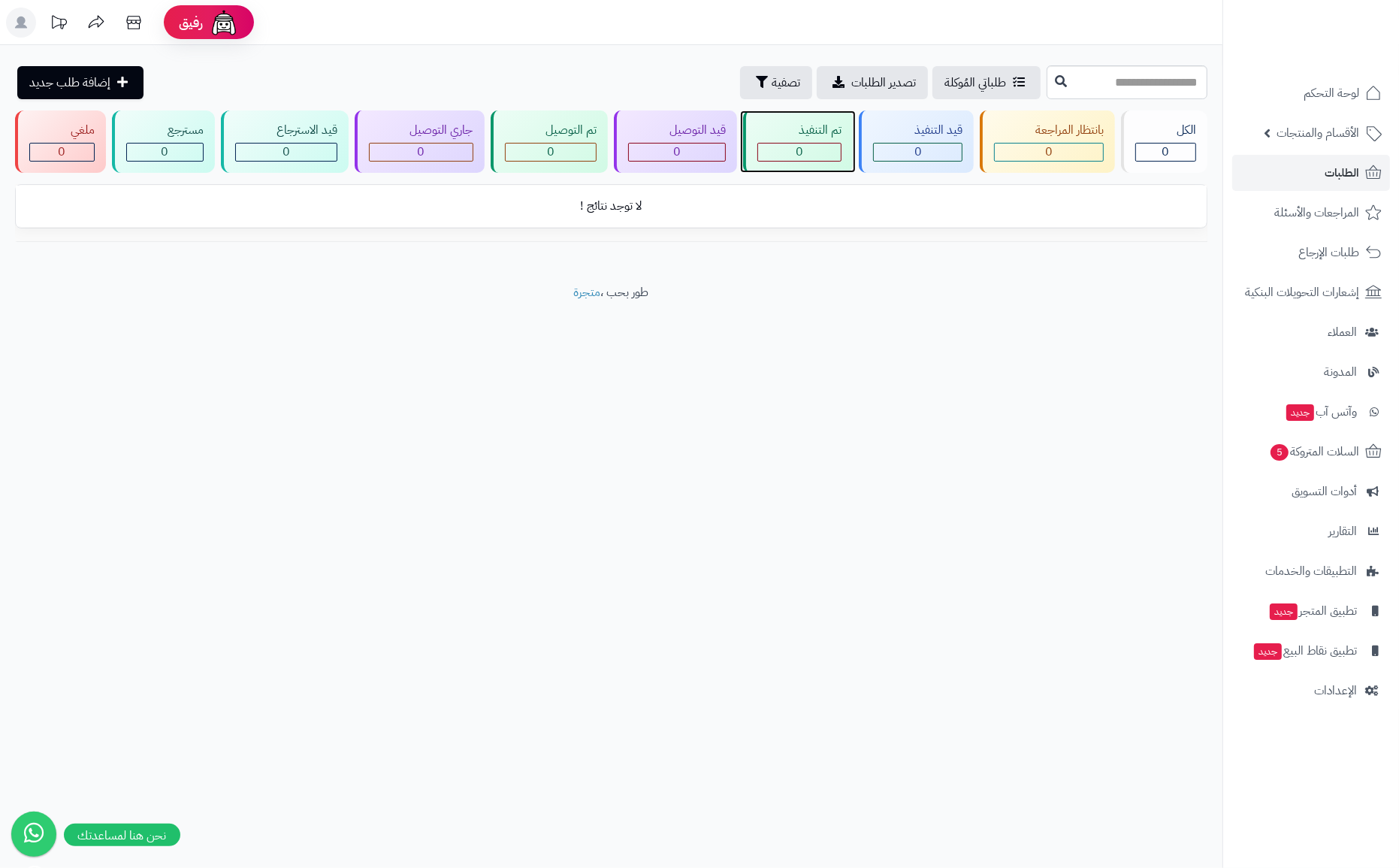
click at [814, 149] on div "0" at bounding box center [799, 152] width 82 height 18
click at [439, 145] on div "0" at bounding box center [420, 152] width 103 height 18
